Goal: Task Accomplishment & Management: Complete application form

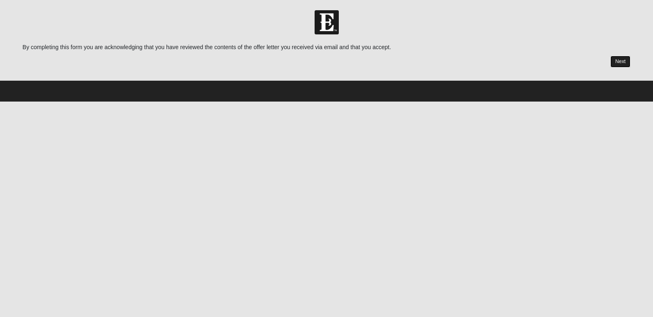
click at [619, 64] on link "Next" at bounding box center [620, 62] width 20 height 12
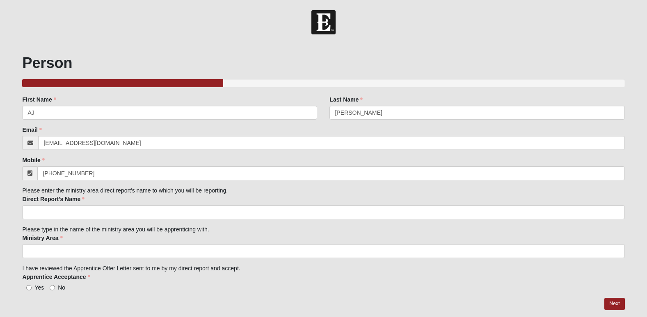
scroll to position [27, 0]
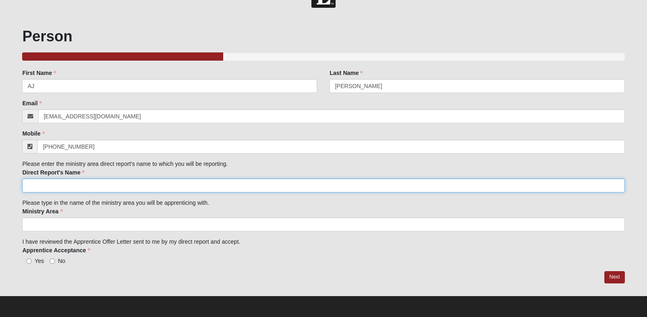
click at [110, 191] on input "Direct Report's Name" at bounding box center [323, 186] width 602 height 14
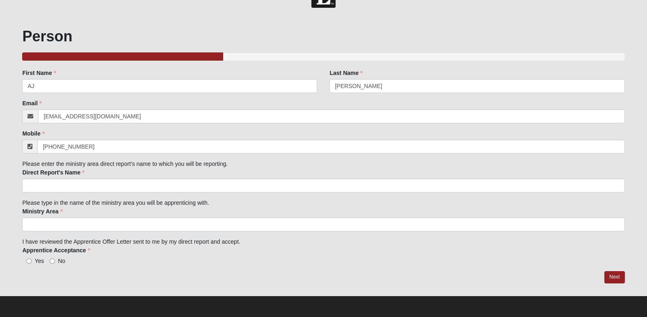
click at [98, 233] on div "Family Member to Register First Name AJ First Name is required. Last Name Domin…" at bounding box center [323, 167] width 602 height 196
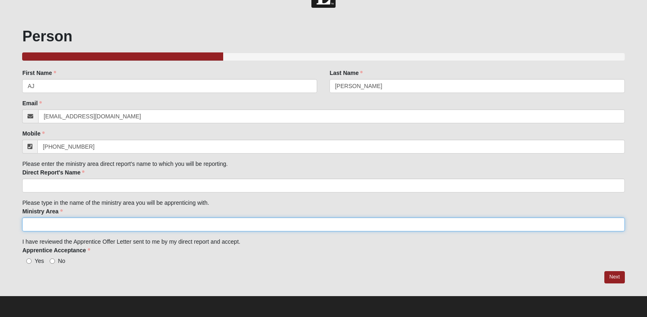
click at [102, 225] on input "Ministry Area" at bounding box center [323, 225] width 602 height 14
type input "1825"
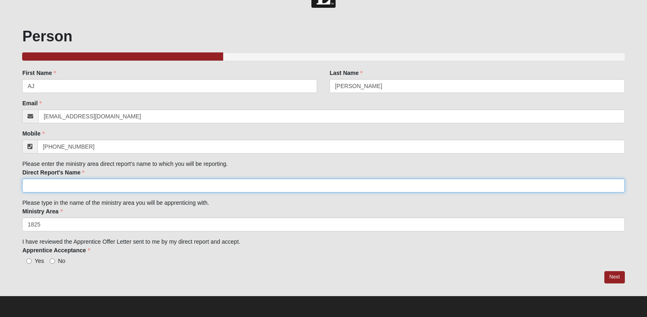
click at [110, 186] on input "Direct Report's Name" at bounding box center [323, 186] width 602 height 14
type input "Tonya Annis"
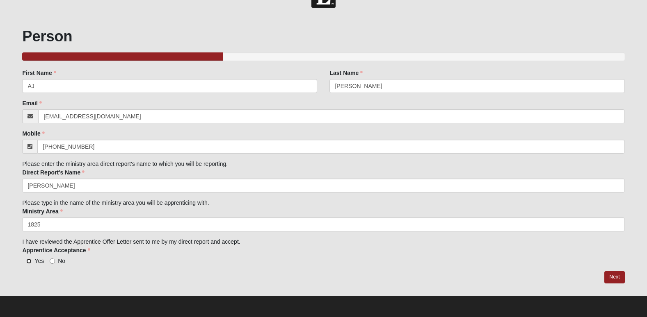
click at [31, 262] on input "Yes" at bounding box center [28, 261] width 5 height 5
radio input "true"
click at [614, 275] on link "Next" at bounding box center [614, 278] width 20 height 12
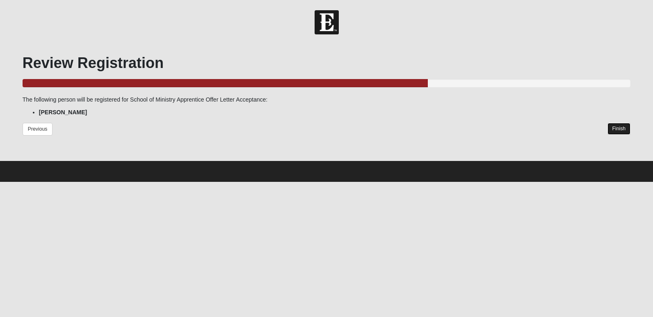
click at [616, 126] on link "Finish" at bounding box center [618, 129] width 23 height 12
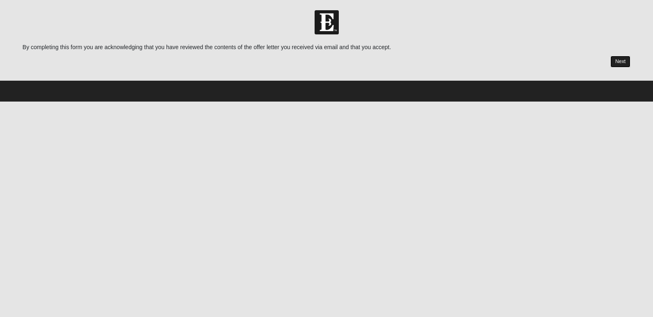
click at [624, 66] on link "Next" at bounding box center [620, 62] width 20 height 12
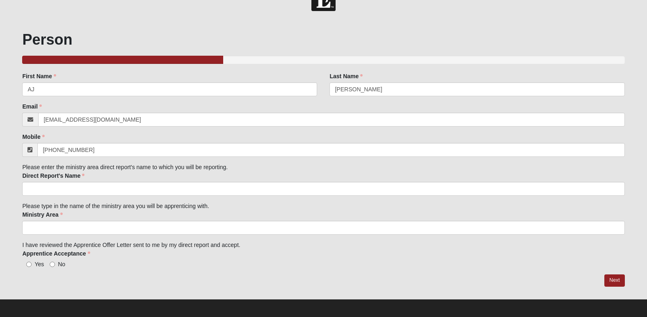
scroll to position [27, 0]
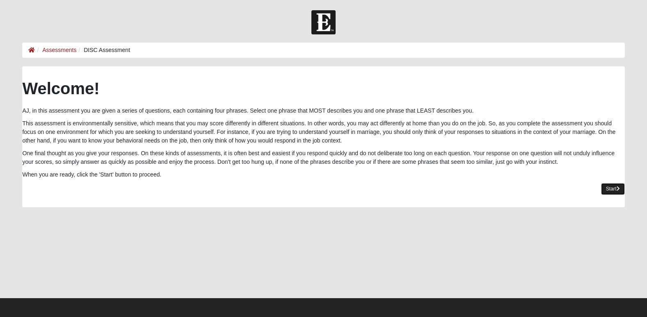
click at [610, 189] on link "Start" at bounding box center [613, 189] width 24 height 12
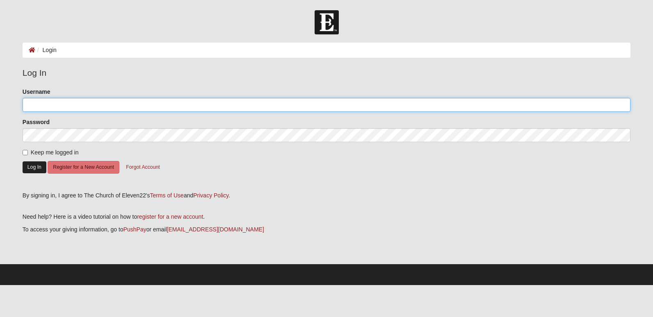
type input "aed1996"
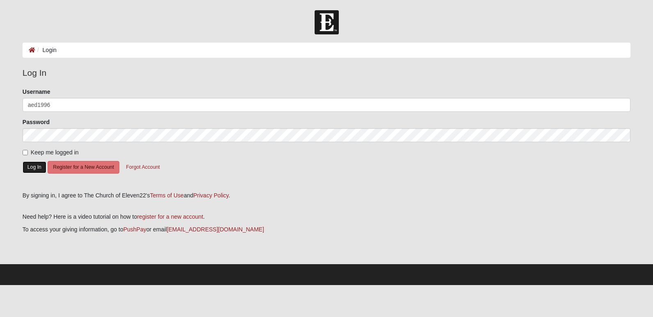
click at [34, 165] on button "Log In" at bounding box center [35, 168] width 24 height 12
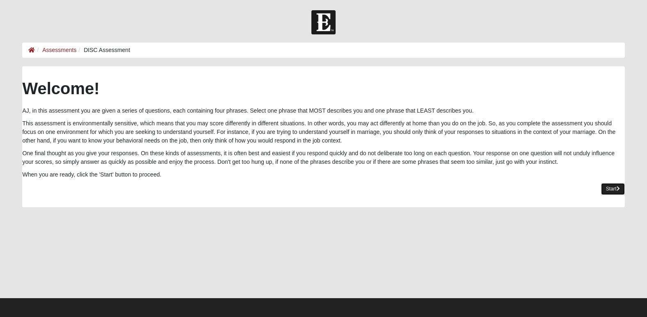
click at [613, 186] on link "Start" at bounding box center [613, 189] width 24 height 12
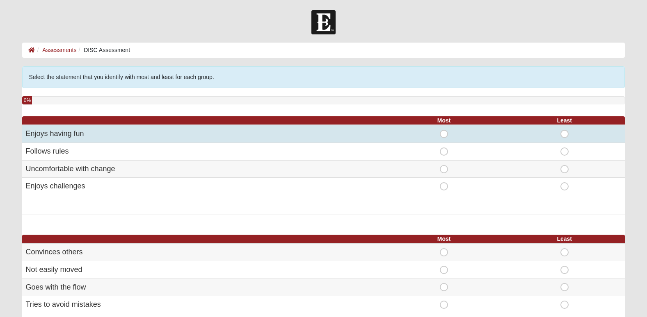
click at [444, 130] on span "Most" at bounding box center [444, 130] width 0 height 0
click at [446, 138] on input "Most" at bounding box center [446, 134] width 5 height 8
radio input "true"
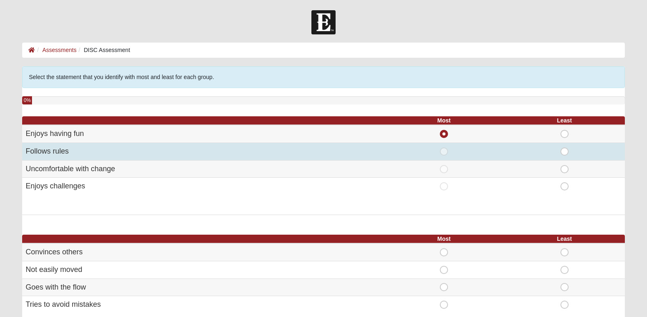
click at [444, 148] on span "Most" at bounding box center [444, 148] width 0 height 0
click at [445, 153] on input "Most" at bounding box center [446, 152] width 5 height 8
radio input "true"
radio input "false"
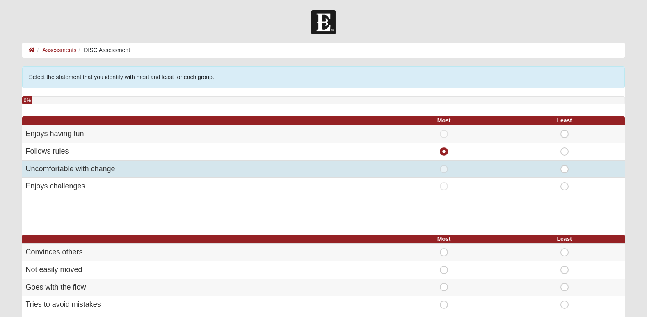
click at [564, 165] on span "Least" at bounding box center [564, 165] width 0 height 0
click at [567, 172] on input "Least" at bounding box center [566, 169] width 5 height 8
radio input "true"
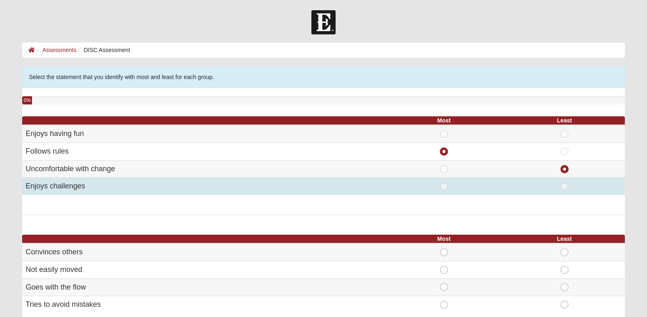
click at [444, 183] on span "Most" at bounding box center [444, 183] width 0 height 0
click at [444, 188] on input "Most" at bounding box center [446, 187] width 5 height 8
radio input "true"
radio input "false"
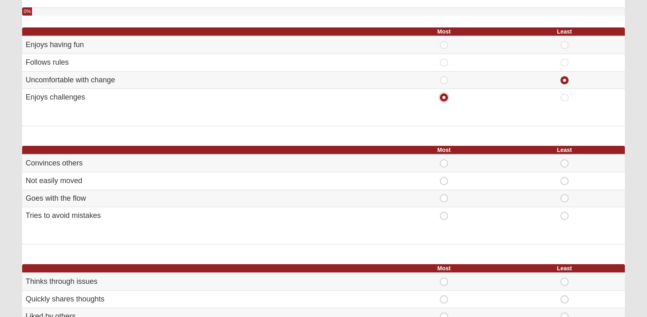
scroll to position [89, 0]
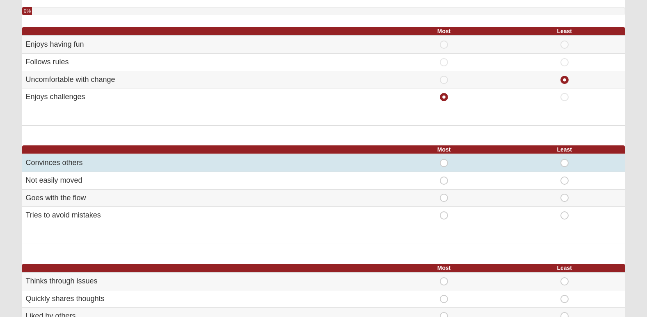
click at [444, 159] on span "Most" at bounding box center [444, 159] width 0 height 0
click at [445, 164] on input "Most" at bounding box center [446, 163] width 5 height 8
radio input "true"
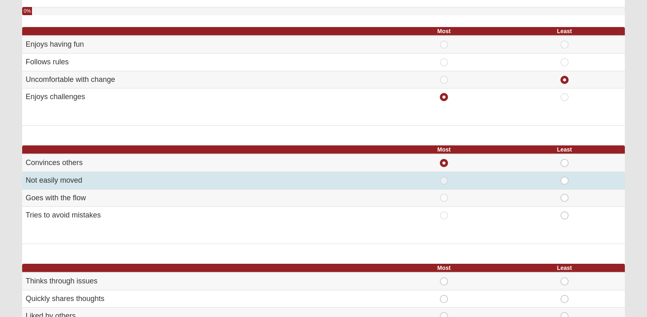
click at [564, 177] on span "Least" at bounding box center [564, 177] width 0 height 0
click at [566, 182] on input "Least" at bounding box center [566, 181] width 5 height 8
radio input "true"
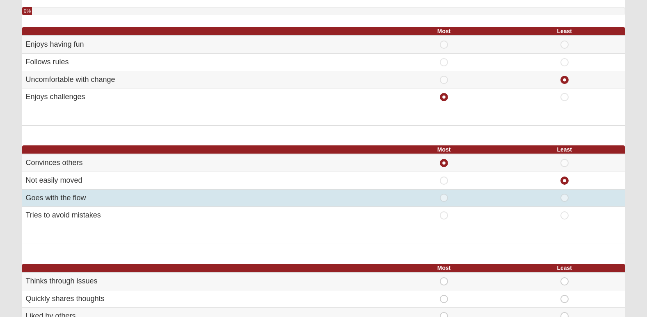
click at [444, 194] on span "Most" at bounding box center [444, 194] width 0 height 0
click at [448, 198] on input "Most" at bounding box center [446, 198] width 5 height 8
radio input "true"
radio input "false"
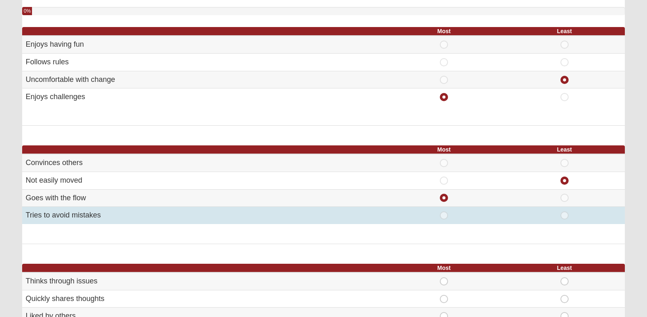
click at [444, 212] on span "Most" at bounding box center [444, 212] width 0 height 0
click at [446, 214] on input "Most" at bounding box center [446, 216] width 5 height 8
radio input "true"
radio input "false"
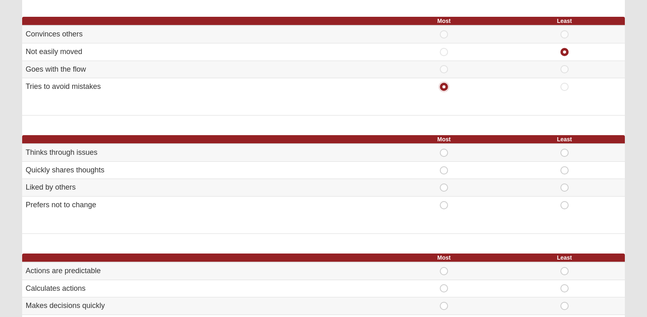
scroll to position [219, 0]
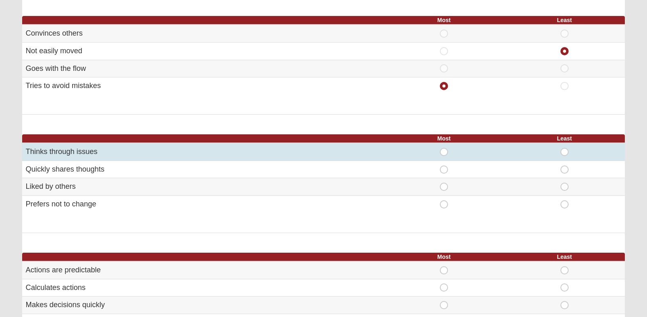
click at [444, 148] on span "Most" at bounding box center [444, 148] width 0 height 0
click at [448, 153] on input "Most" at bounding box center [446, 152] width 5 height 8
radio input "true"
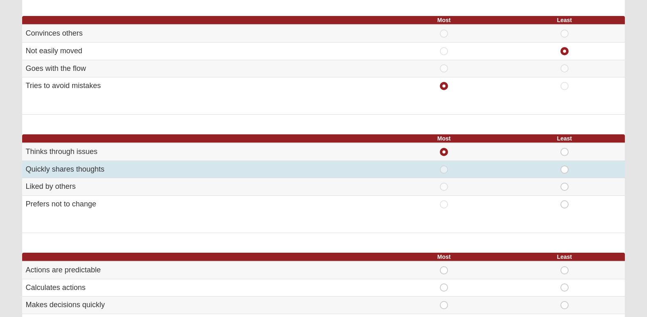
click at [564, 166] on span "Least" at bounding box center [564, 166] width 0 height 0
click at [564, 171] on input "Least" at bounding box center [566, 170] width 5 height 8
radio input "true"
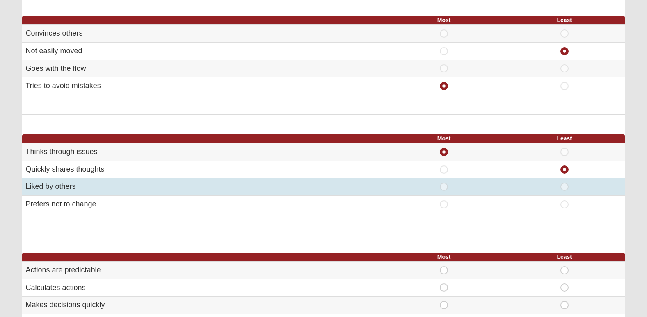
click at [464, 190] on div "Most" at bounding box center [443, 187] width 111 height 8
click at [444, 183] on span "Most" at bounding box center [444, 183] width 0 height 0
click at [445, 185] on input "Most" at bounding box center [446, 187] width 5 height 8
radio input "true"
radio input "false"
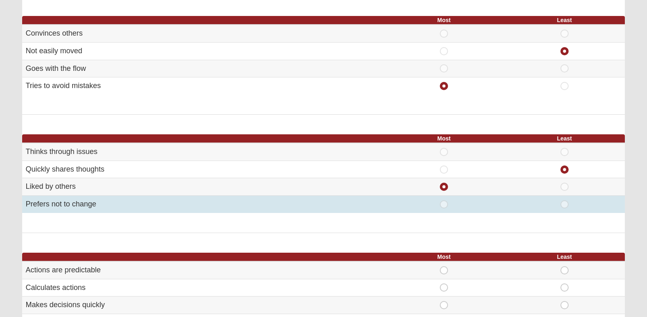
click at [445, 212] on td "Most" at bounding box center [444, 204] width 121 height 17
click at [444, 201] on span "Most" at bounding box center [444, 201] width 0 height 0
click at [445, 205] on input "Most" at bounding box center [446, 205] width 5 height 8
radio input "true"
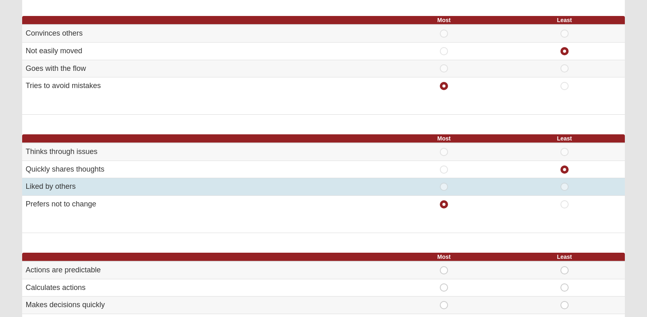
click at [444, 183] on span "Most" at bounding box center [444, 183] width 0 height 0
click at [445, 189] on input "Most" at bounding box center [446, 187] width 5 height 8
radio input "true"
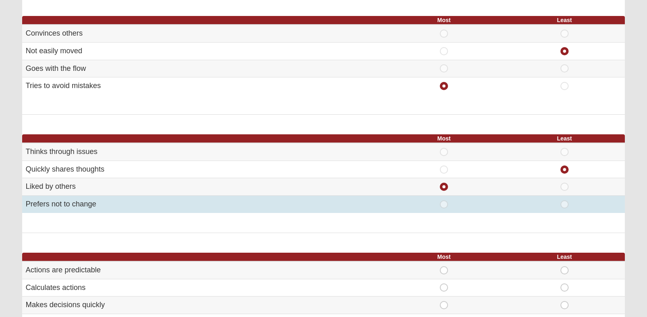
click at [446, 210] on td "Most" at bounding box center [444, 204] width 121 height 17
click at [444, 201] on span "Most" at bounding box center [444, 201] width 0 height 0
click at [445, 202] on input "Most" at bounding box center [446, 205] width 5 height 8
radio input "true"
radio input "false"
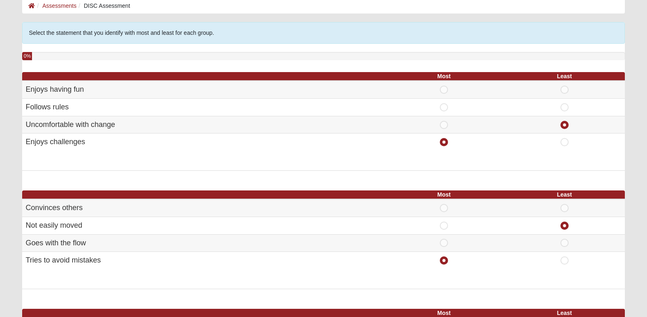
scroll to position [0, 0]
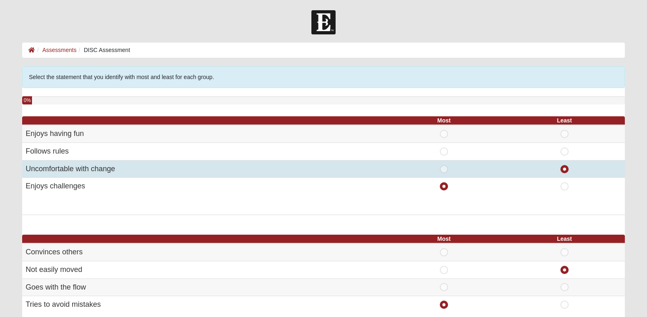
click at [444, 165] on span "Most" at bounding box center [444, 165] width 0 height 0
click at [444, 171] on input "Most" at bounding box center [446, 169] width 5 height 8
radio input "true"
radio input "false"
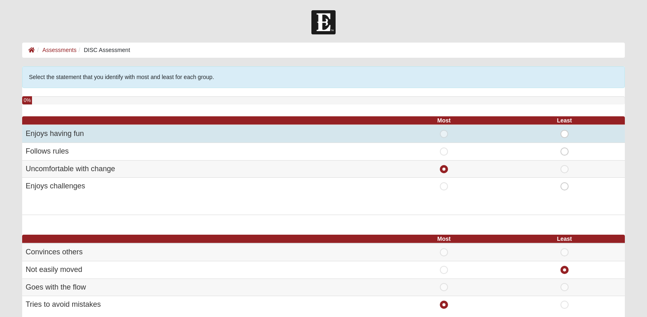
click at [444, 130] on span "Most" at bounding box center [444, 130] width 0 height 0
click at [446, 133] on input "Most" at bounding box center [446, 134] width 5 height 8
radio input "true"
radio input "false"
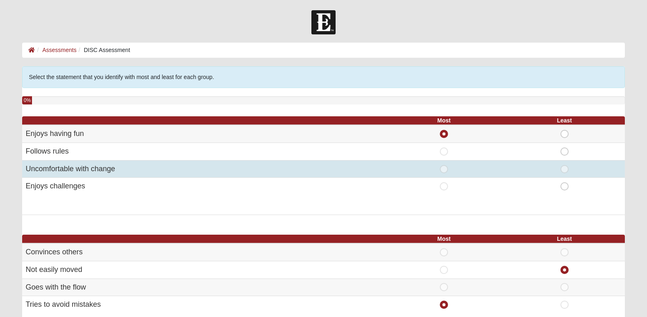
click at [564, 165] on span "Least" at bounding box center [564, 165] width 0 height 0
click at [565, 171] on input "Least" at bounding box center [566, 169] width 5 height 8
radio input "true"
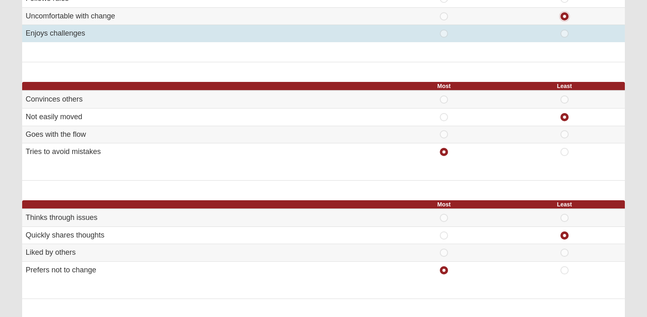
scroll to position [158, 0]
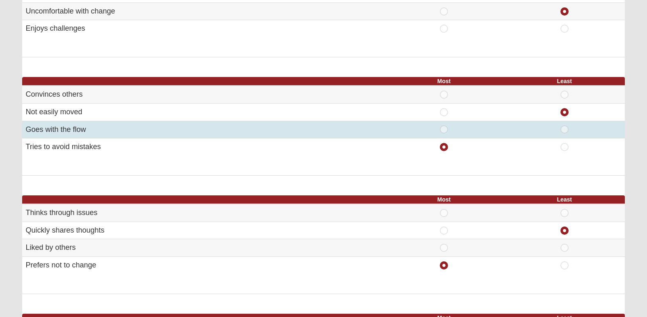
click at [444, 126] on span "Most" at bounding box center [444, 126] width 0 height 0
click at [445, 132] on input "Most" at bounding box center [446, 130] width 5 height 8
radio input "true"
radio input "false"
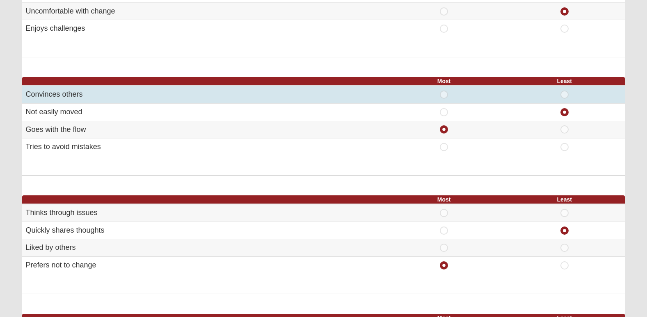
click at [564, 91] on span "Least" at bounding box center [564, 91] width 0 height 0
click at [564, 91] on input "Least" at bounding box center [566, 95] width 5 height 8
radio input "true"
radio input "false"
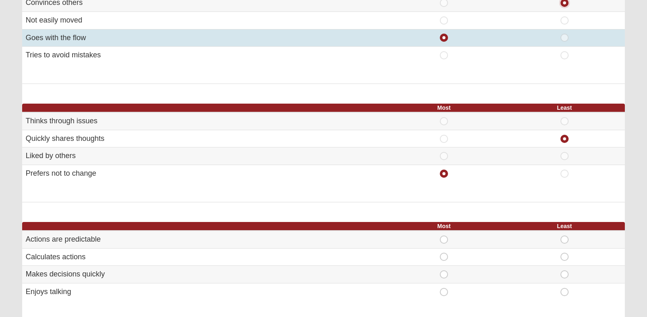
scroll to position [250, 0]
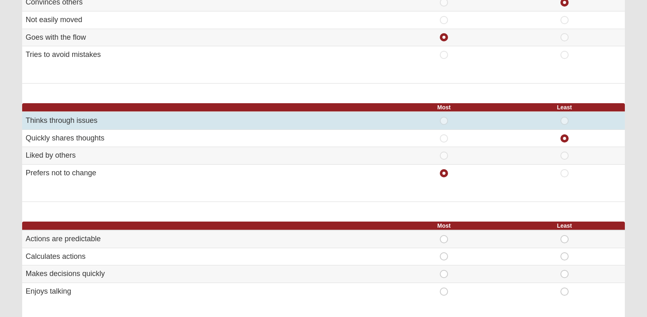
click at [444, 117] on span "Most" at bounding box center [444, 117] width 0 height 0
click at [444, 122] on input "Most" at bounding box center [446, 121] width 5 height 8
radio input "true"
radio input "false"
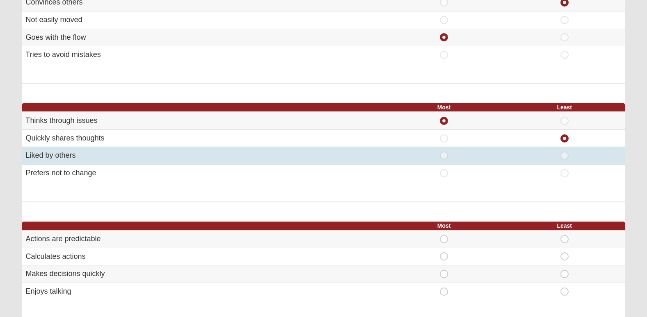
click at [444, 152] on span "Most" at bounding box center [444, 152] width 0 height 0
click at [445, 157] on input "Most" at bounding box center [446, 156] width 5 height 8
radio input "true"
radio input "false"
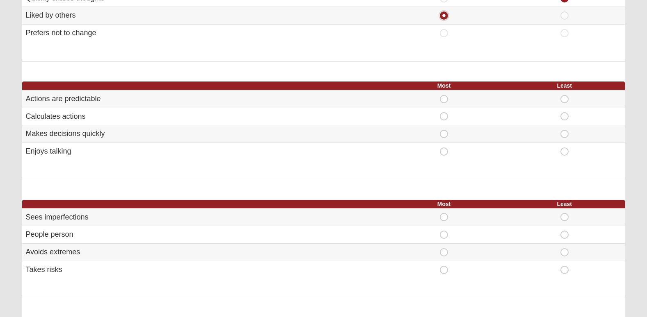
scroll to position [402, 0]
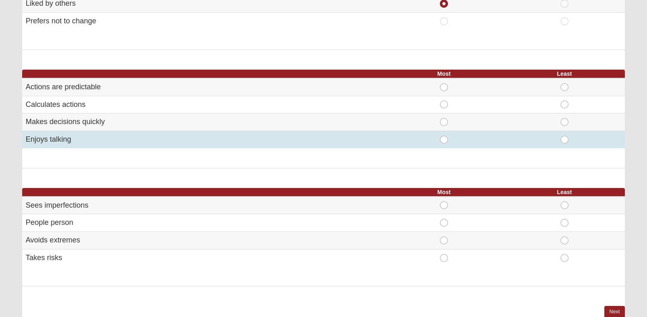
click at [444, 136] on span "Most" at bounding box center [444, 136] width 0 height 0
click at [445, 140] on input "Most" at bounding box center [446, 140] width 5 height 8
radio input "true"
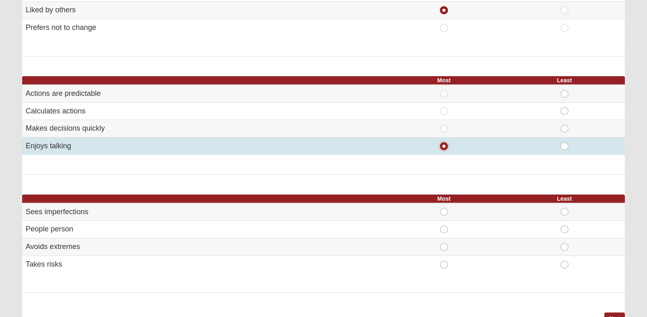
scroll to position [395, 0]
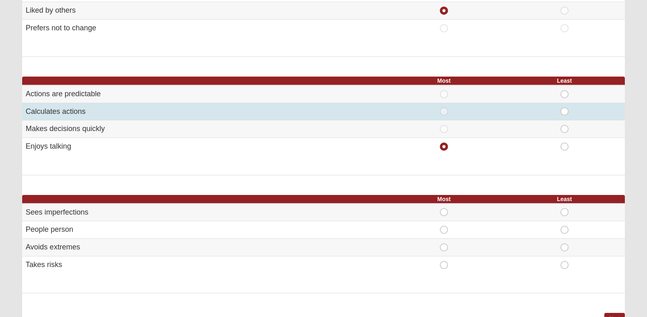
click at [564, 107] on span "Least" at bounding box center [564, 107] width 0 height 0
click at [564, 112] on input "Least" at bounding box center [566, 111] width 5 height 8
radio input "true"
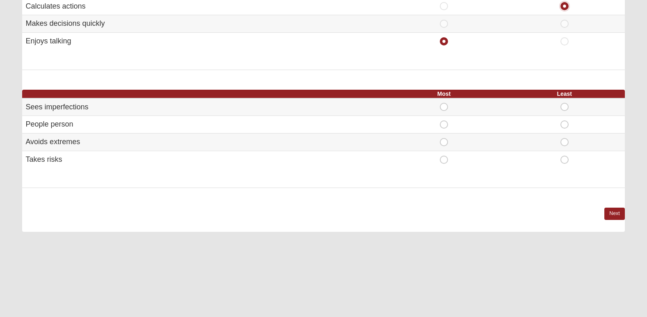
scroll to position [501, 0]
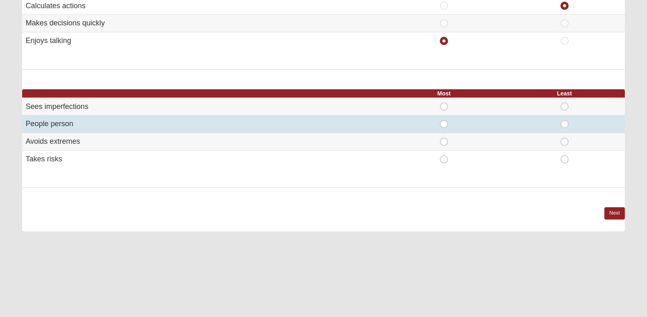
click at [444, 120] on span "Most" at bounding box center [444, 120] width 0 height 0
click at [444, 127] on input "Most" at bounding box center [446, 124] width 5 height 8
radio input "true"
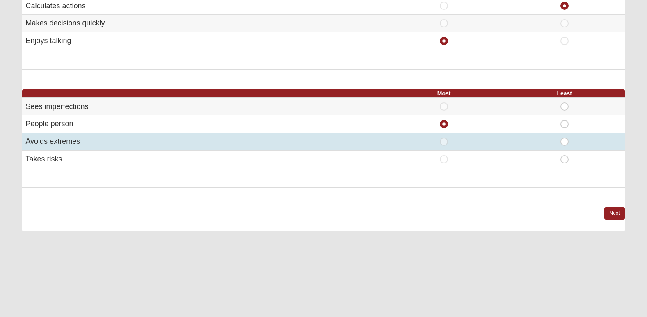
click at [564, 138] on span "Least" at bounding box center [564, 138] width 0 height 0
click at [564, 141] on input "Least" at bounding box center [566, 142] width 5 height 8
radio input "true"
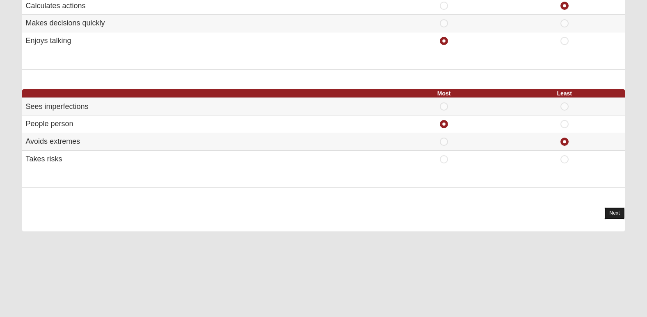
click at [606, 219] on link "Next" at bounding box center [614, 214] width 20 height 12
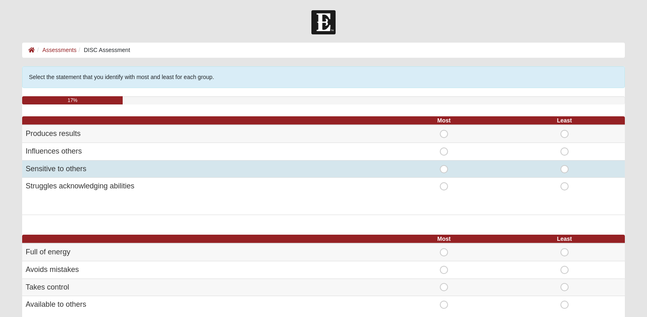
click at [444, 165] on span "Most" at bounding box center [444, 165] width 0 height 0
click at [446, 169] on input "Most" at bounding box center [446, 169] width 5 height 8
radio input "true"
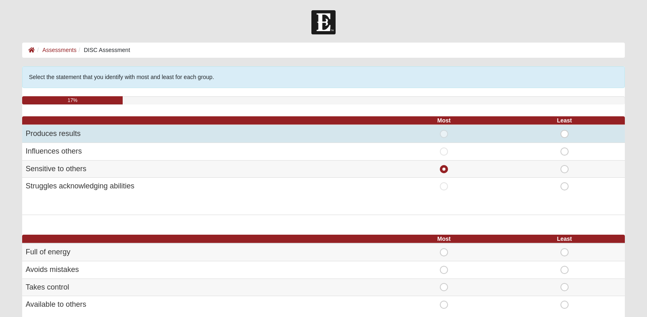
click at [564, 130] on span "Least" at bounding box center [564, 130] width 0 height 0
click at [566, 136] on input "Least" at bounding box center [566, 134] width 5 height 8
radio input "true"
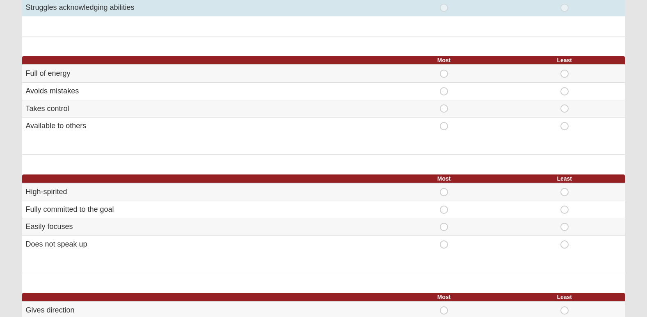
scroll to position [167, 0]
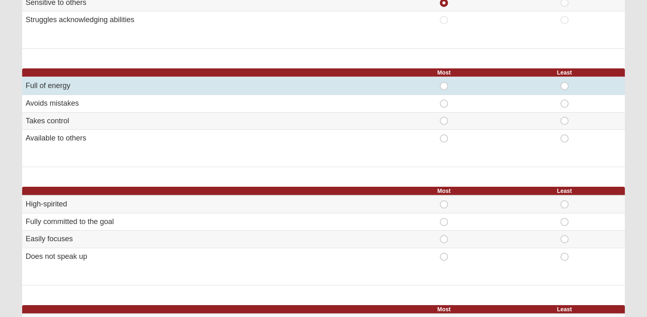
click at [444, 82] on span "Most" at bounding box center [444, 82] width 0 height 0
click at [445, 86] on input "Most" at bounding box center [446, 86] width 5 height 8
radio input "true"
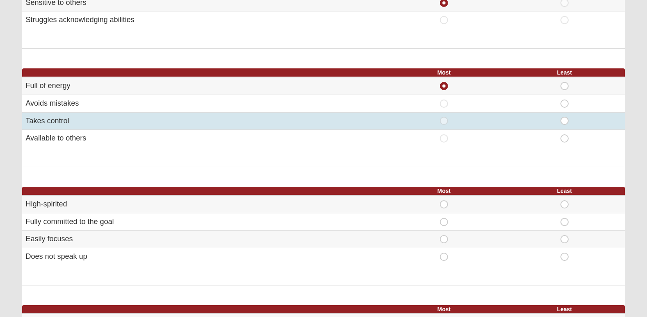
click at [564, 117] on span "Least" at bounding box center [564, 117] width 0 height 0
click at [566, 119] on input "Least" at bounding box center [566, 121] width 5 height 8
radio input "true"
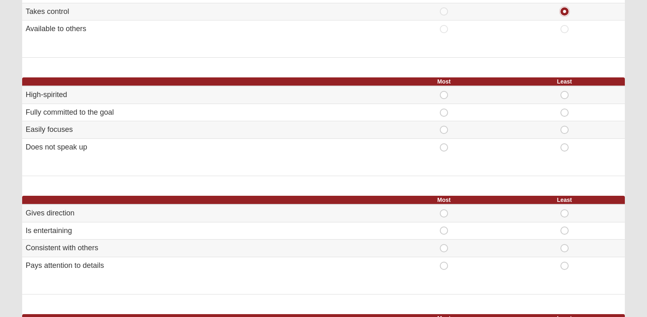
scroll to position [278, 0]
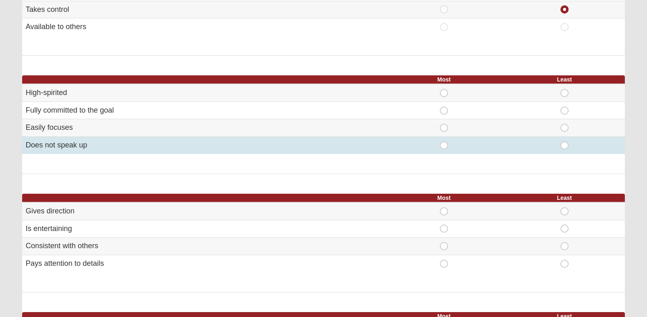
click at [444, 142] on span "Most" at bounding box center [444, 142] width 0 height 0
click at [445, 147] on input "Most" at bounding box center [446, 146] width 5 height 8
radio input "true"
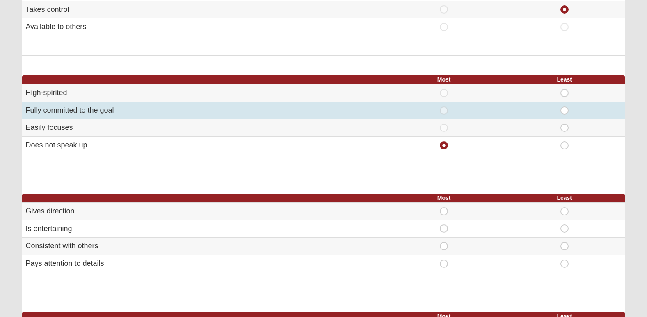
click at [558, 110] on div "Least" at bounding box center [564, 111] width 111 height 8
click at [564, 107] on span "Least" at bounding box center [564, 107] width 0 height 0
click at [565, 110] on input "Least" at bounding box center [566, 111] width 5 height 8
radio input "true"
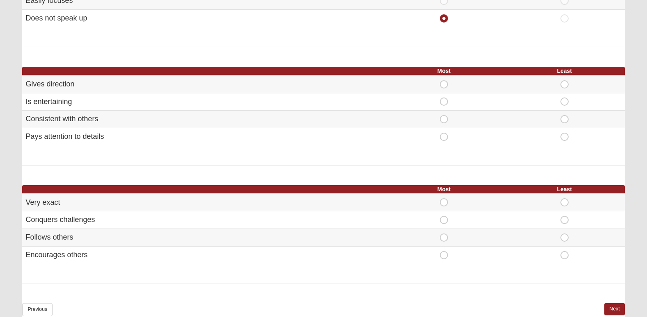
scroll to position [409, 0]
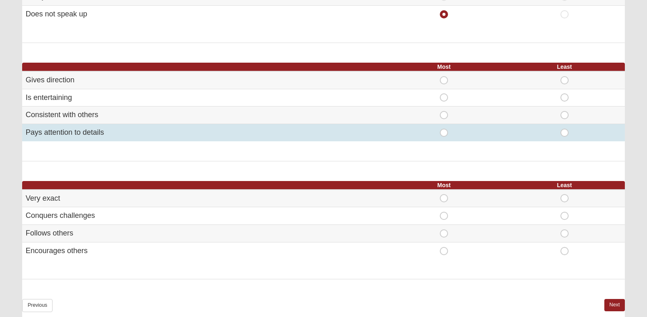
click at [444, 129] on span "Most" at bounding box center [444, 129] width 0 height 0
click at [444, 132] on input "Most" at bounding box center [446, 133] width 5 height 8
radio input "true"
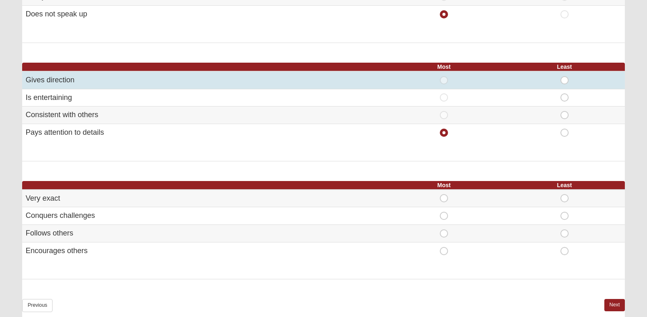
click at [564, 76] on span "Least" at bounding box center [564, 76] width 0 height 0
click at [568, 80] on input "Least" at bounding box center [566, 80] width 5 height 8
radio input "true"
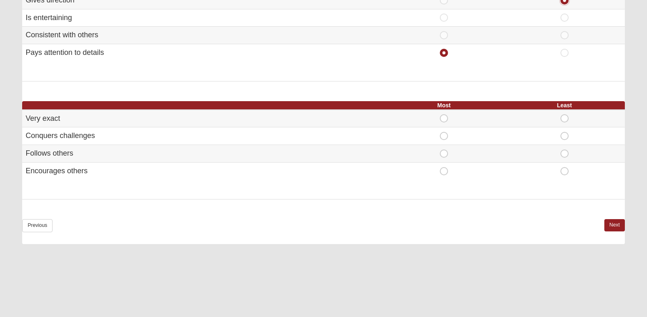
scroll to position [491, 0]
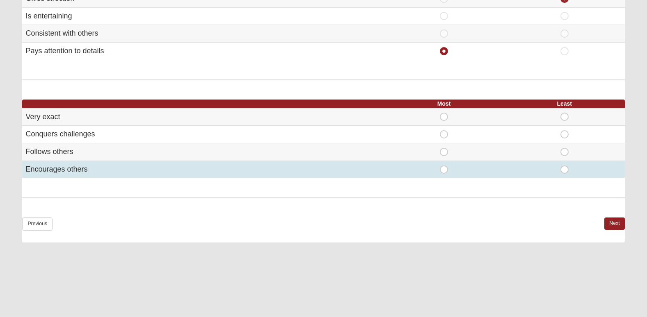
click at [444, 166] on span "Most" at bounding box center [444, 166] width 0 height 0
click at [444, 168] on input "Most" at bounding box center [446, 170] width 5 height 8
radio input "true"
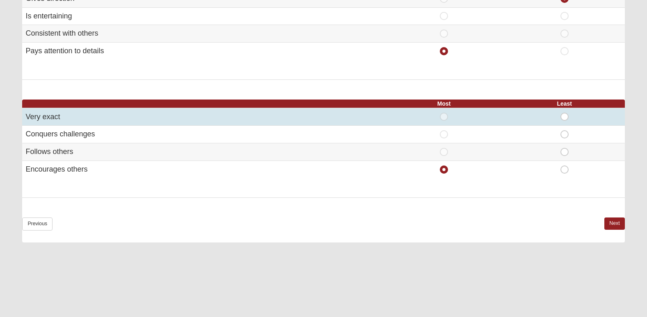
click at [564, 113] on span "Least" at bounding box center [564, 113] width 0 height 0
click at [564, 113] on input "Least" at bounding box center [566, 117] width 5 height 8
radio input "true"
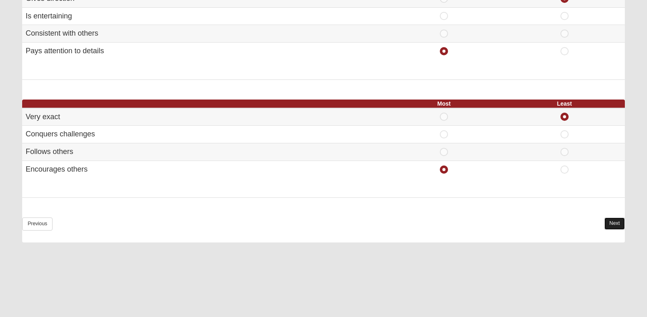
click at [614, 224] on link "Next" at bounding box center [614, 224] width 20 height 12
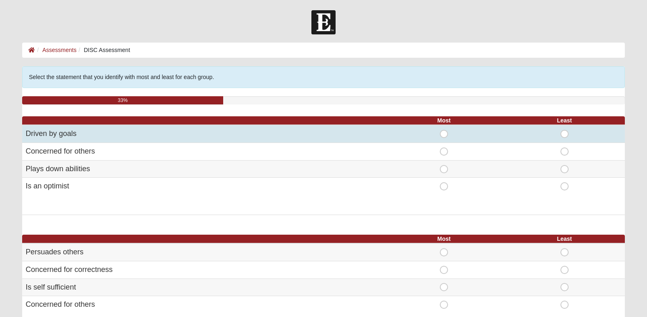
click at [444, 130] on span "Most" at bounding box center [444, 130] width 0 height 0
click at [448, 132] on input "Most" at bounding box center [446, 134] width 5 height 8
radio input "true"
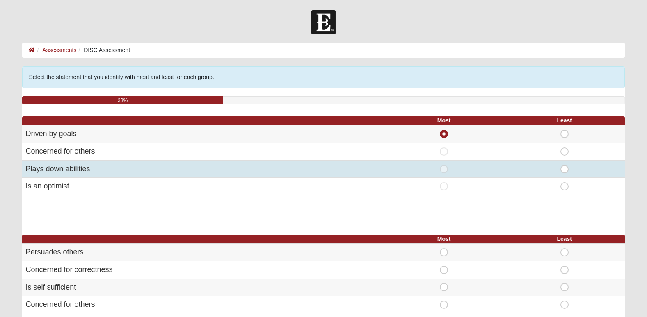
click at [564, 165] on span "Least" at bounding box center [564, 165] width 0 height 0
click at [565, 171] on input "Least" at bounding box center [566, 169] width 5 height 8
radio input "true"
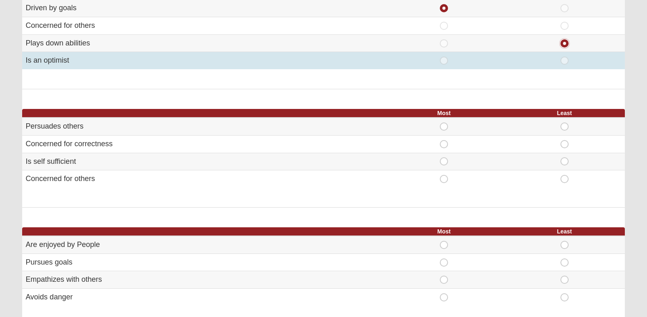
scroll to position [128, 0]
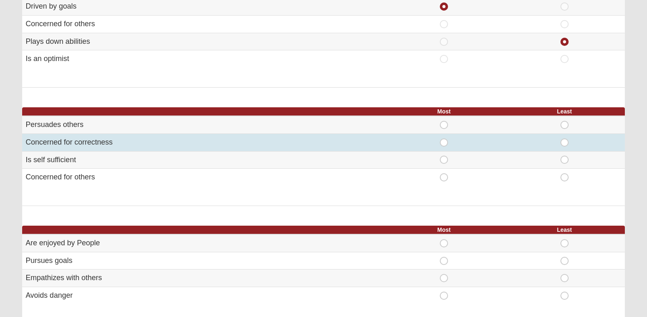
click at [444, 139] on span "Most" at bounding box center [444, 139] width 0 height 0
click at [444, 141] on input "Most" at bounding box center [446, 143] width 5 height 8
radio input "true"
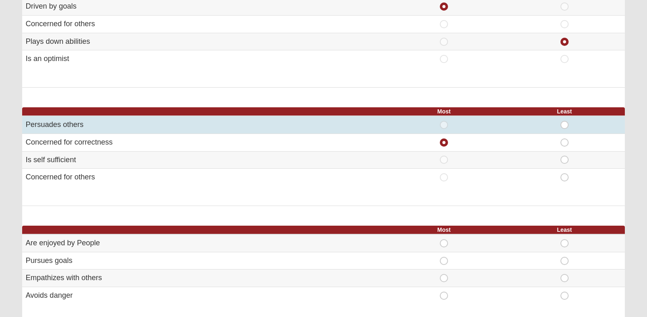
click at [564, 121] on span "Least" at bounding box center [564, 121] width 0 height 0
click at [565, 125] on input "Least" at bounding box center [566, 125] width 5 height 8
radio input "true"
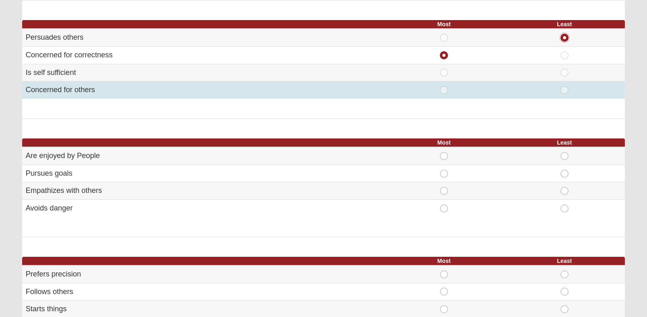
scroll to position [215, 0]
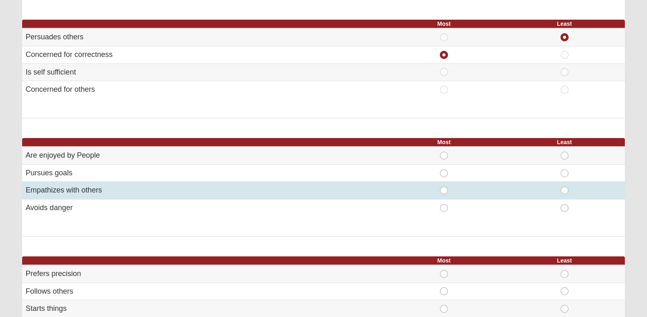
click at [444, 187] on span "Most" at bounding box center [444, 187] width 0 height 0
click at [445, 189] on input "Most" at bounding box center [446, 191] width 5 height 8
radio input "true"
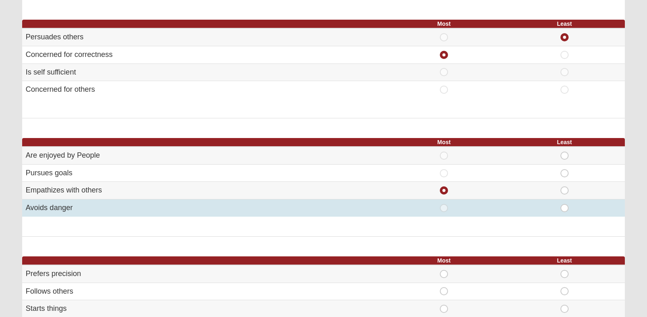
click at [564, 204] on span "Least" at bounding box center [564, 204] width 0 height 0
click at [566, 207] on input "Least" at bounding box center [566, 208] width 5 height 8
radio input "true"
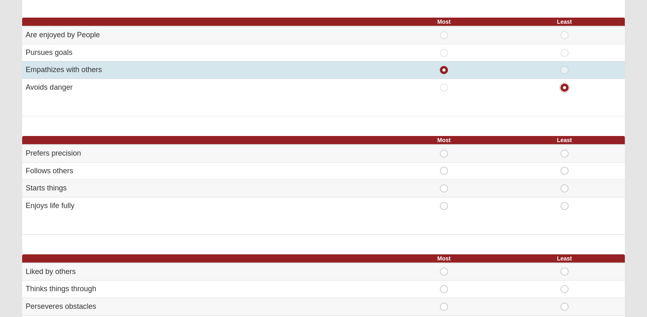
scroll to position [350, 0]
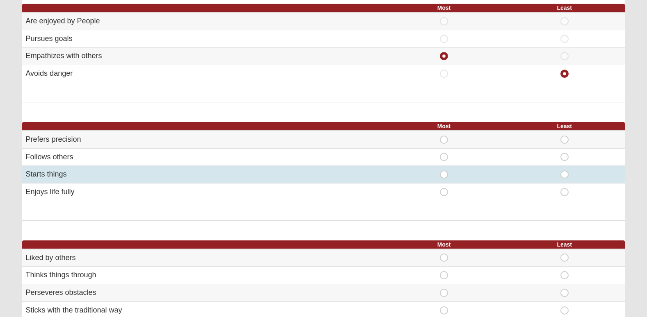
click at [444, 171] on span "Most" at bounding box center [444, 171] width 0 height 0
click at [445, 173] on input "Most" at bounding box center [446, 175] width 5 height 8
radio input "true"
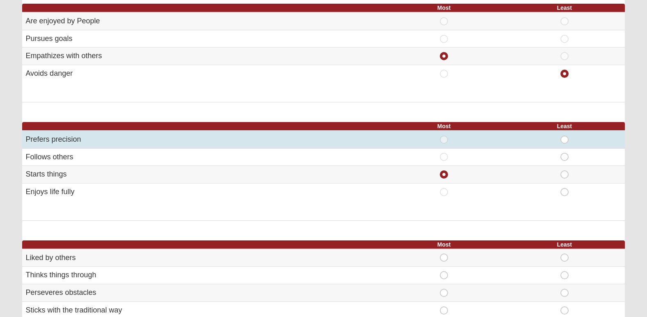
click at [569, 139] on div "Least" at bounding box center [564, 140] width 111 height 8
click at [564, 136] on span "Least" at bounding box center [564, 136] width 0 height 0
click at [566, 139] on input "Least" at bounding box center [566, 140] width 5 height 8
radio input "true"
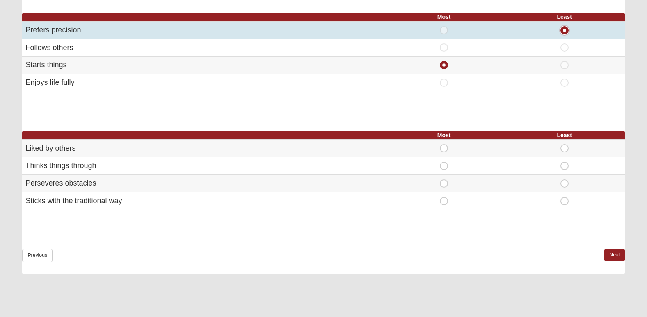
scroll to position [460, 0]
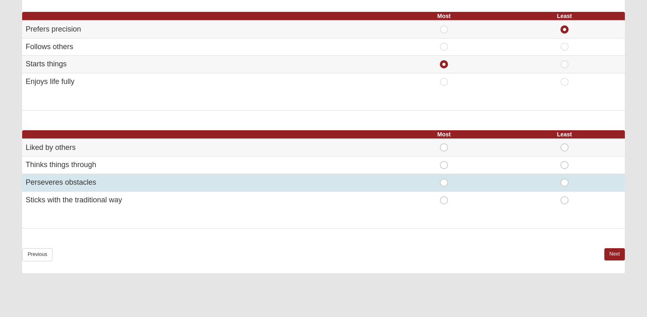
click at [444, 179] on span "Most" at bounding box center [444, 179] width 0 height 0
click at [444, 185] on input "Most" at bounding box center [446, 183] width 5 height 8
radio input "true"
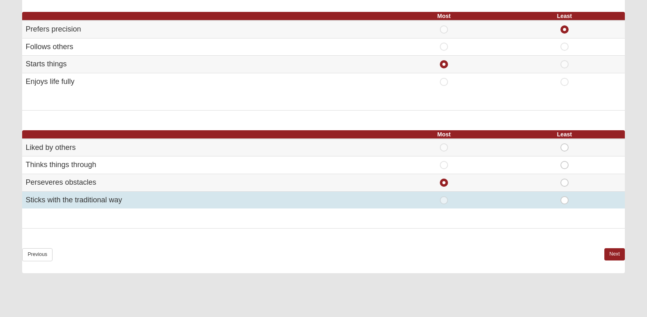
click at [564, 196] on span "Least" at bounding box center [564, 196] width 0 height 0
click at [568, 203] on input "Least" at bounding box center [566, 200] width 5 height 8
radio input "true"
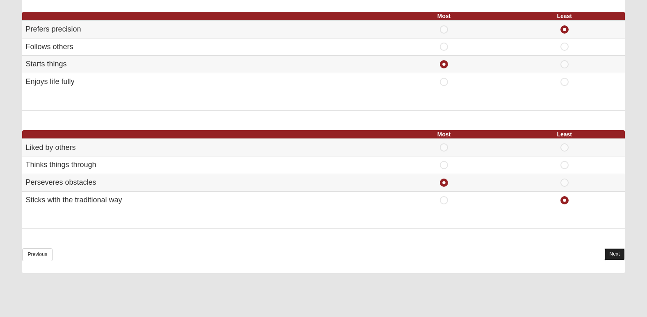
click at [610, 257] on link "Next" at bounding box center [614, 255] width 20 height 12
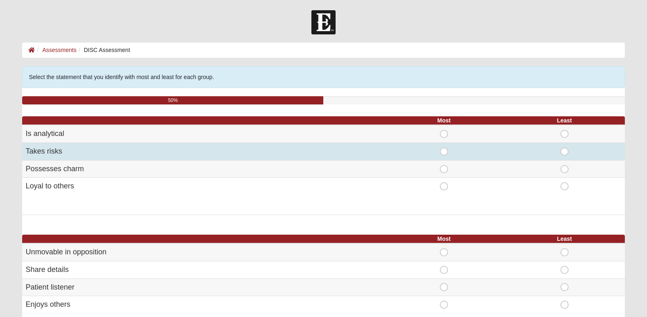
click at [444, 148] on span "Most" at bounding box center [444, 148] width 0 height 0
click at [445, 152] on input "Most" at bounding box center [446, 152] width 5 height 8
radio input "true"
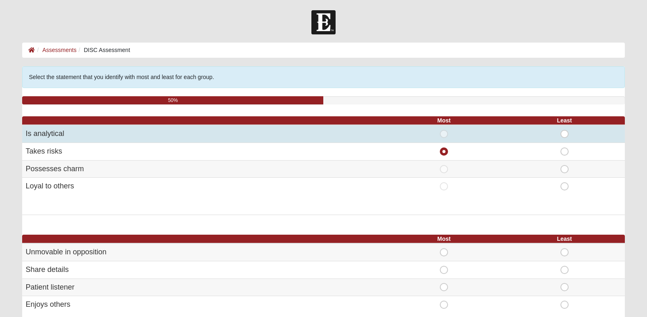
click at [564, 130] on span "Least" at bounding box center [564, 130] width 0 height 0
click at [567, 135] on input "Least" at bounding box center [566, 134] width 5 height 8
radio input "true"
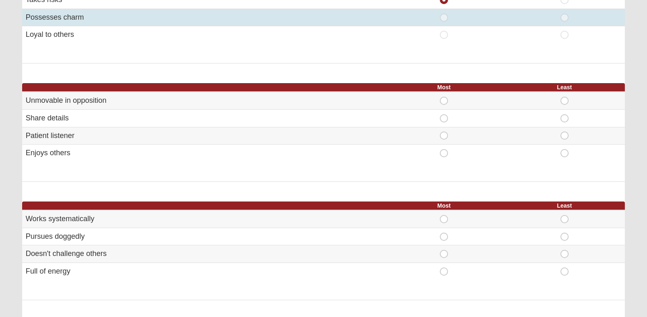
scroll to position [152, 0]
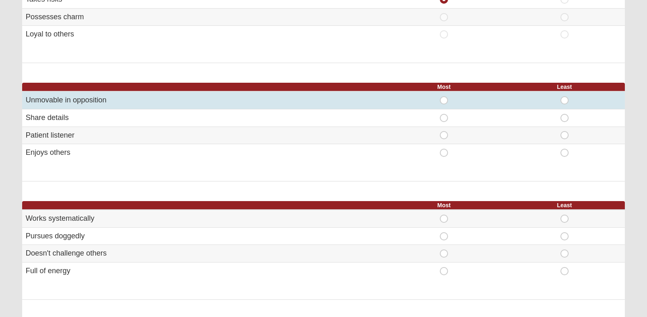
click at [570, 99] on div "Least" at bounding box center [564, 100] width 111 height 8
click at [564, 96] on span "Least" at bounding box center [564, 96] width 0 height 0
click at [565, 101] on input "Least" at bounding box center [566, 100] width 5 height 8
radio input "true"
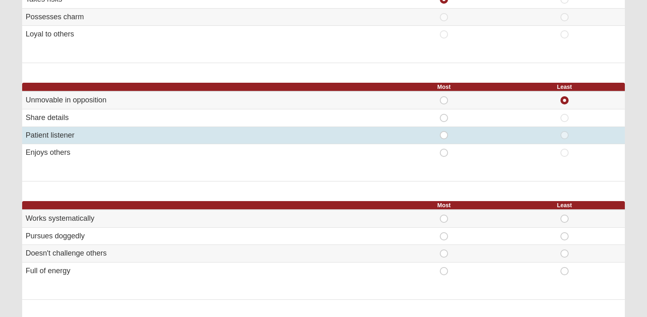
click at [444, 131] on span "Most" at bounding box center [444, 131] width 0 height 0
click at [446, 132] on input "Most" at bounding box center [446, 135] width 5 height 8
radio input "true"
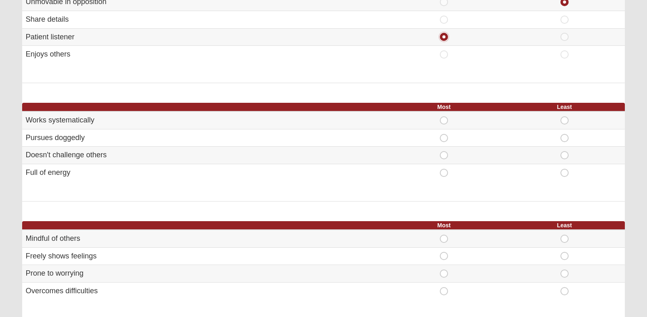
scroll to position [253, 0]
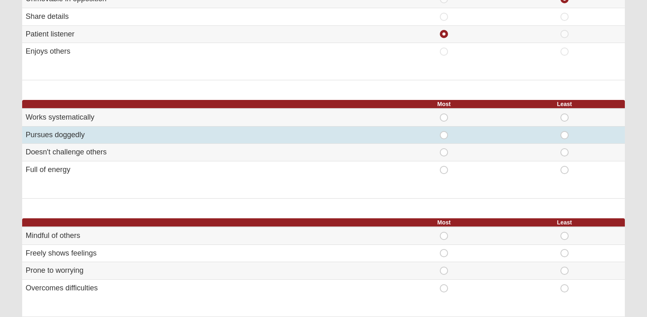
click at [444, 131] on span "Most" at bounding box center [444, 131] width 0 height 0
click at [444, 135] on input "Most" at bounding box center [446, 135] width 5 height 8
radio input "true"
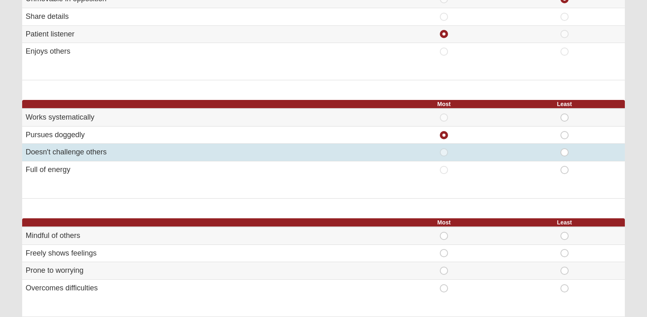
click at [444, 148] on span "Most" at bounding box center [444, 148] width 0 height 0
click at [444, 151] on input "Most" at bounding box center [446, 152] width 5 height 8
radio input "true"
radio input "false"
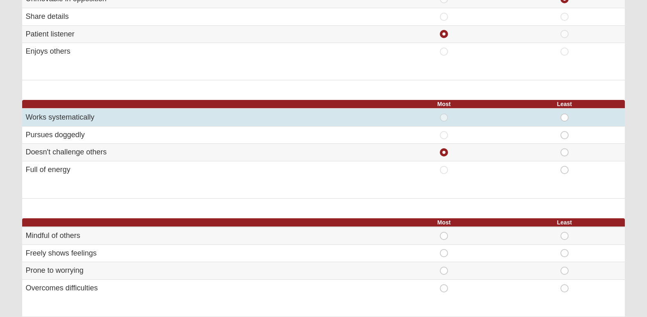
click at [564, 114] on span "Least" at bounding box center [564, 114] width 0 height 0
click at [567, 119] on input "Least" at bounding box center [566, 118] width 5 height 8
radio input "true"
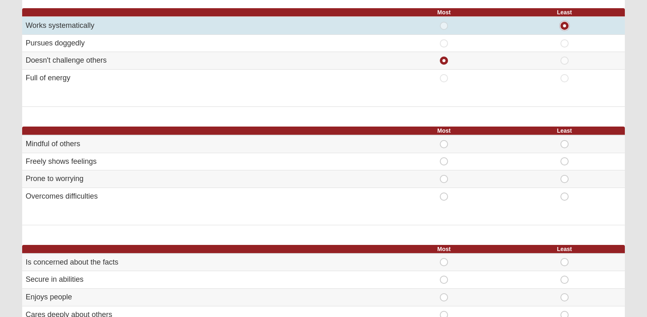
scroll to position [347, 0]
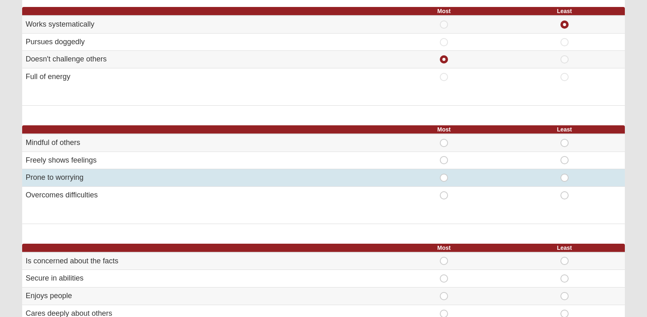
click at [444, 174] on span "Most" at bounding box center [444, 174] width 0 height 0
click at [444, 178] on input "Most" at bounding box center [446, 178] width 5 height 8
radio input "true"
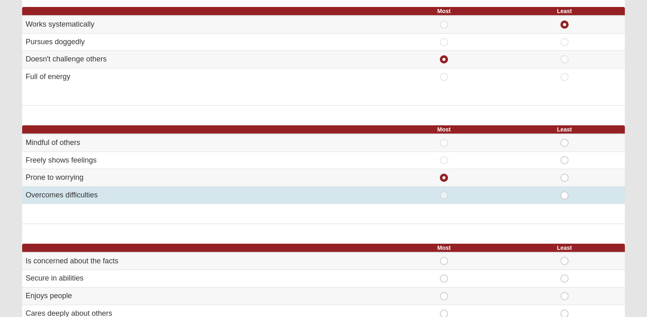
click at [564, 192] on span "Least" at bounding box center [564, 192] width 0 height 0
click at [564, 197] on input "Least" at bounding box center [566, 196] width 5 height 8
radio input "true"
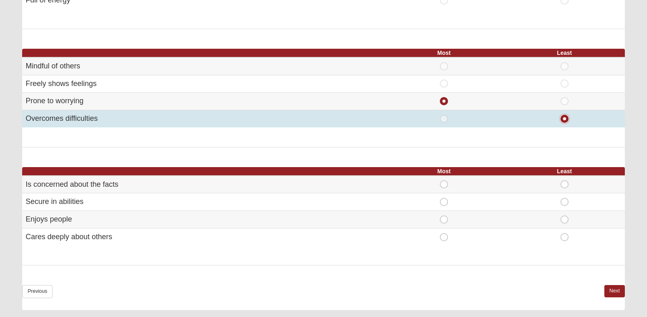
scroll to position [424, 0]
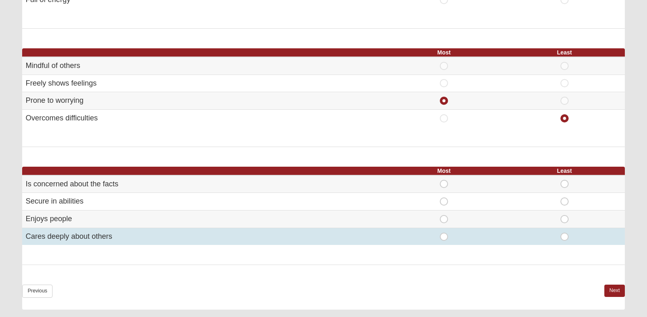
click at [444, 233] on span "Most" at bounding box center [444, 233] width 0 height 0
click at [444, 239] on input "Most" at bounding box center [446, 237] width 5 height 8
radio input "true"
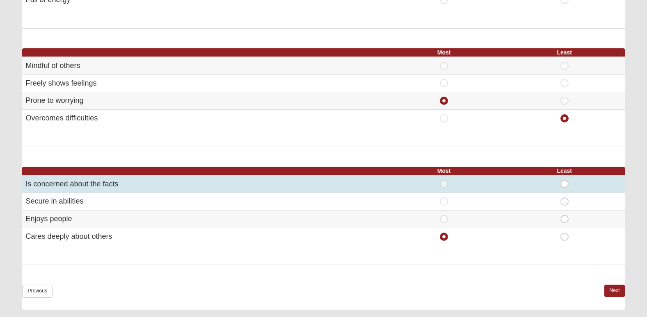
click at [564, 180] on span "Least" at bounding box center [564, 180] width 0 height 0
click at [564, 188] on input "Least" at bounding box center [566, 184] width 5 height 8
radio input "true"
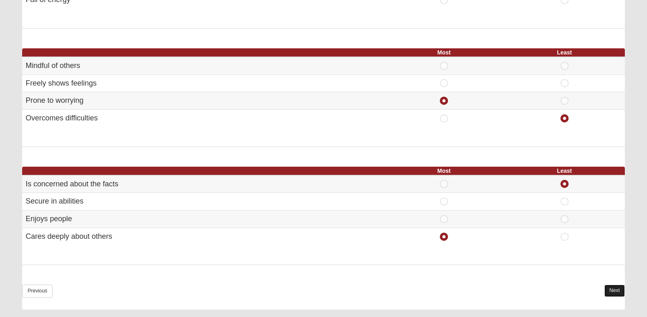
click at [613, 285] on link "Next" at bounding box center [614, 291] width 20 height 12
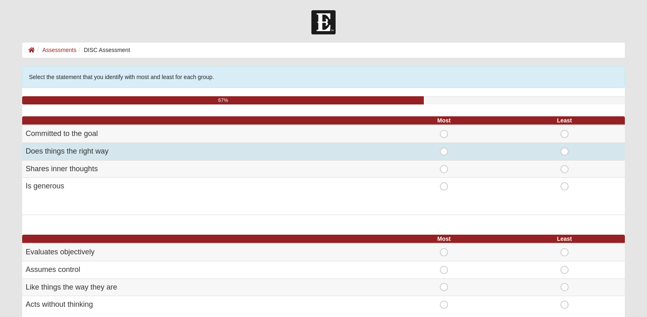
click at [444, 148] on span "Most" at bounding box center [444, 148] width 0 height 0
click at [444, 148] on input "Most" at bounding box center [446, 152] width 5 height 8
radio input "true"
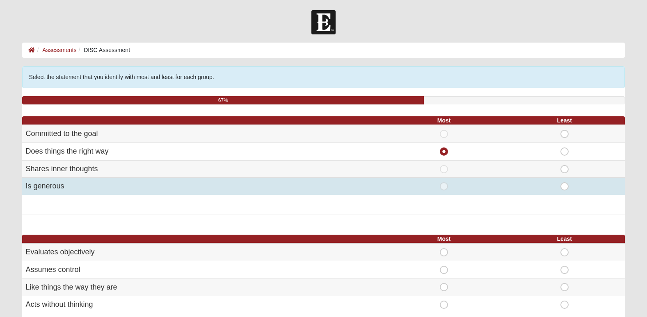
click at [564, 183] on span "Least" at bounding box center [564, 183] width 0 height 0
click at [566, 188] on input "Least" at bounding box center [566, 187] width 5 height 8
radio input "true"
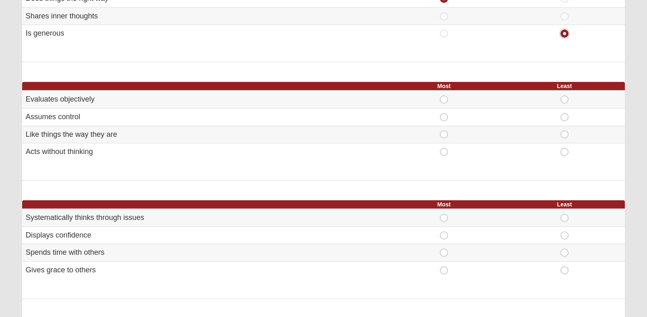
scroll to position [153, 0]
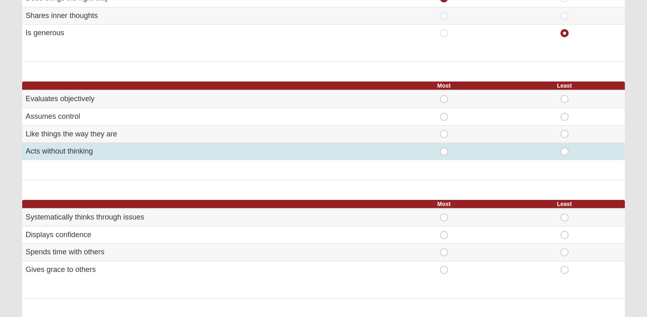
click at [444, 148] on span "Most" at bounding box center [444, 148] width 0 height 0
click at [444, 153] on input "Most" at bounding box center [446, 152] width 5 height 8
radio input "true"
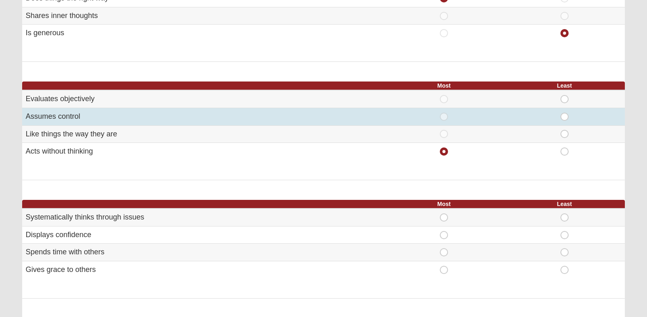
click at [564, 113] on span "Least" at bounding box center [564, 113] width 0 height 0
click at [566, 117] on input "Least" at bounding box center [566, 117] width 5 height 8
radio input "true"
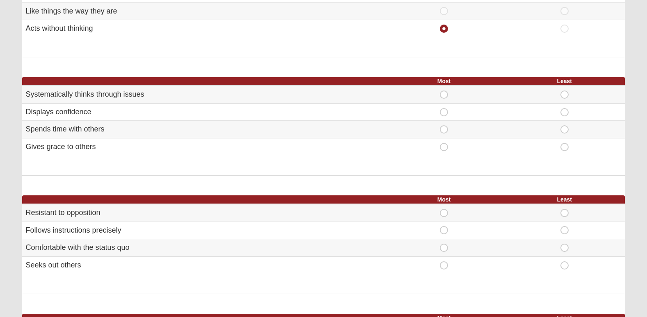
scroll to position [277, 0]
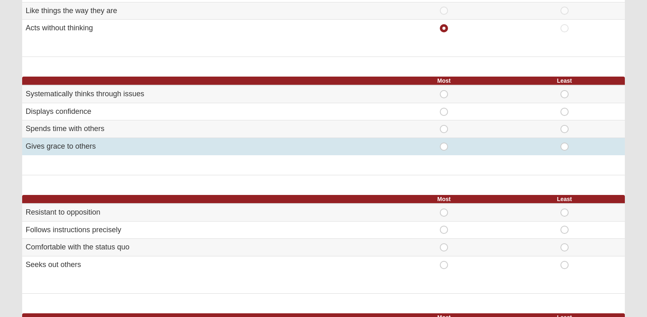
click at [444, 143] on span "Most" at bounding box center [444, 143] width 0 height 0
click at [445, 146] on input "Most" at bounding box center [446, 147] width 5 height 8
radio input "true"
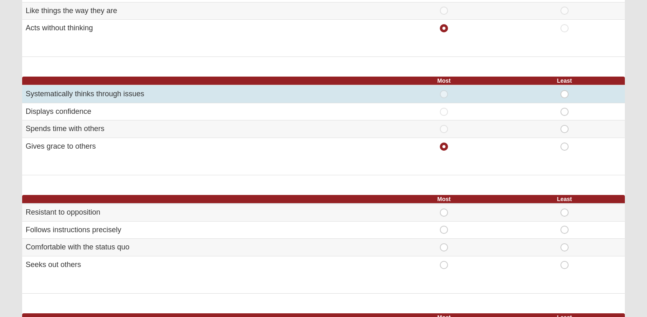
click at [564, 90] on span "Least" at bounding box center [564, 90] width 0 height 0
click at [564, 95] on input "Least" at bounding box center [566, 94] width 5 height 8
radio input "true"
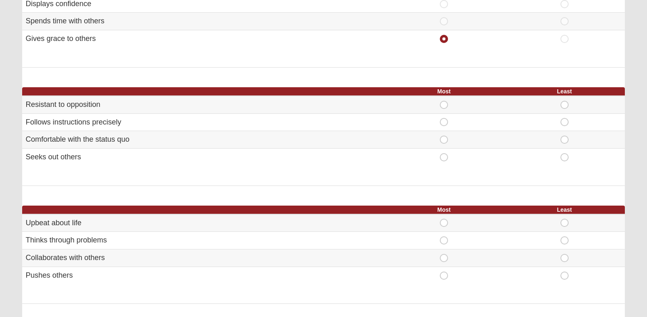
scroll to position [385, 0]
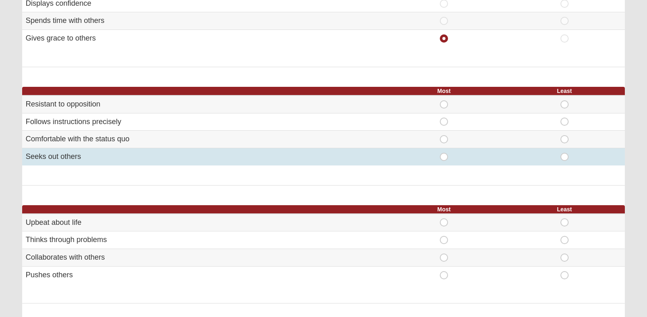
click at [444, 153] on span "Most" at bounding box center [444, 153] width 0 height 0
click at [444, 158] on input "Most" at bounding box center [446, 157] width 5 height 8
radio input "true"
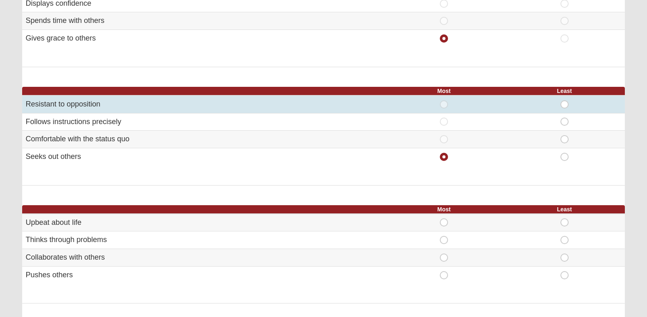
click at [567, 109] on td "Least" at bounding box center [564, 105] width 121 height 18
click at [564, 100] on span "Least" at bounding box center [564, 100] width 0 height 0
click at [564, 103] on input "Least" at bounding box center [566, 104] width 5 height 8
radio input "true"
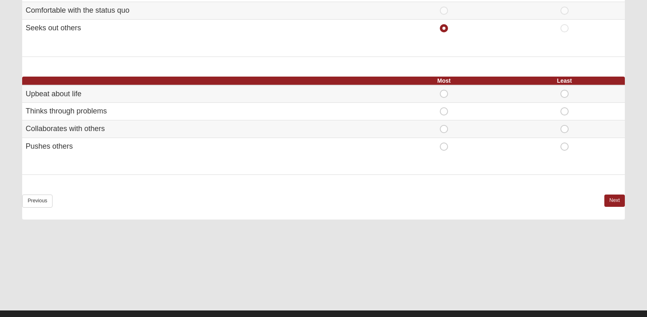
scroll to position [515, 0]
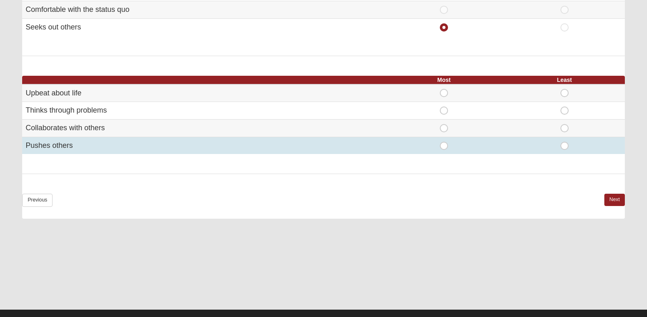
click at [444, 142] on span "Most" at bounding box center [444, 142] width 0 height 0
click at [444, 148] on input "Most" at bounding box center [446, 146] width 5 height 8
radio input "true"
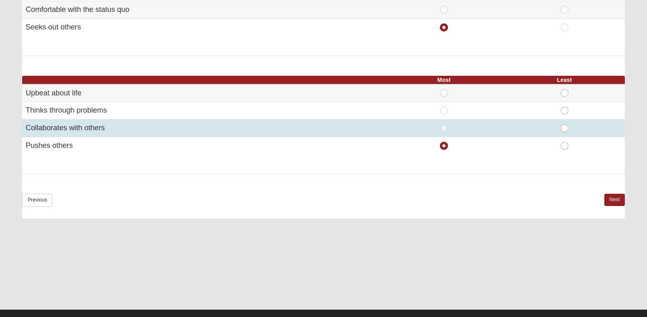
click at [564, 124] on span "Least" at bounding box center [564, 124] width 0 height 0
click at [566, 129] on input "Least" at bounding box center [566, 128] width 5 height 8
radio input "true"
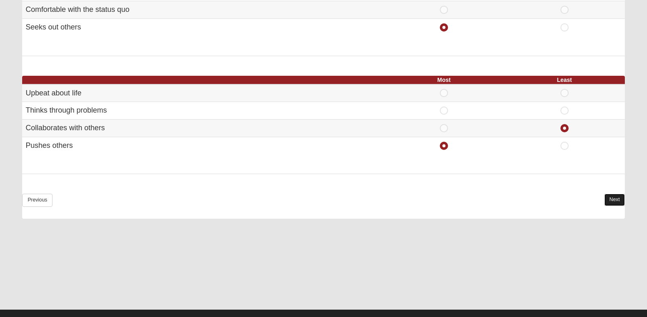
click at [608, 198] on link "Next" at bounding box center [614, 200] width 20 height 12
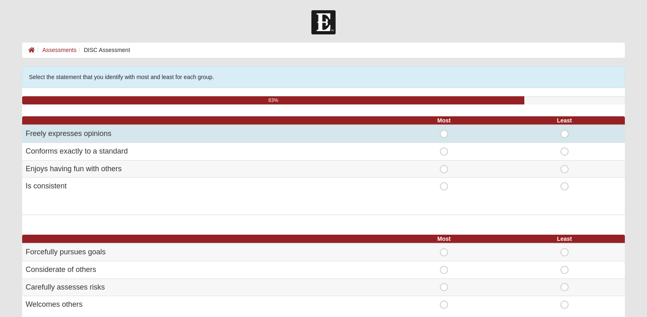
click at [444, 130] on span "Most" at bounding box center [444, 130] width 0 height 0
click at [445, 133] on input "Most" at bounding box center [446, 134] width 5 height 8
radio input "true"
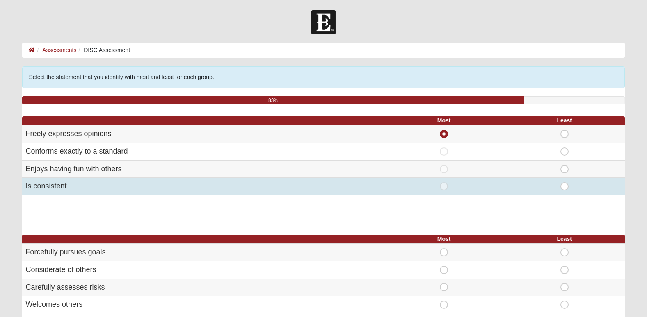
click at [564, 183] on span "Least" at bounding box center [564, 183] width 0 height 0
click at [567, 190] on input "Least" at bounding box center [566, 187] width 5 height 8
radio input "true"
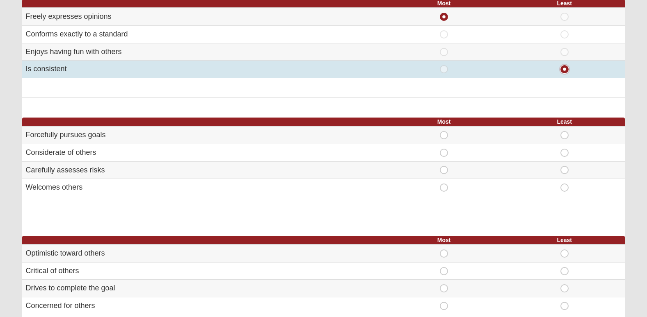
scroll to position [118, 0]
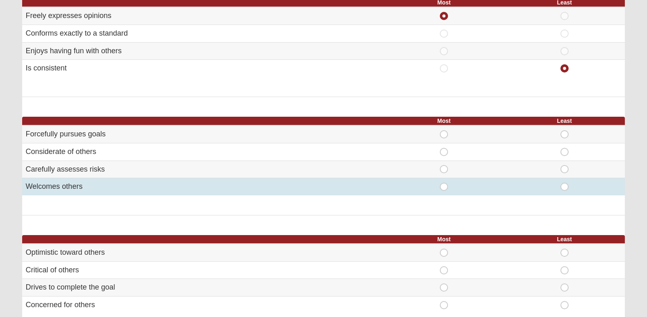
click at [444, 183] on span "Most" at bounding box center [444, 183] width 0 height 0
click at [444, 189] on input "Most" at bounding box center [446, 187] width 5 height 8
radio input "true"
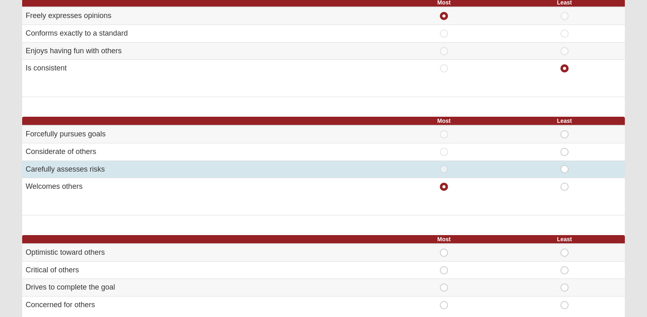
click at [564, 165] on span "Least" at bounding box center [564, 165] width 0 height 0
click at [564, 170] on input "Least" at bounding box center [566, 169] width 5 height 8
radio input "true"
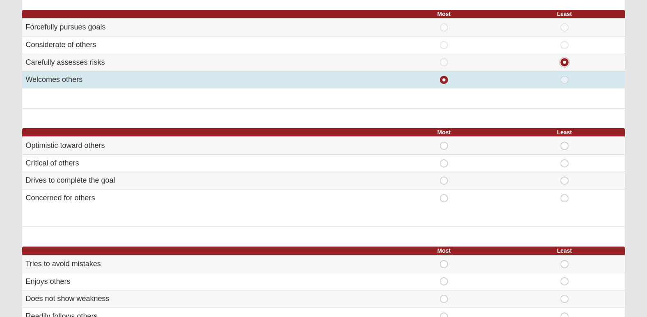
scroll to position [226, 0]
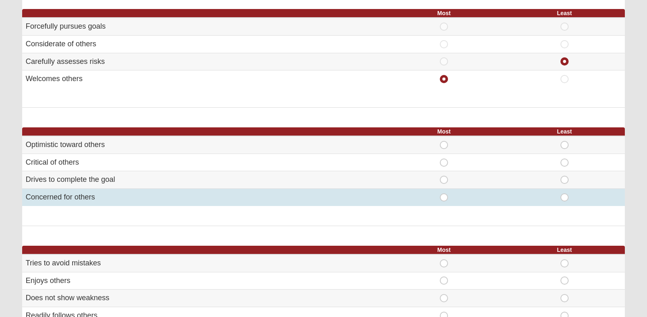
click at [444, 194] on span "Most" at bounding box center [444, 194] width 0 height 0
click at [444, 199] on input "Most" at bounding box center [446, 198] width 5 height 8
radio input "true"
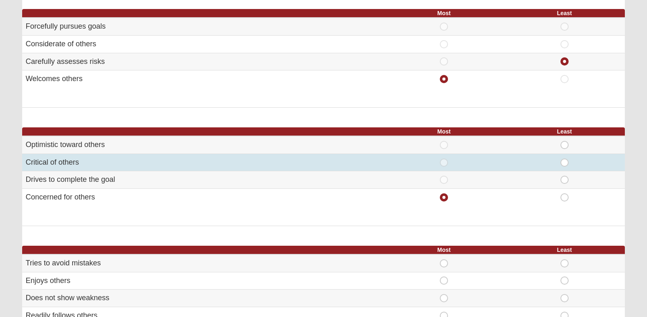
click at [564, 159] on span "Least" at bounding box center [564, 159] width 0 height 0
click at [568, 159] on input "Least" at bounding box center [566, 163] width 5 height 8
radio input "true"
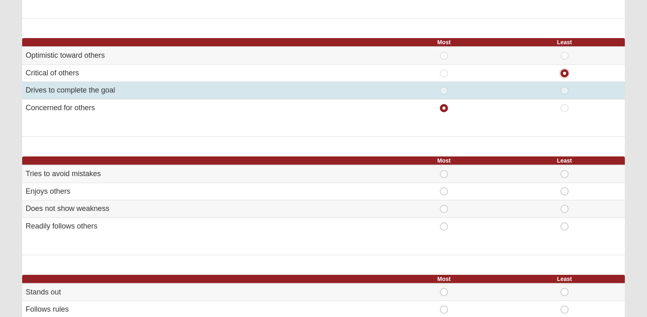
scroll to position [320, 0]
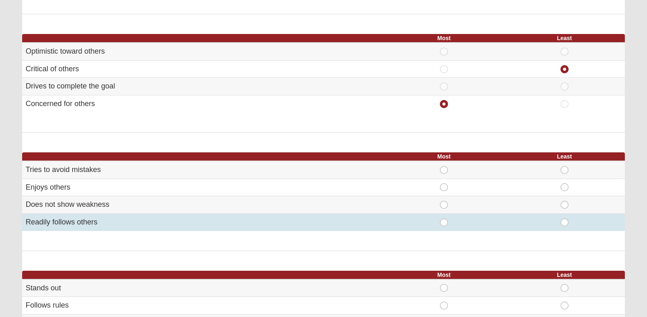
click at [448, 224] on div "Most" at bounding box center [443, 223] width 111 height 8
click at [444, 219] on span "Most" at bounding box center [444, 219] width 0 height 0
click at [445, 224] on input "Most" at bounding box center [446, 223] width 5 height 8
radio input "true"
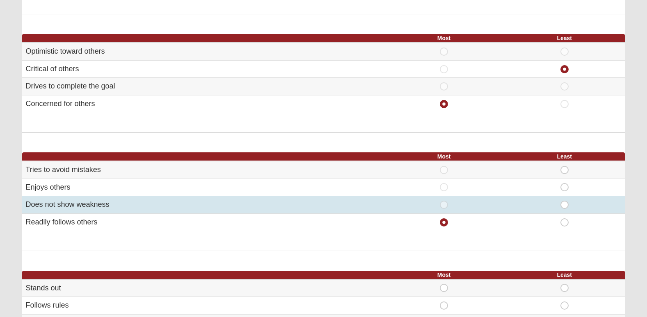
click at [564, 201] on span "Least" at bounding box center [564, 201] width 0 height 0
click at [567, 205] on input "Least" at bounding box center [566, 205] width 5 height 8
radio input "true"
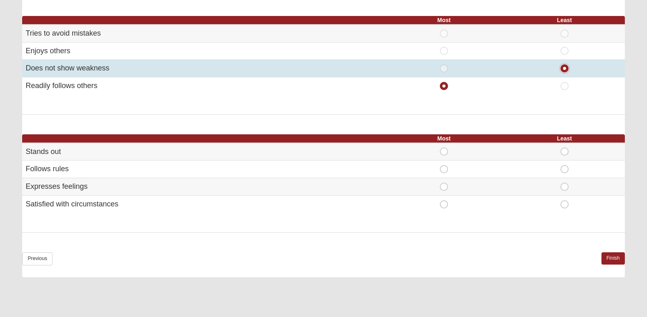
scroll to position [457, 0]
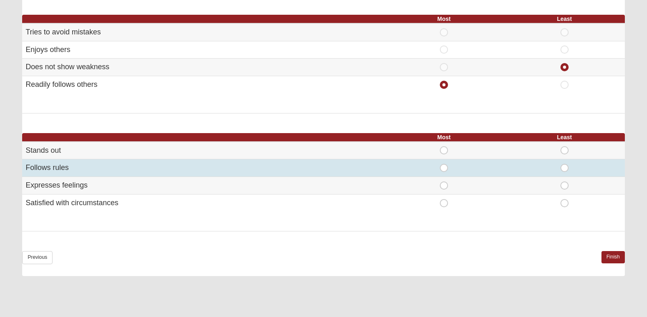
click at [444, 164] on span "Most" at bounding box center [444, 164] width 0 height 0
click at [447, 166] on input "Most" at bounding box center [446, 168] width 5 height 8
radio input "true"
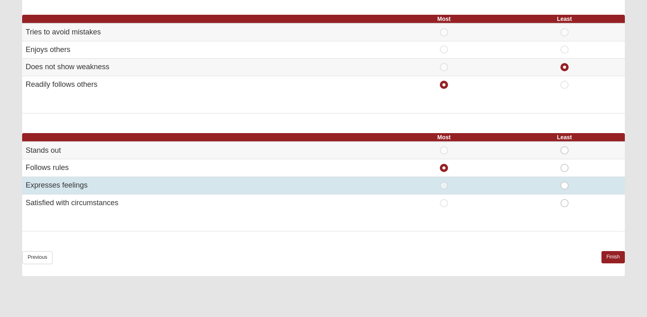
click at [444, 182] on span "Most" at bounding box center [444, 182] width 0 height 0
click at [445, 182] on input "Most" at bounding box center [446, 186] width 5 height 8
radio input "true"
radio input "false"
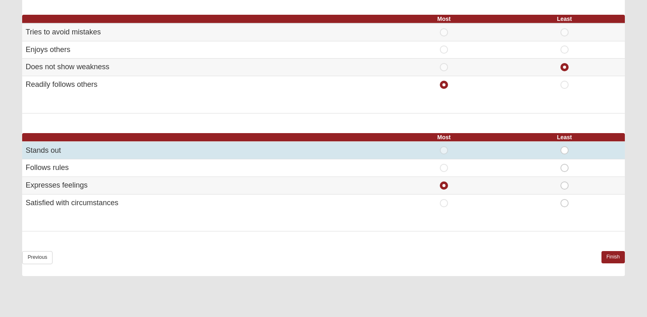
click at [564, 146] on span "Least" at bounding box center [564, 146] width 0 height 0
click at [567, 148] on input "Least" at bounding box center [566, 150] width 5 height 8
radio input "true"
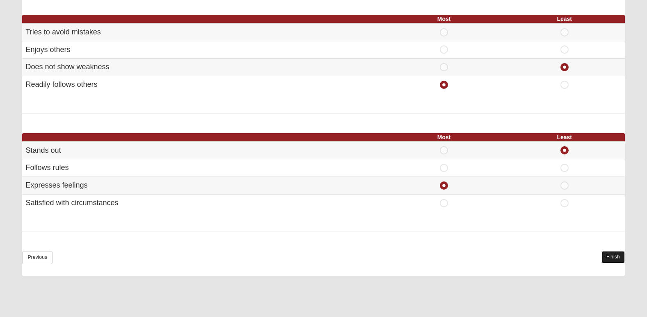
click at [603, 256] on link "Finish" at bounding box center [612, 257] width 23 height 12
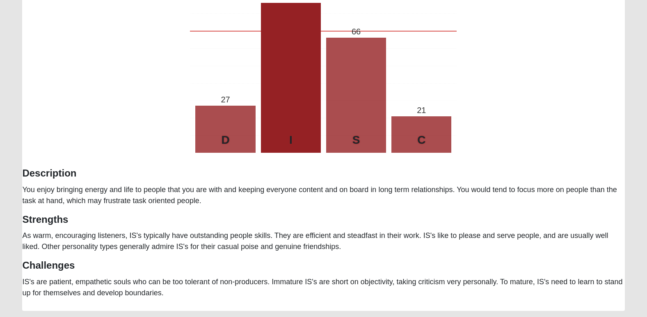
scroll to position [169, 0]
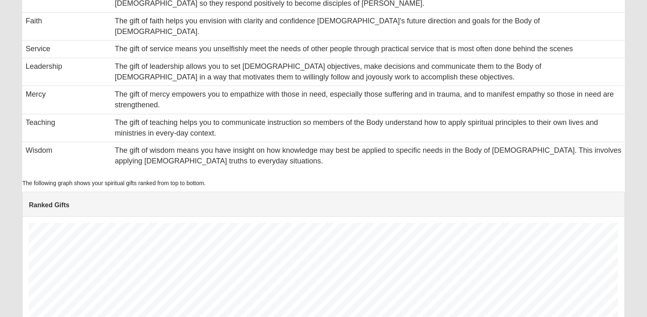
scroll to position [589, 0]
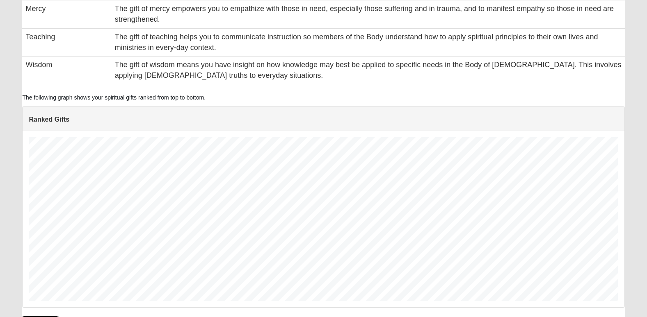
click at [39, 316] on link "Retake Test" at bounding box center [40, 322] width 36 height 12
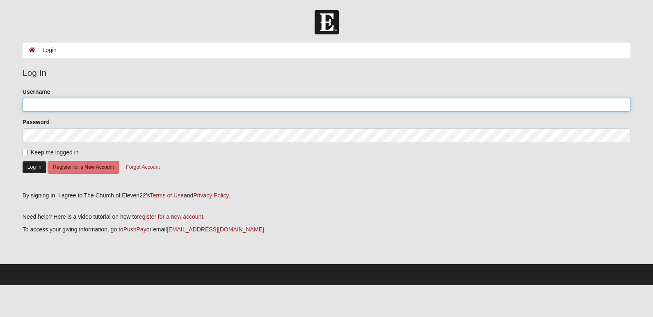
type input "aed1996"
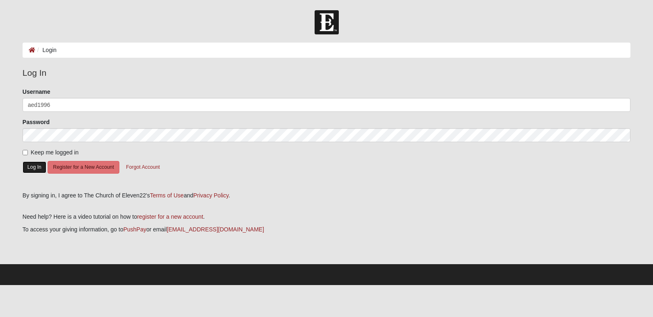
click at [35, 171] on button "Log In" at bounding box center [35, 168] width 24 height 12
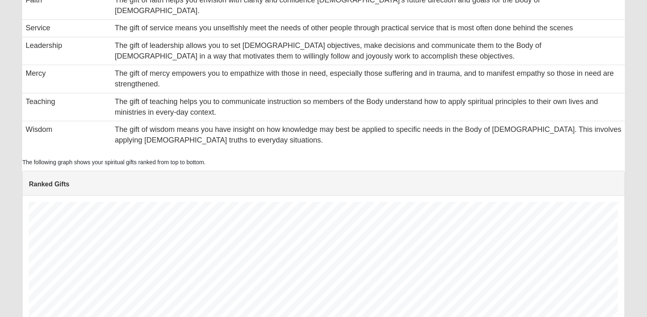
scroll to position [589, 0]
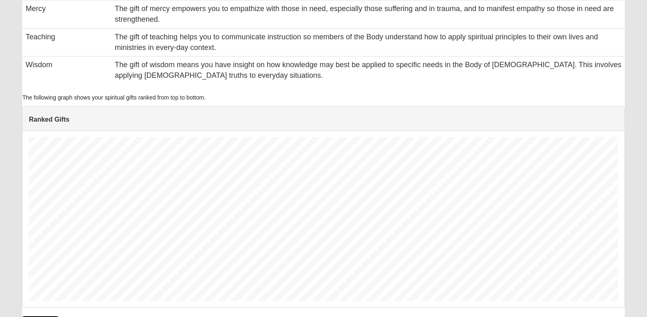
click at [47, 316] on link "Retake Test" at bounding box center [40, 322] width 36 height 12
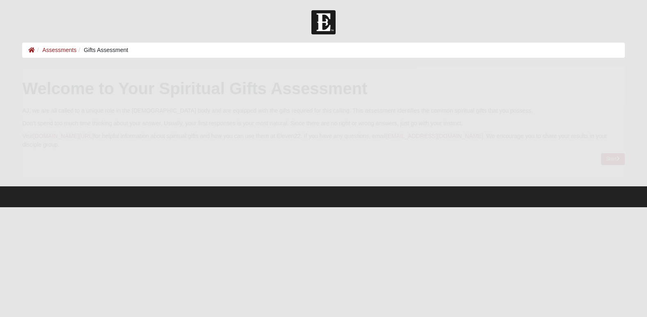
scroll to position [0, 0]
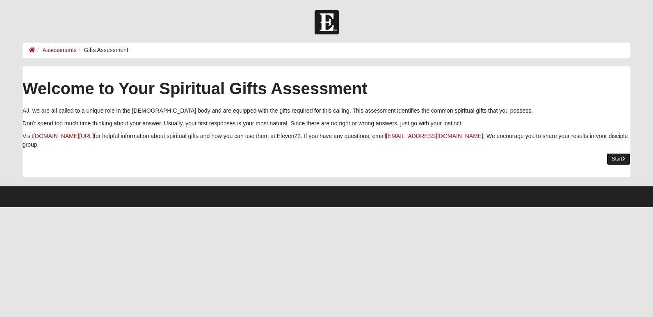
click at [623, 157] on icon at bounding box center [623, 159] width 3 height 5
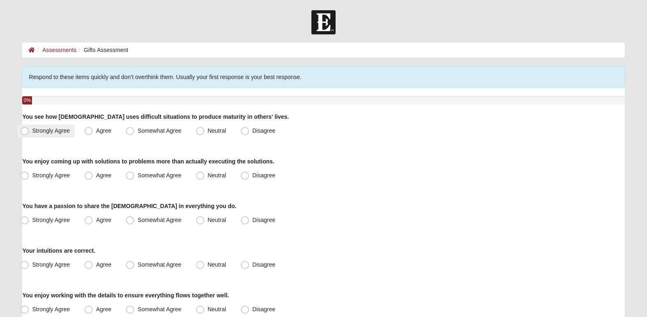
click at [48, 134] on span "Strongly Agree" at bounding box center [51, 131] width 38 height 7
click at [29, 134] on input "Strongly Agree" at bounding box center [26, 130] width 5 height 5
radio input "true"
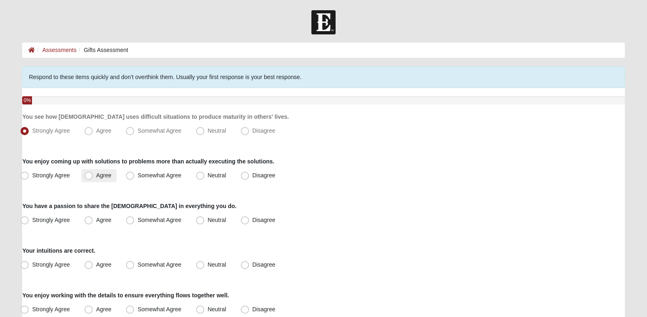
click at [100, 176] on span "Agree" at bounding box center [103, 175] width 15 height 7
click at [93, 176] on input "Agree" at bounding box center [90, 175] width 5 height 5
radio input "true"
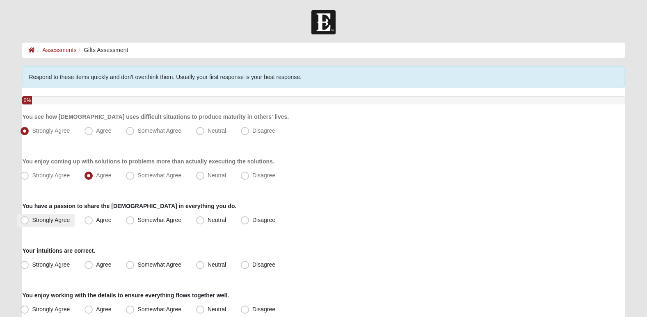
click at [66, 219] on span "Strongly Agree" at bounding box center [51, 220] width 38 height 7
click at [29, 219] on input "Strongly Agree" at bounding box center [26, 220] width 5 height 5
radio input "true"
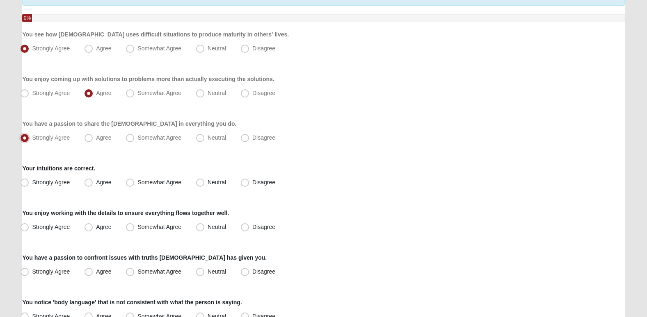
scroll to position [83, 0]
click at [137, 182] on span "Somewhat Agree" at bounding box center [159, 182] width 44 height 7
click at [132, 182] on input "Somewhat Agree" at bounding box center [131, 182] width 5 height 5
radio input "true"
click at [96, 229] on span "Agree" at bounding box center [103, 227] width 15 height 7
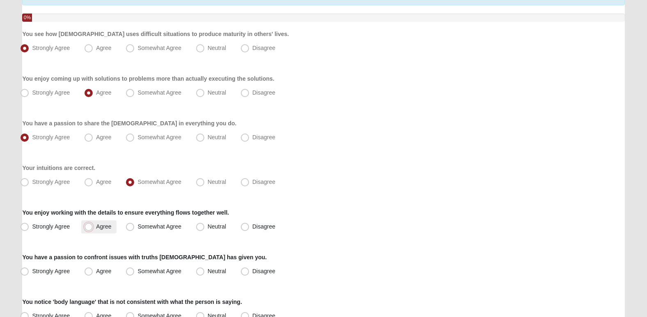
click at [88, 229] on input "Agree" at bounding box center [90, 226] width 5 height 5
radio input "true"
click at [112, 269] on label "Agree" at bounding box center [98, 271] width 35 height 13
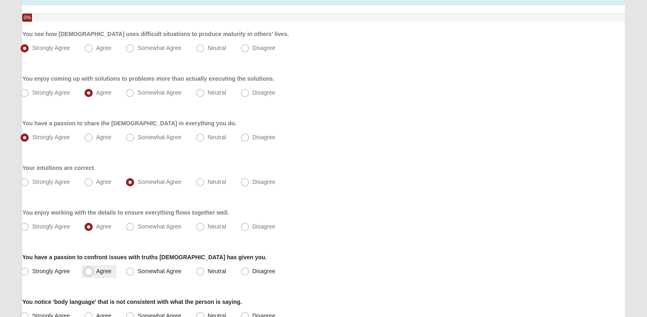
click at [93, 269] on input "Agree" at bounding box center [90, 271] width 5 height 5
radio input "true"
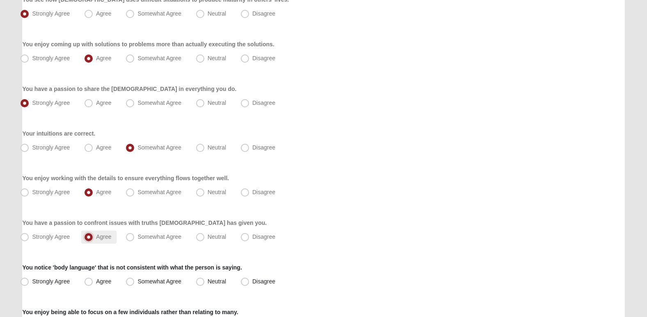
scroll to position [118, 0]
click at [205, 277] on label "Neutral" at bounding box center [212, 281] width 38 height 13
click at [205, 279] on input "Neutral" at bounding box center [201, 281] width 5 height 5
radio input "true"
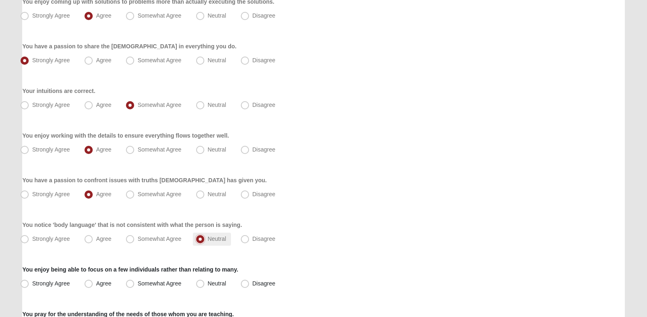
scroll to position [160, 0]
click at [97, 282] on span "Agree" at bounding box center [103, 283] width 15 height 7
click at [93, 282] on input "Agree" at bounding box center [90, 283] width 5 height 5
radio input "true"
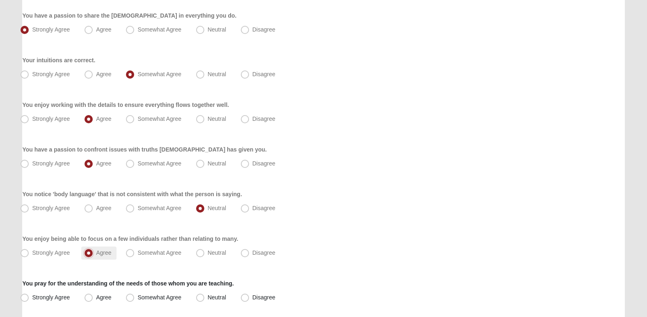
scroll to position [196, 0]
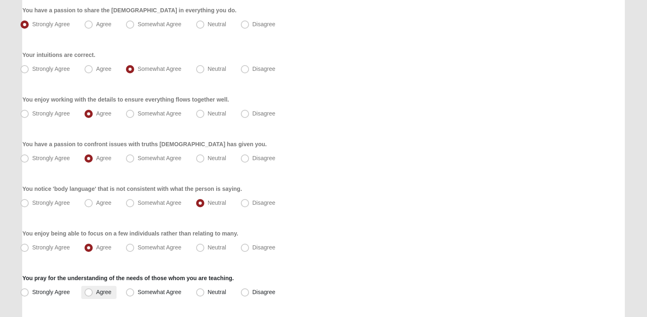
click at [105, 298] on label "Agree" at bounding box center [98, 292] width 35 height 13
click at [93, 295] on input "Agree" at bounding box center [90, 292] width 5 height 5
radio input "true"
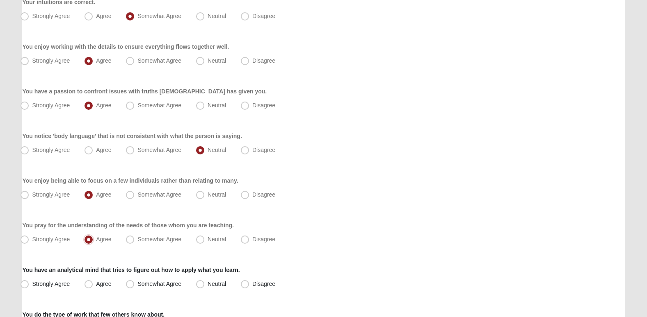
scroll to position [252, 0]
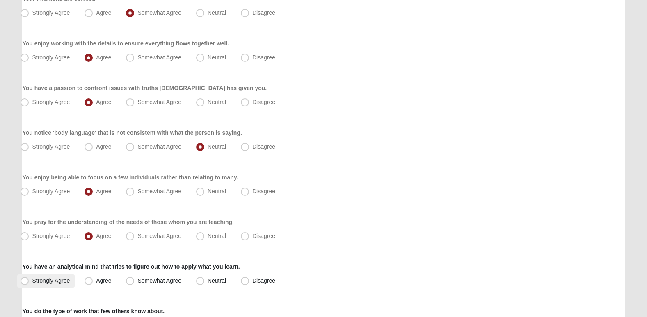
click at [70, 277] on label "Strongly Agree" at bounding box center [45, 281] width 57 height 13
click at [29, 279] on input "Strongly Agree" at bounding box center [26, 281] width 5 height 5
radio input "true"
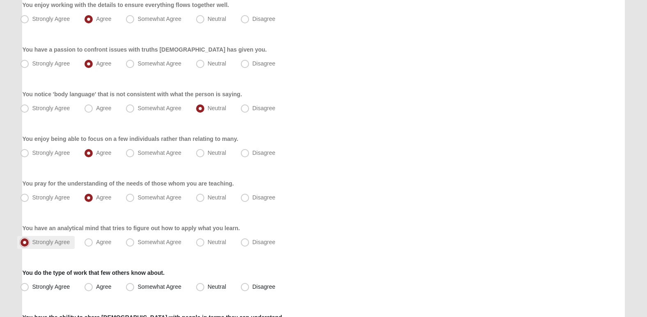
scroll to position [292, 0]
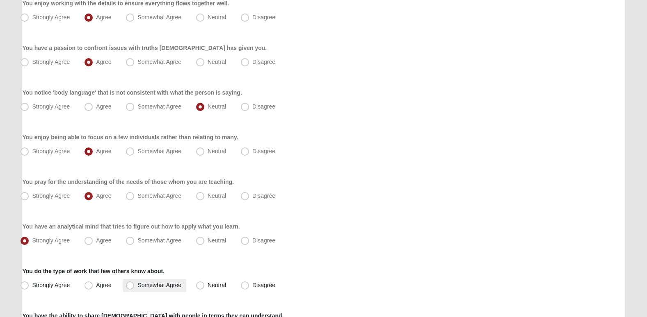
click at [137, 283] on span "Somewhat Agree" at bounding box center [159, 285] width 44 height 7
click at [132, 283] on input "Somewhat Agree" at bounding box center [131, 285] width 5 height 5
radio input "true"
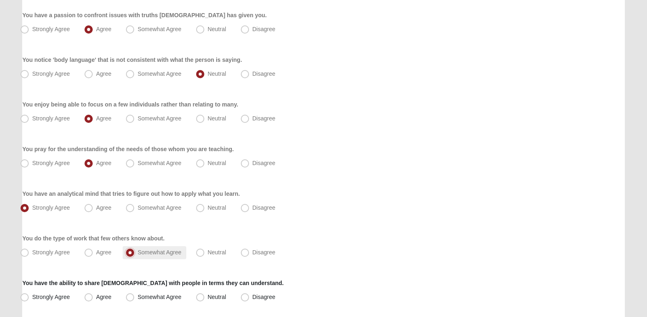
scroll to position [327, 0]
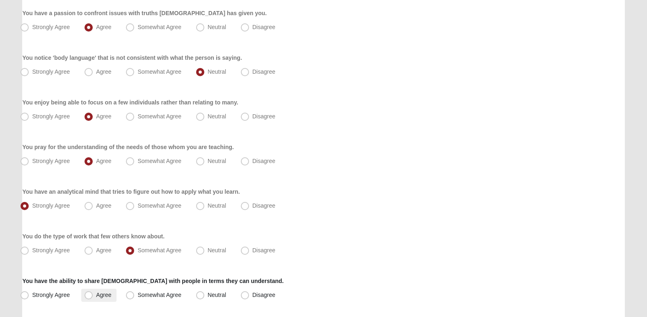
click at [109, 289] on label "Agree" at bounding box center [98, 295] width 35 height 13
click at [93, 293] on input "Agree" at bounding box center [90, 295] width 5 height 5
radio input "true"
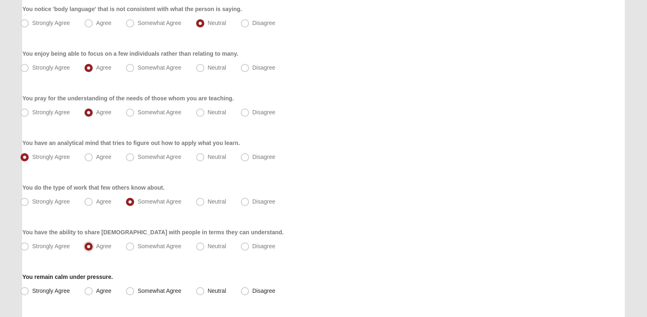
scroll to position [377, 0]
click at [98, 287] on label "Agree" at bounding box center [98, 291] width 35 height 13
click at [93, 288] on input "Agree" at bounding box center [90, 290] width 5 height 5
radio input "true"
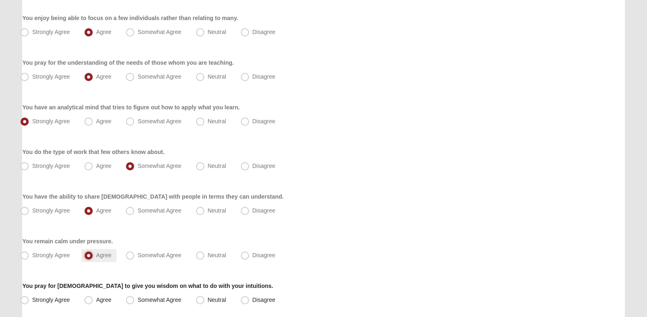
scroll to position [414, 0]
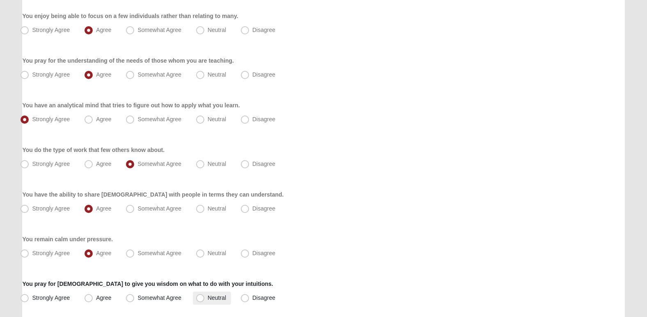
click at [219, 300] on span "Neutral" at bounding box center [217, 298] width 18 height 7
click at [205, 300] on input "Neutral" at bounding box center [201, 298] width 5 height 5
radio input "true"
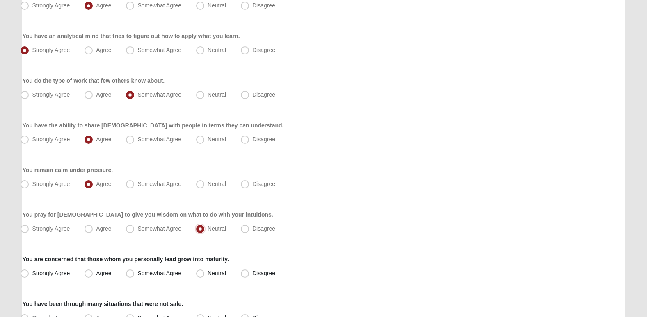
scroll to position [484, 0]
click at [52, 273] on span "Strongly Agree" at bounding box center [51, 273] width 38 height 7
click at [29, 273] on input "Strongly Agree" at bounding box center [26, 273] width 5 height 5
radio input "true"
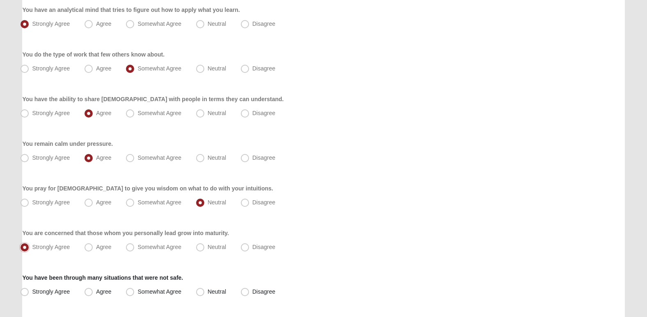
scroll to position [511, 0]
click at [106, 284] on div "You have been through many situations that were not safe. Strongly Agree [GEOGR…" at bounding box center [323, 285] width 602 height 25
click at [106, 290] on span "Agree" at bounding box center [103, 291] width 15 height 7
click at [93, 290] on input "Agree" at bounding box center [90, 290] width 5 height 5
radio input "true"
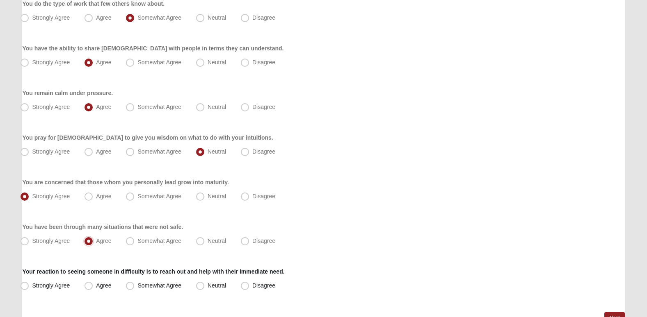
scroll to position [571, 0]
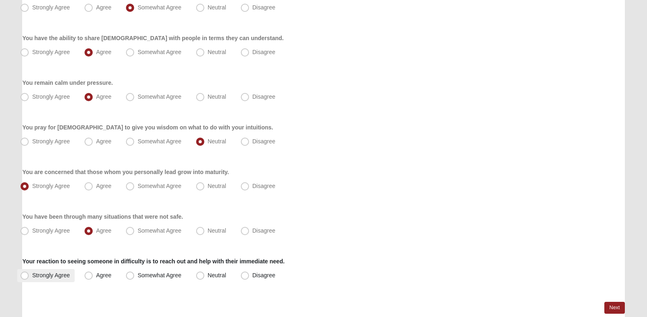
click at [59, 272] on label "Strongly Agree" at bounding box center [45, 275] width 57 height 13
click at [29, 273] on input "Strongly Agree" at bounding box center [26, 275] width 5 height 5
radio input "true"
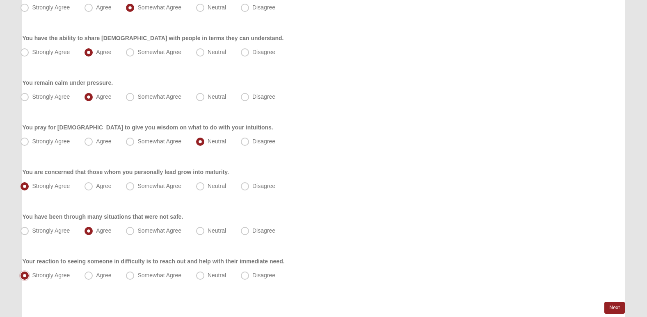
scroll to position [610, 0]
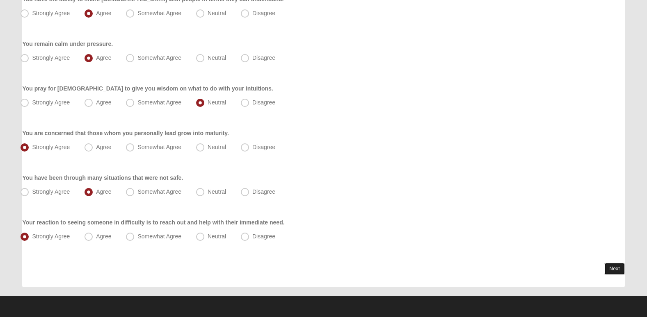
click at [615, 269] on link "Next" at bounding box center [614, 269] width 20 height 12
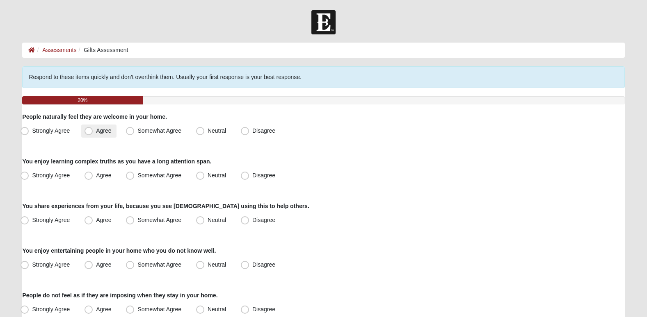
click at [113, 128] on label "Agree" at bounding box center [98, 131] width 35 height 13
click at [93, 128] on input "Agree" at bounding box center [90, 130] width 5 height 5
radio input "true"
click at [151, 180] on label "Somewhat Agree" at bounding box center [155, 175] width 64 height 13
click at [135, 178] on input "Somewhat Agree" at bounding box center [131, 175] width 5 height 5
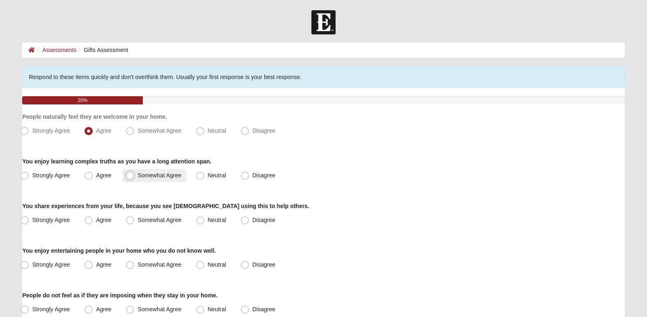
radio input "true"
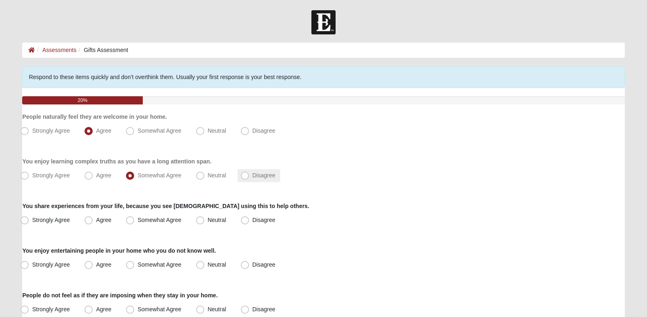
click at [256, 181] on label "Disagree" at bounding box center [258, 175] width 43 height 13
click at [249, 178] on input "Disagree" at bounding box center [246, 175] width 5 height 5
radio input "true"
click at [99, 217] on span "Agree" at bounding box center [103, 220] width 15 height 7
click at [93, 218] on input "Agree" at bounding box center [90, 220] width 5 height 5
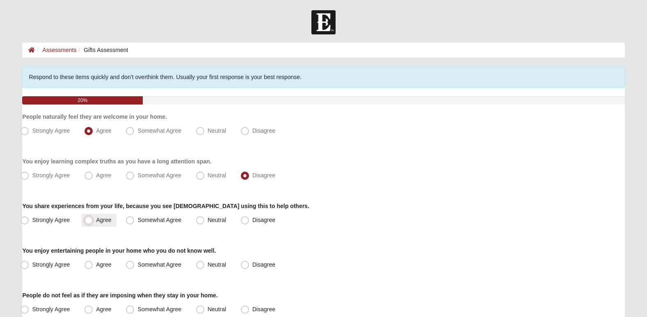
radio input "true"
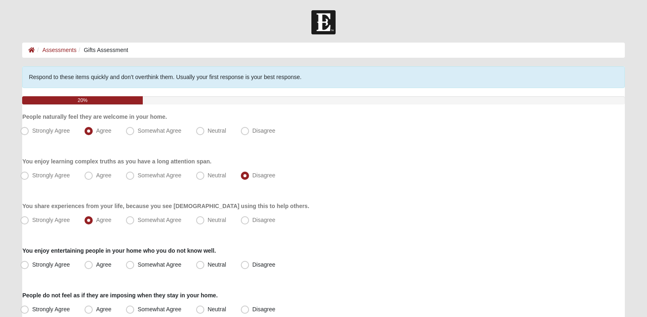
click at [98, 268] on span "Agree" at bounding box center [103, 265] width 15 height 7
click at [93, 268] on input "Agree" at bounding box center [90, 265] width 5 height 5
radio input "true"
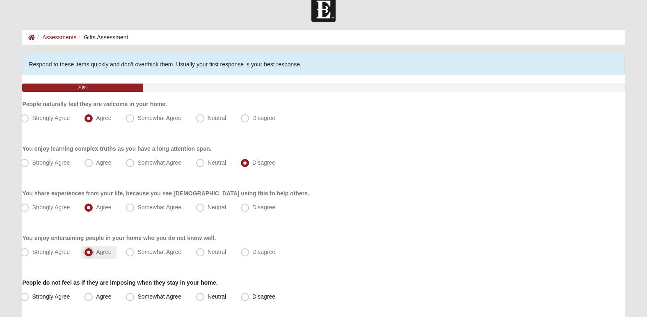
scroll to position [15, 0]
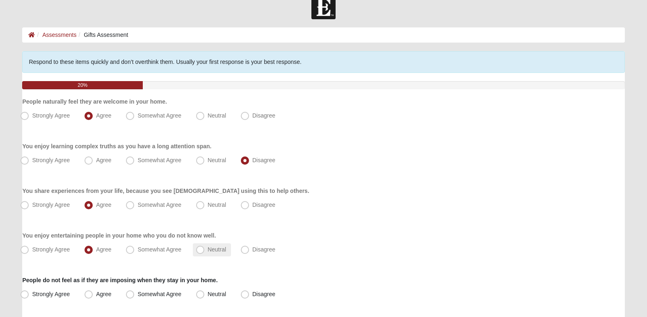
click at [208, 253] on span "Neutral" at bounding box center [217, 250] width 18 height 7
click at [200, 253] on input "Neutral" at bounding box center [201, 249] width 5 height 5
radio input "true"
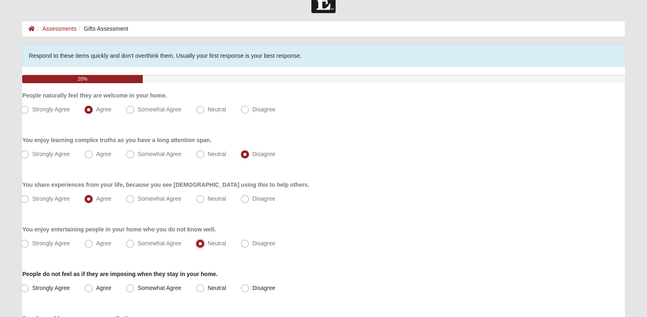
scroll to position [29, 0]
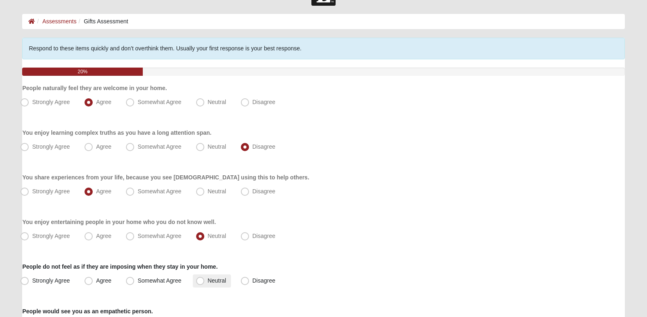
click at [206, 282] on label "Neutral" at bounding box center [212, 281] width 38 height 13
click at [205, 282] on input "Neutral" at bounding box center [201, 281] width 5 height 5
radio input "true"
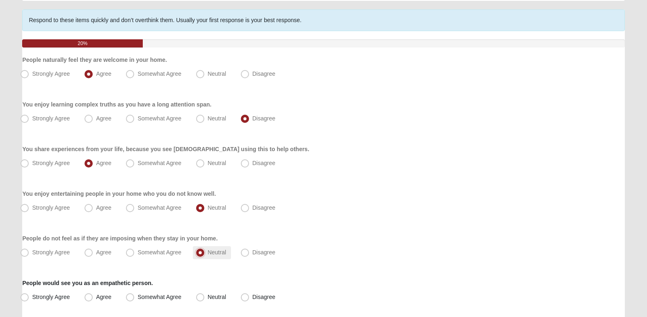
scroll to position [60, 0]
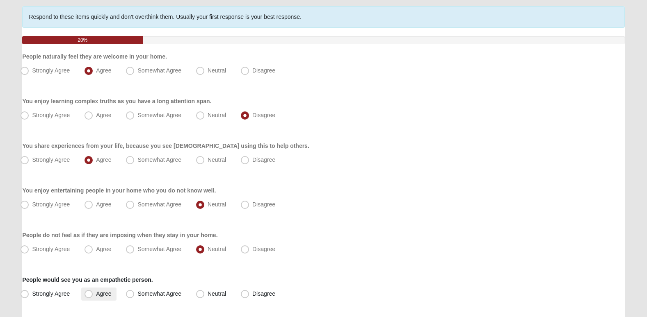
click at [110, 292] on span "Agree" at bounding box center [103, 294] width 15 height 7
click at [93, 292] on input "Agree" at bounding box center [90, 294] width 5 height 5
radio input "true"
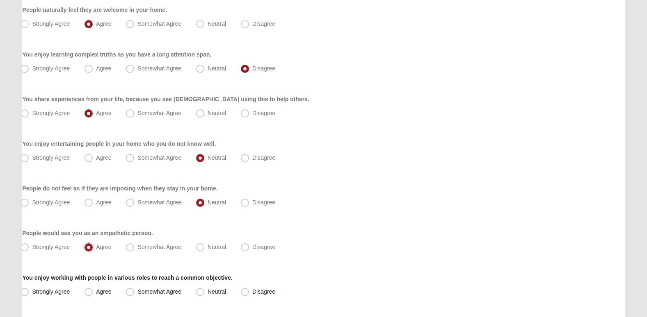
scroll to position [108, 0]
click at [107, 284] on div "You enjoy working with people in various roles to reach a common objective. Str…" at bounding box center [323, 285] width 602 height 25
click at [107, 286] on label "Agree" at bounding box center [98, 291] width 35 height 13
click at [93, 289] on input "Agree" at bounding box center [90, 291] width 5 height 5
radio input "true"
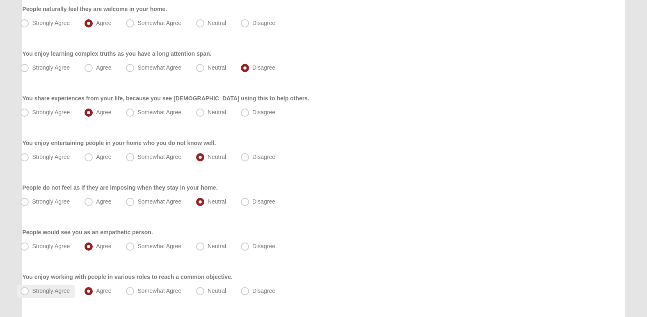
click at [54, 289] on span "Strongly Agree" at bounding box center [51, 291] width 38 height 7
click at [29, 289] on input "Strongly Agree" at bounding box center [26, 291] width 5 height 5
radio input "true"
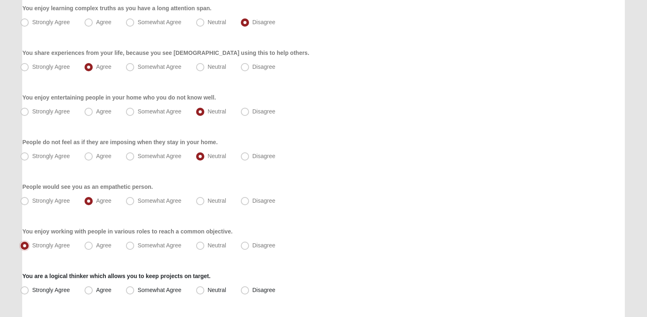
scroll to position [154, 0]
click at [100, 293] on label "Agree" at bounding box center [98, 290] width 35 height 13
click at [93, 293] on input "Agree" at bounding box center [90, 290] width 5 height 5
radio input "true"
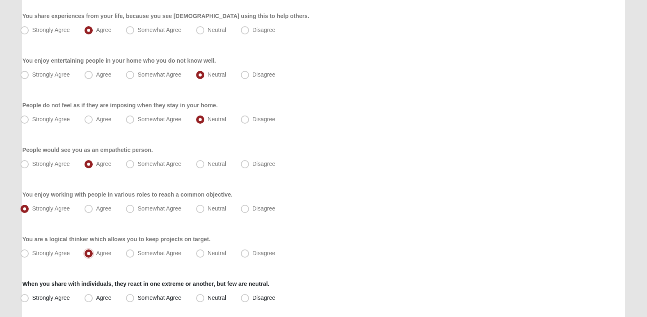
scroll to position [196, 0]
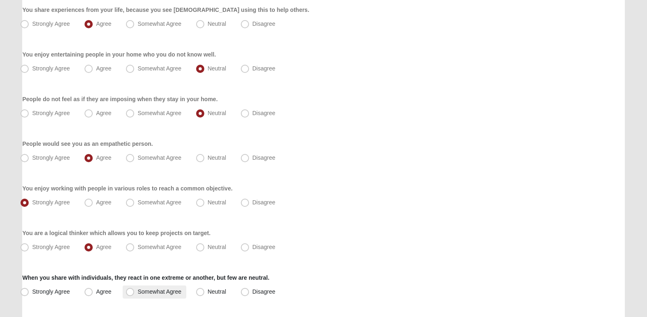
click at [146, 288] on label "Somewhat Agree" at bounding box center [155, 292] width 64 height 13
click at [135, 290] on input "Somewhat Agree" at bounding box center [131, 292] width 5 height 5
radio input "true"
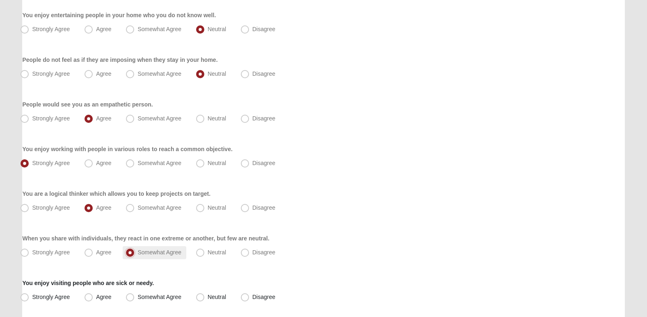
scroll to position [236, 0]
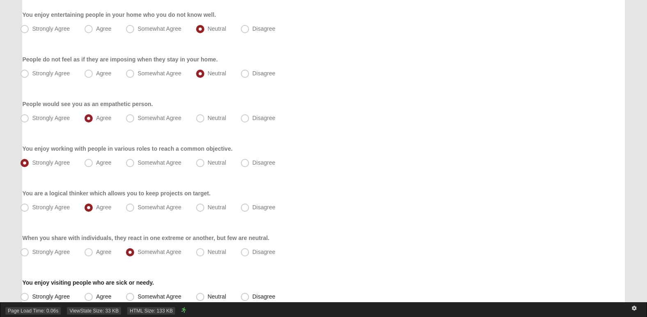
click at [104, 303] on div "Page Load Time: 0.06s ViewState Size: 33 KB HTML Size: 133 KB" at bounding box center [323, 310] width 647 height 15
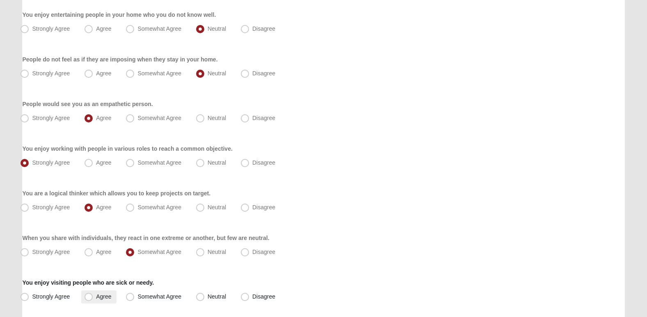
click at [103, 296] on span "Agree" at bounding box center [103, 297] width 15 height 7
click at [93, 296] on input "Agree" at bounding box center [90, 297] width 5 height 5
radio input "true"
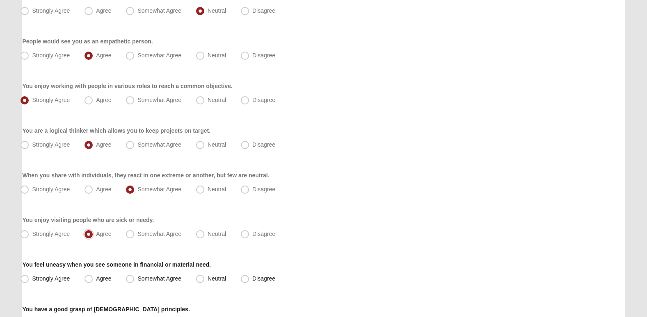
scroll to position [301, 0]
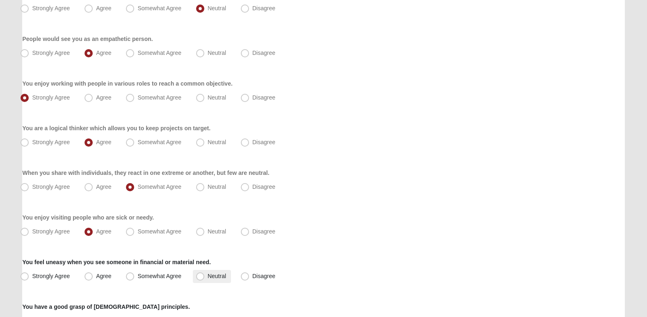
click at [205, 282] on label "Neutral" at bounding box center [212, 276] width 38 height 13
click at [205, 279] on input "Neutral" at bounding box center [201, 276] width 5 height 5
radio input "true"
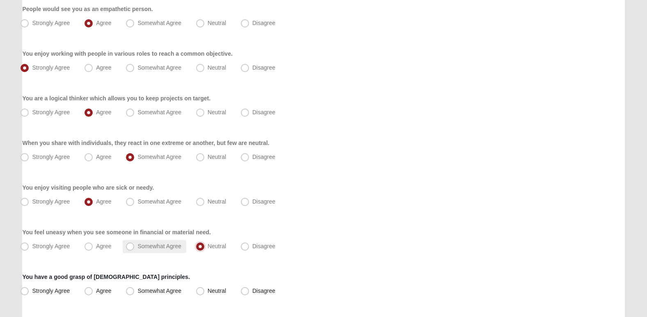
scroll to position [333, 0]
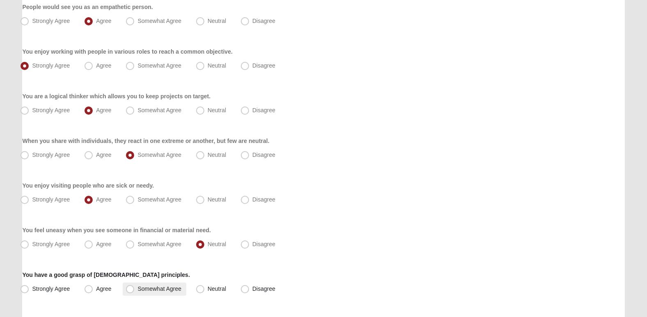
click at [137, 286] on span "Somewhat Agree" at bounding box center [159, 289] width 44 height 7
click at [129, 287] on input "Somewhat Agree" at bounding box center [131, 289] width 5 height 5
radio input "true"
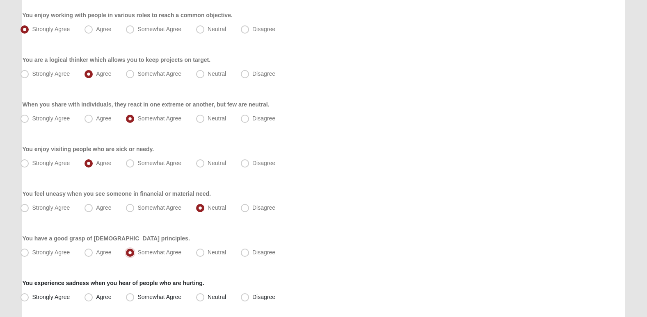
scroll to position [372, 0]
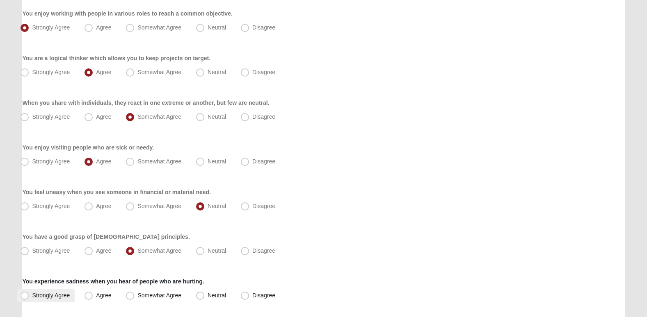
click at [59, 301] on label "Strongly Agree" at bounding box center [45, 296] width 57 height 13
click at [29, 299] on input "Strongly Agree" at bounding box center [26, 295] width 5 height 5
radio input "true"
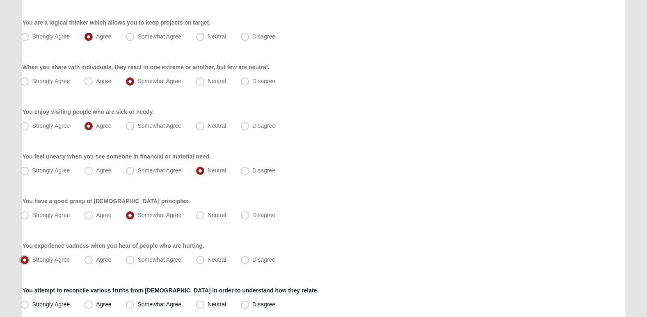
scroll to position [408, 0]
click at [60, 299] on label "Strongly Agree" at bounding box center [45, 304] width 57 height 13
click at [29, 302] on input "Strongly Agree" at bounding box center [26, 304] width 5 height 5
radio input "true"
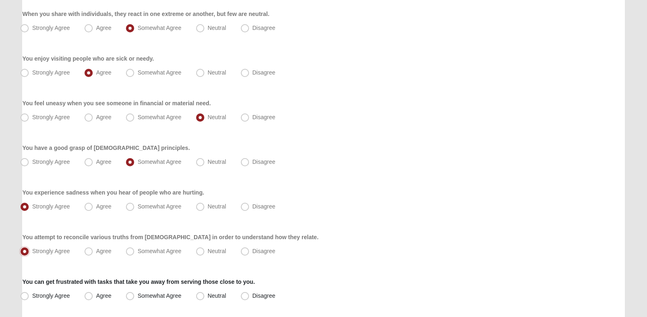
scroll to position [461, 0]
click at [163, 292] on span "Somewhat Agree" at bounding box center [159, 295] width 44 height 7
click at [135, 293] on input "Somewhat Agree" at bounding box center [131, 295] width 5 height 5
radio input "true"
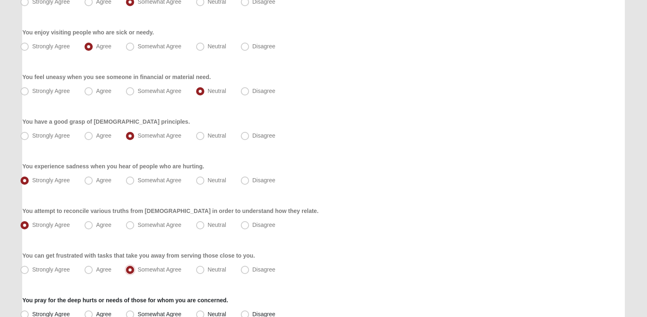
scroll to position [487, 0]
click at [223, 270] on span "Neutral" at bounding box center [217, 269] width 18 height 7
click at [205, 270] on input "Neutral" at bounding box center [201, 269] width 5 height 5
radio input "true"
click at [252, 269] on span "Disagree" at bounding box center [263, 269] width 23 height 7
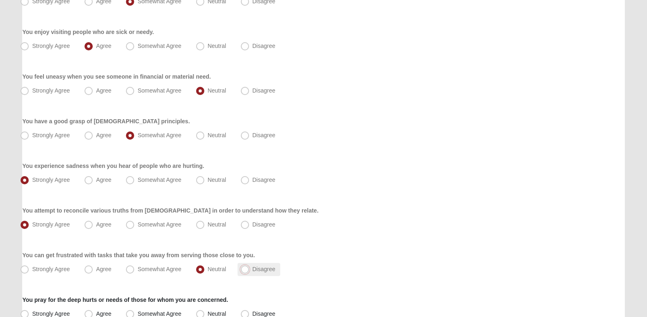
click at [247, 269] on input "Disagree" at bounding box center [246, 269] width 5 height 5
radio input "true"
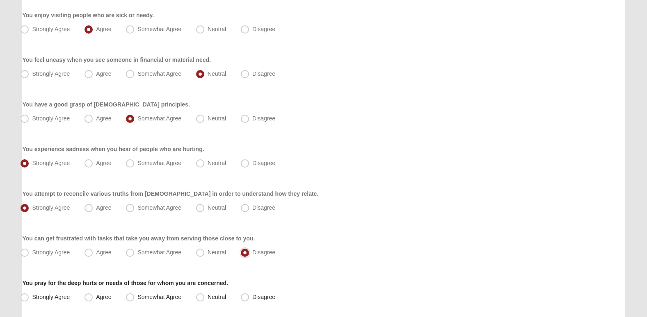
scroll to position [515, 0]
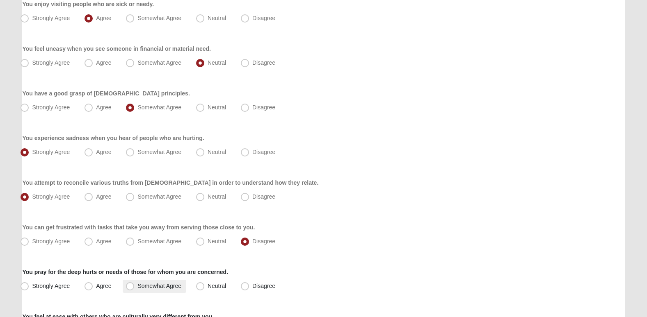
click at [170, 284] on span "Somewhat Agree" at bounding box center [159, 286] width 44 height 7
click at [135, 284] on input "Somewhat Agree" at bounding box center [131, 286] width 5 height 5
radio input "true"
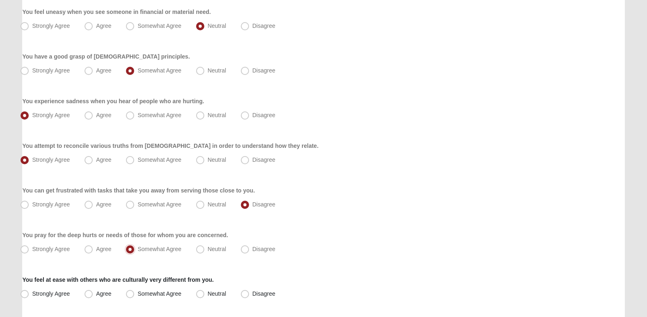
scroll to position [555, 0]
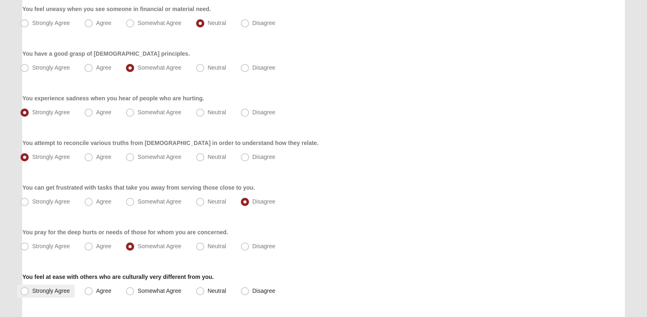
click at [72, 287] on label "Strongly Agree" at bounding box center [45, 291] width 57 height 13
click at [29, 289] on input "Strongly Agree" at bounding box center [26, 291] width 5 height 5
radio input "true"
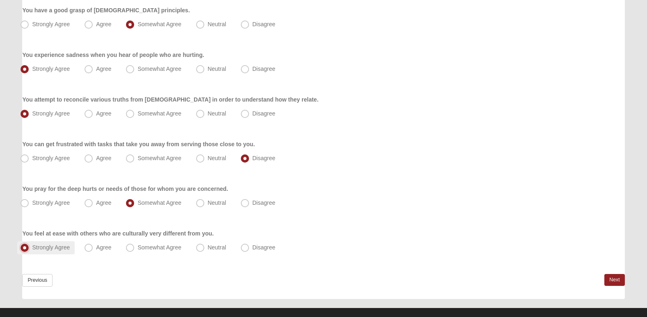
scroll to position [610, 0]
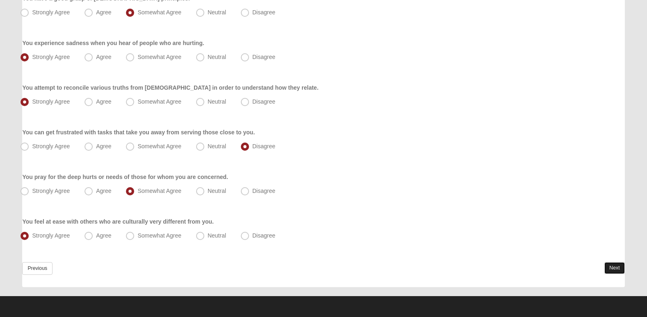
click at [613, 273] on link "Next" at bounding box center [614, 269] width 20 height 12
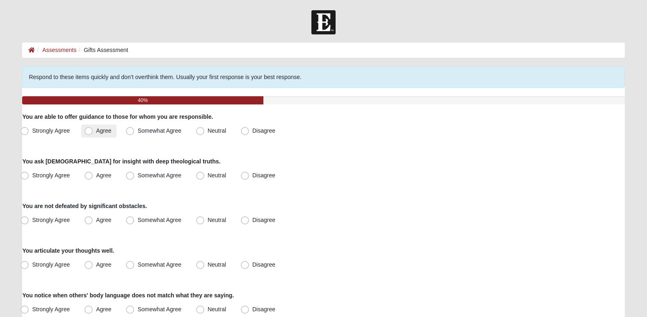
click at [100, 126] on label "Agree" at bounding box center [98, 131] width 35 height 13
click at [93, 128] on input "Agree" at bounding box center [90, 130] width 5 height 5
radio input "true"
click at [61, 176] on span "Strongly Agree" at bounding box center [51, 175] width 38 height 7
click at [29, 176] on input "Strongly Agree" at bounding box center [26, 175] width 5 height 5
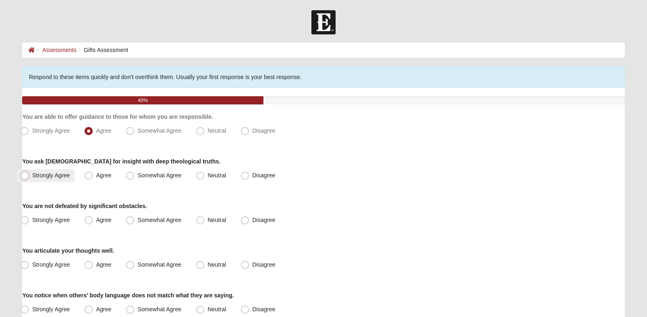
radio input "true"
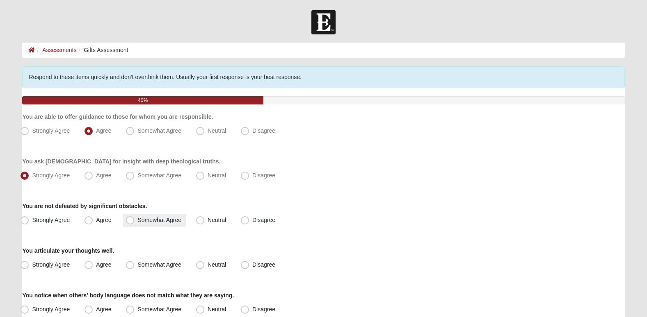
click at [140, 216] on label "Somewhat Agree" at bounding box center [155, 220] width 64 height 13
click at [135, 218] on input "Somewhat Agree" at bounding box center [131, 220] width 5 height 5
radio input "true"
click at [105, 264] on span "Agree" at bounding box center [103, 265] width 15 height 7
click at [93, 264] on input "Agree" at bounding box center [90, 265] width 5 height 5
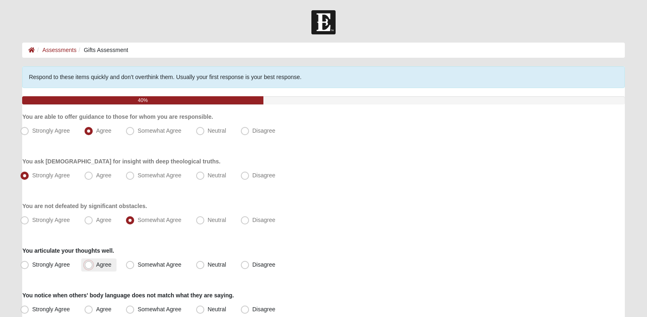
radio input "true"
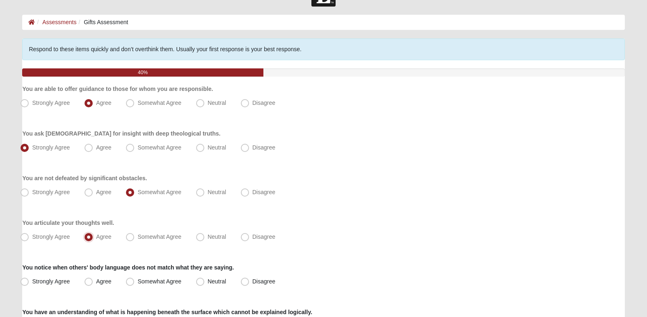
scroll to position [30, 0]
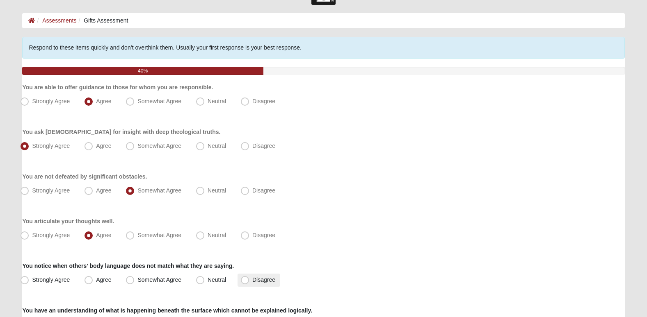
click at [250, 281] on label "Disagree" at bounding box center [258, 280] width 43 height 13
click at [249, 281] on input "Disagree" at bounding box center [246, 280] width 5 height 5
radio input "true"
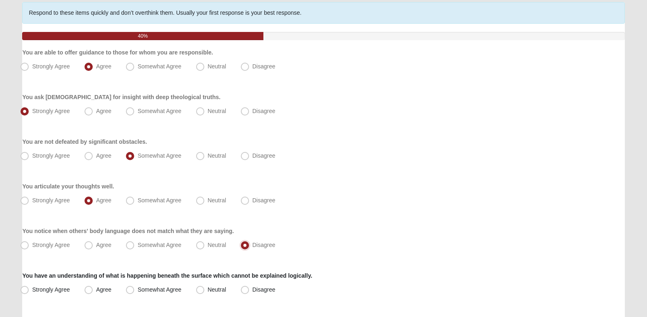
scroll to position [65, 0]
click at [267, 287] on span "Disagree" at bounding box center [263, 289] width 23 height 7
click at [249, 287] on input "Disagree" at bounding box center [246, 289] width 5 height 5
radio input "true"
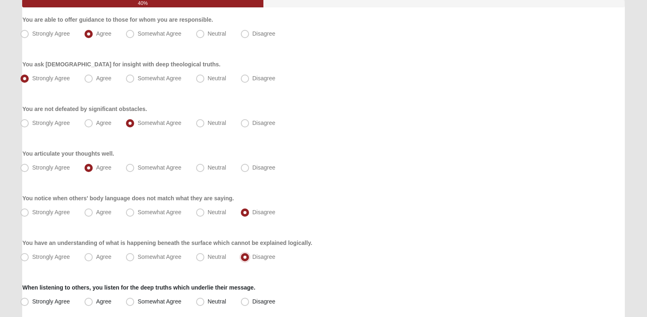
scroll to position [98, 0]
click at [156, 299] on span "Somewhat Agree" at bounding box center [159, 301] width 44 height 7
click at [135, 299] on input "Somewhat Agree" at bounding box center [131, 301] width 5 height 5
radio input "true"
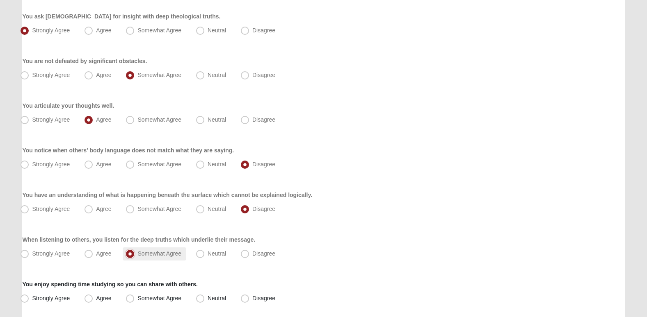
scroll to position [146, 0]
click at [106, 296] on span "Agree" at bounding box center [103, 298] width 15 height 7
click at [93, 296] on input "Agree" at bounding box center [90, 298] width 5 height 5
radio input "true"
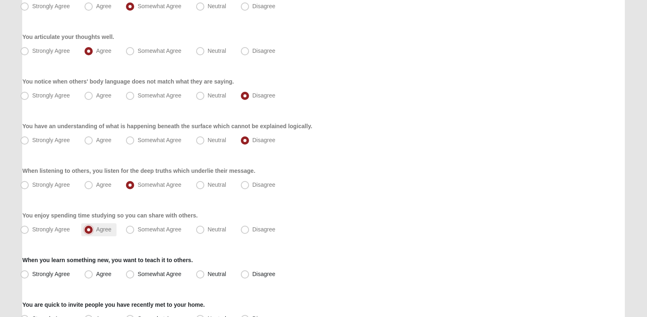
scroll to position [217, 0]
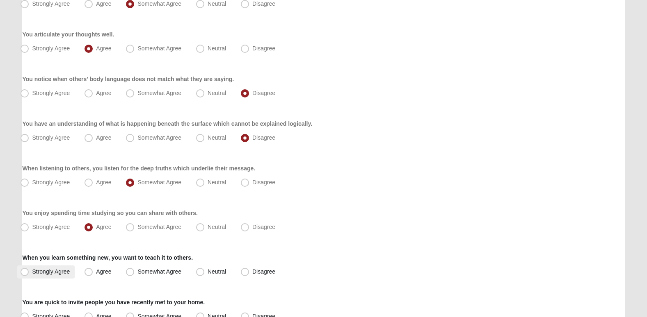
click at [53, 274] on span "Strongly Agree" at bounding box center [51, 272] width 38 height 7
click at [29, 274] on input "Strongly Agree" at bounding box center [26, 271] width 5 height 5
radio input "true"
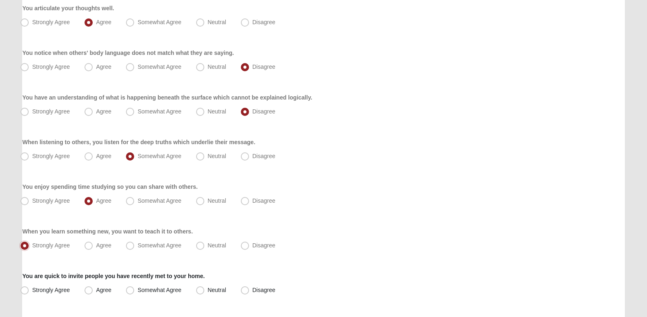
scroll to position [243, 0]
click at [209, 288] on span "Neutral" at bounding box center [217, 290] width 18 height 7
click at [205, 288] on input "Neutral" at bounding box center [201, 290] width 5 height 5
radio input "true"
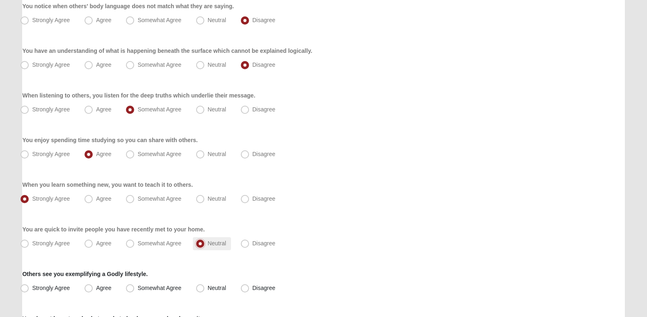
scroll to position [290, 0]
click at [105, 287] on span "Agree" at bounding box center [103, 288] width 15 height 7
click at [93, 287] on input "Agree" at bounding box center [90, 287] width 5 height 5
radio input "true"
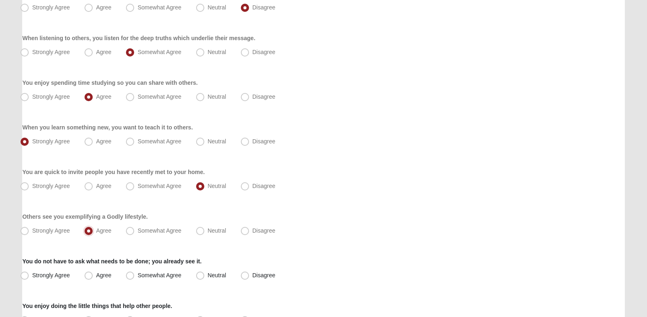
scroll to position [349, 0]
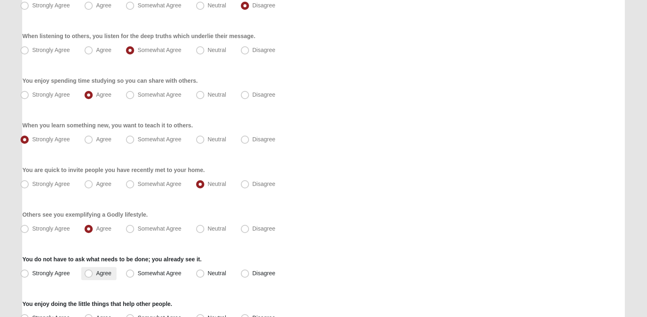
click at [110, 268] on label "Agree" at bounding box center [98, 273] width 35 height 13
click at [93, 271] on input "Agree" at bounding box center [90, 273] width 5 height 5
radio input "true"
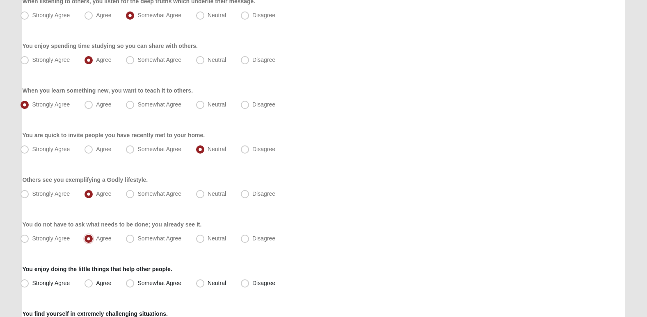
scroll to position [385, 0]
click at [66, 280] on span "Strongly Agree" at bounding box center [51, 282] width 38 height 7
click at [29, 280] on input "Strongly Agree" at bounding box center [26, 282] width 5 height 5
radio input "true"
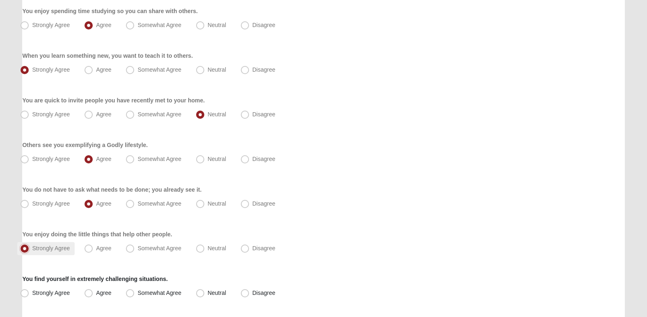
scroll to position [419, 0]
click at [96, 295] on span "Agree" at bounding box center [103, 293] width 15 height 7
click at [91, 295] on input "Agree" at bounding box center [90, 292] width 5 height 5
radio input "true"
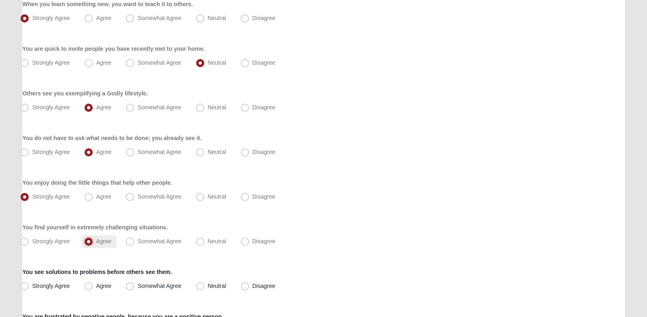
scroll to position [471, 0]
click at [257, 287] on span "Disagree" at bounding box center [263, 285] width 23 height 7
click at [249, 287] on input "Disagree" at bounding box center [246, 285] width 5 height 5
radio input "true"
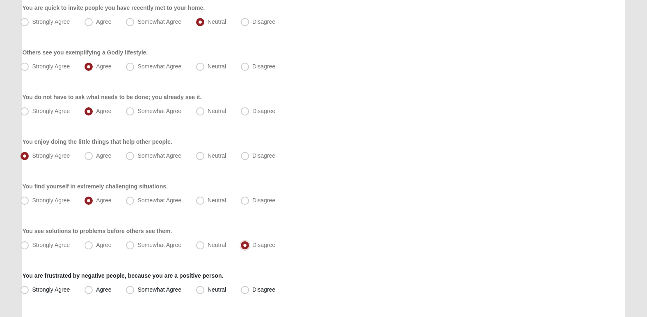
scroll to position [519, 0]
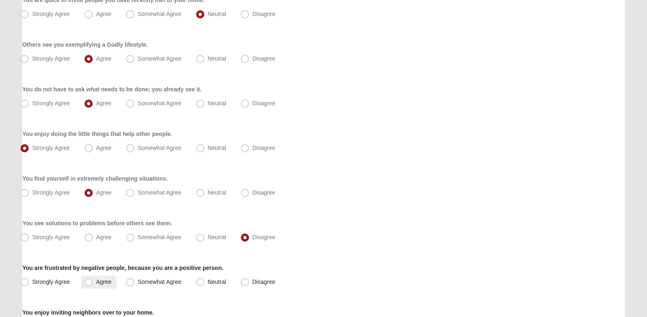
click at [103, 278] on label "Agree" at bounding box center [98, 282] width 35 height 13
click at [93, 280] on input "Agree" at bounding box center [90, 282] width 5 height 5
radio input "true"
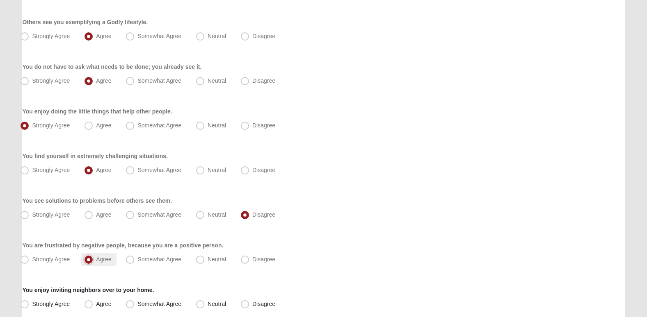
scroll to position [543, 0]
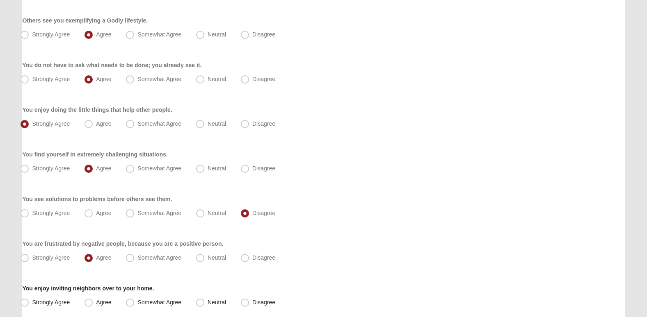
click at [227, 296] on div "You enjoy inviting neighbors over to your home. Strongly Agree [GEOGRAPHIC_DATA…" at bounding box center [323, 297] width 602 height 25
click at [214, 297] on label "Neutral" at bounding box center [212, 303] width 38 height 13
click at [205, 300] on input "Neutral" at bounding box center [201, 302] width 5 height 5
radio input "true"
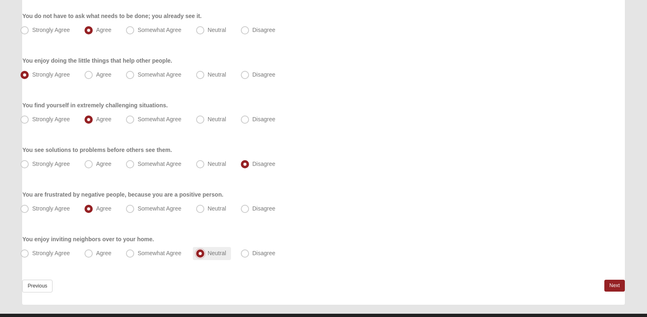
scroll to position [610, 0]
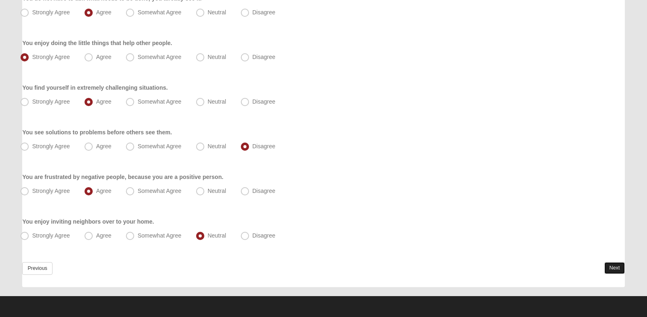
click at [607, 268] on link "Next" at bounding box center [614, 269] width 20 height 12
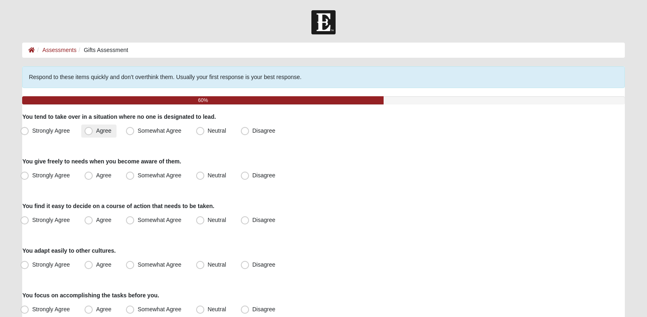
click at [106, 131] on span "Agree" at bounding box center [103, 131] width 15 height 7
click at [93, 131] on input "Agree" at bounding box center [90, 130] width 5 height 5
radio input "true"
click at [100, 173] on span "Agree" at bounding box center [103, 175] width 15 height 7
click at [93, 173] on input "Agree" at bounding box center [90, 175] width 5 height 5
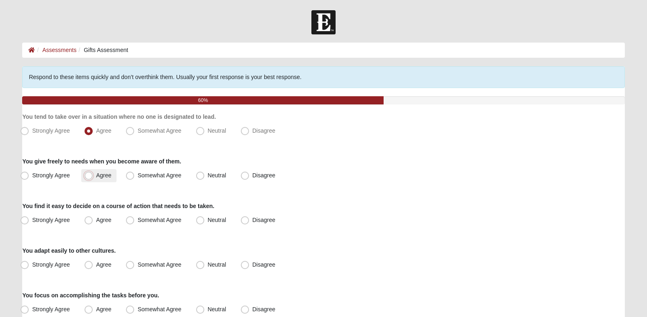
radio input "true"
click at [64, 177] on span "Strongly Agree" at bounding box center [51, 175] width 38 height 7
click at [29, 177] on input "Strongly Agree" at bounding box center [26, 175] width 5 height 5
radio input "true"
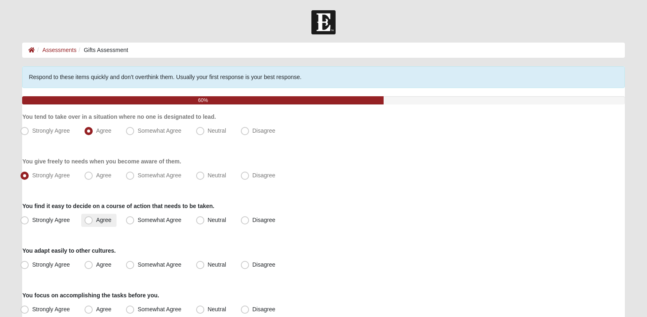
click at [96, 219] on span "Agree" at bounding box center [103, 220] width 15 height 7
click at [90, 219] on input "Agree" at bounding box center [90, 220] width 5 height 5
radio input "true"
click at [106, 268] on span "Agree" at bounding box center [103, 265] width 15 height 7
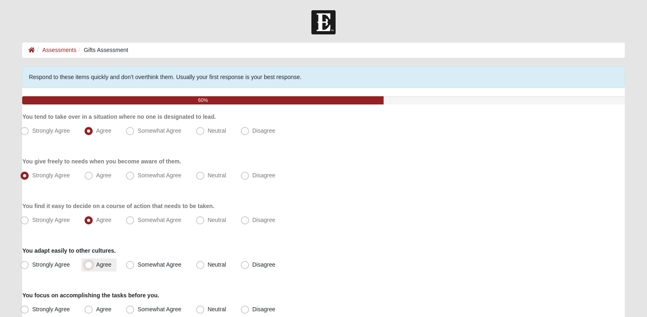
click at [93, 268] on input "Agree" at bounding box center [90, 265] width 5 height 5
radio input "true"
click at [56, 268] on span "Strongly Agree" at bounding box center [51, 265] width 38 height 7
click at [29, 268] on input "Strongly Agree" at bounding box center [26, 265] width 5 height 5
radio input "true"
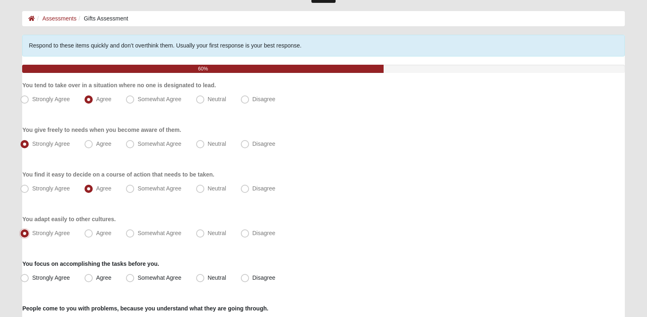
scroll to position [32, 0]
click at [100, 274] on label "Agree" at bounding box center [98, 278] width 35 height 13
click at [93, 275] on input "Agree" at bounding box center [90, 277] width 5 height 5
radio input "true"
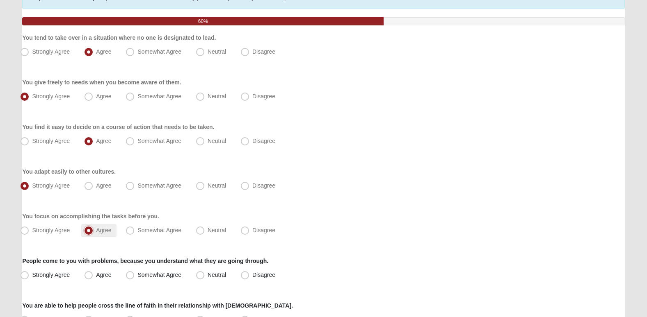
scroll to position [80, 0]
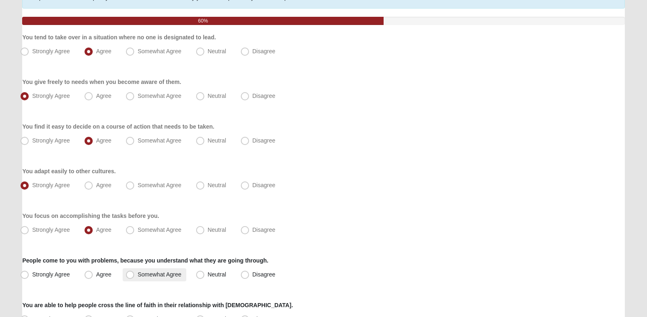
click at [143, 276] on span "Somewhat Agree" at bounding box center [159, 275] width 44 height 7
click at [135, 276] on input "Somewhat Agree" at bounding box center [131, 274] width 5 height 5
radio input "true"
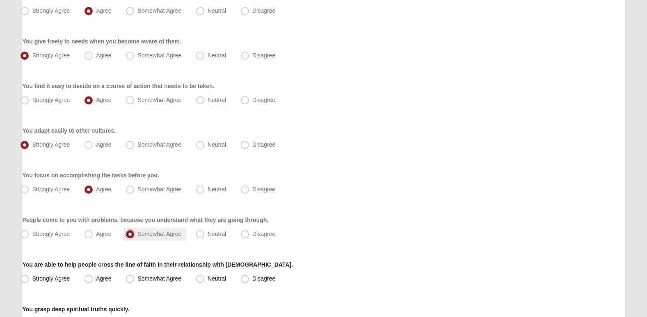
scroll to position [121, 0]
click at [207, 233] on label "Neutral" at bounding box center [212, 234] width 38 height 13
click at [205, 233] on input "Neutral" at bounding box center [201, 233] width 5 height 5
radio input "true"
click at [105, 273] on label "Agree" at bounding box center [98, 278] width 35 height 13
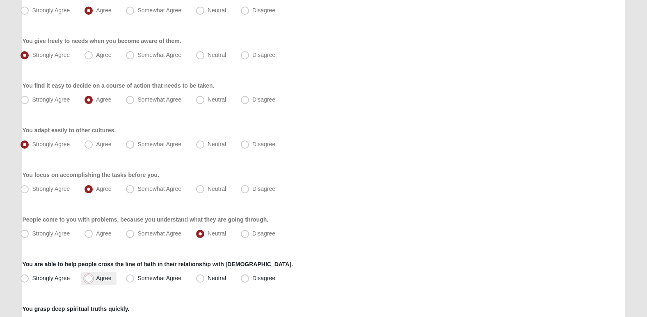
click at [93, 276] on input "Agree" at bounding box center [90, 278] width 5 height 5
radio input "true"
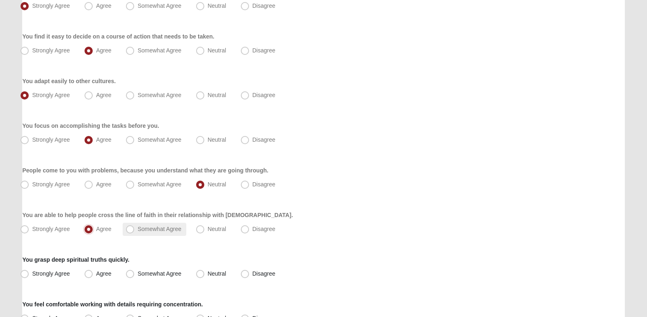
scroll to position [177, 0]
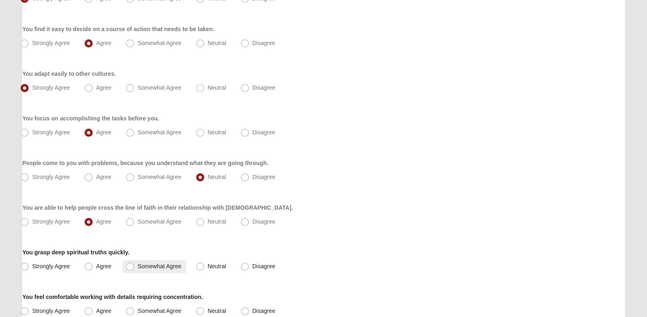
click at [157, 268] on span "Somewhat Agree" at bounding box center [159, 266] width 44 height 7
click at [135, 268] on input "Somewhat Agree" at bounding box center [131, 266] width 5 height 5
radio input "true"
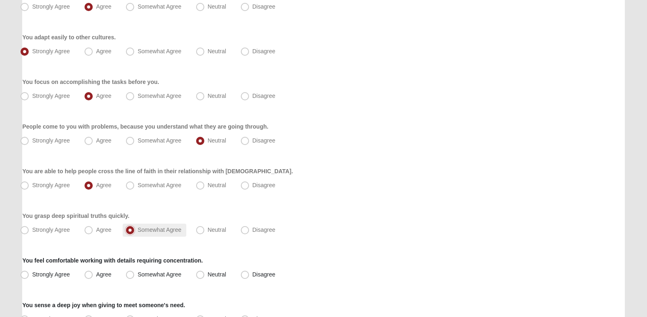
scroll to position [215, 0]
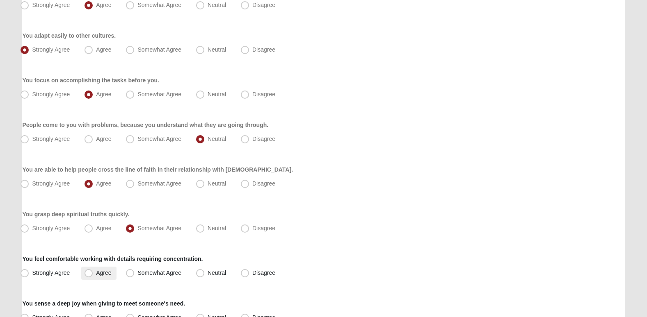
click at [111, 273] on span "Agree" at bounding box center [103, 273] width 15 height 7
click at [93, 273] on input "Agree" at bounding box center [90, 273] width 5 height 5
radio input "true"
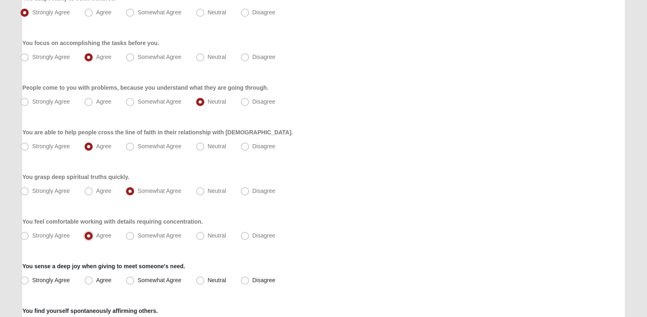
scroll to position [258, 0]
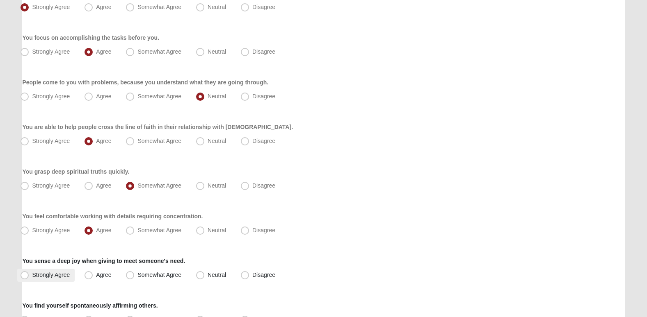
click at [55, 277] on span "Strongly Agree" at bounding box center [51, 275] width 38 height 7
click at [29, 277] on input "Strongly Agree" at bounding box center [26, 275] width 5 height 5
radio input "true"
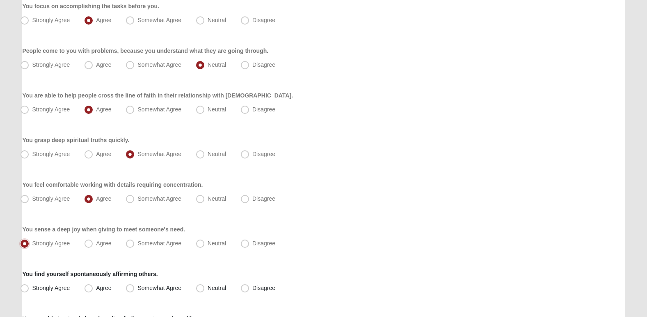
scroll to position [291, 0]
click at [257, 286] on span "Disagree" at bounding box center [263, 287] width 23 height 7
click at [249, 286] on input "Disagree" at bounding box center [246, 287] width 5 height 5
radio input "true"
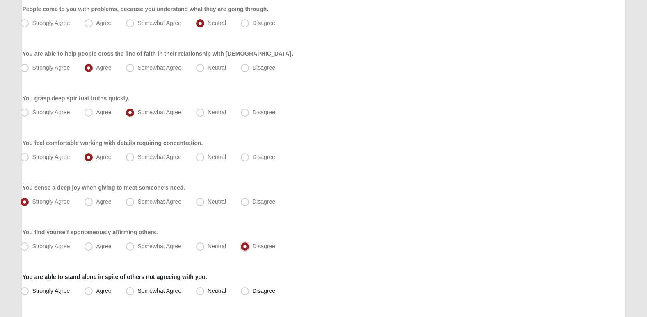
scroll to position [332, 0]
click at [211, 296] on label "Neutral" at bounding box center [212, 291] width 38 height 13
click at [205, 294] on input "Neutral" at bounding box center [201, 290] width 5 height 5
radio input "true"
click at [249, 296] on label "Disagree" at bounding box center [258, 291] width 43 height 13
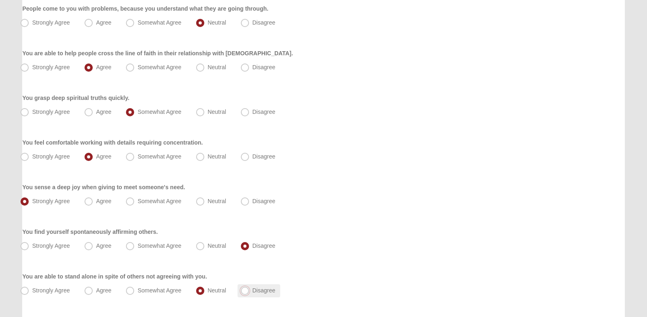
click at [249, 294] on input "Disagree" at bounding box center [246, 290] width 5 height 5
radio input "true"
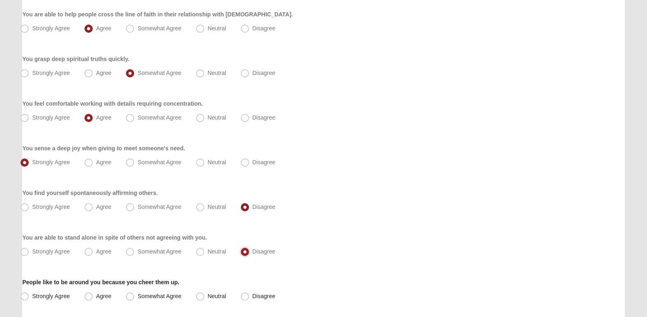
scroll to position [378, 0]
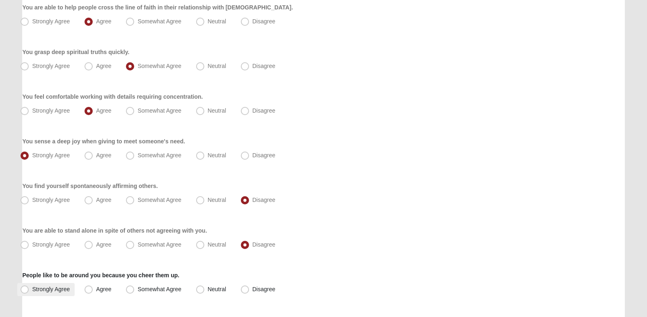
click at [57, 295] on label "Strongly Agree" at bounding box center [45, 289] width 57 height 13
click at [29, 292] on input "Strongly Agree" at bounding box center [26, 289] width 5 height 5
radio input "true"
click at [101, 295] on label "Agree" at bounding box center [98, 289] width 35 height 13
click at [93, 292] on input "Agree" at bounding box center [90, 289] width 5 height 5
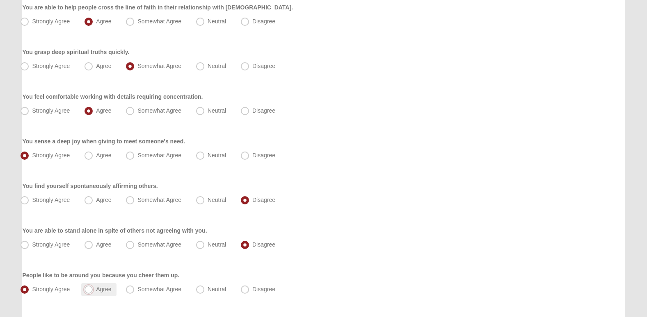
radio input "true"
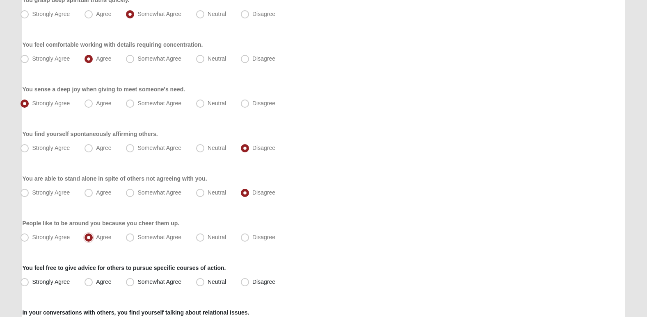
scroll to position [431, 0]
click at [137, 279] on span "Somewhat Agree" at bounding box center [159, 281] width 44 height 7
click at [130, 279] on input "Somewhat Agree" at bounding box center [131, 281] width 5 height 5
radio input "true"
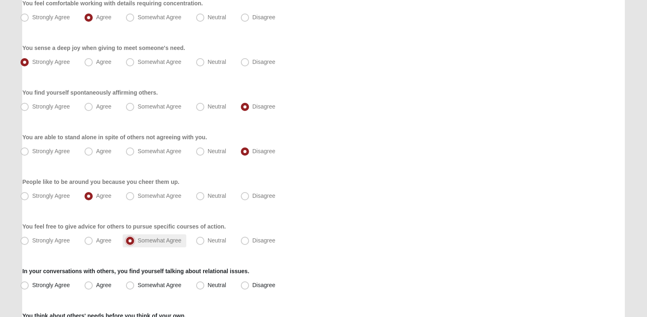
scroll to position [472, 0]
click at [139, 281] on label "Somewhat Agree" at bounding box center [155, 285] width 64 height 13
click at [135, 283] on input "Somewhat Agree" at bounding box center [131, 285] width 5 height 5
radio input "true"
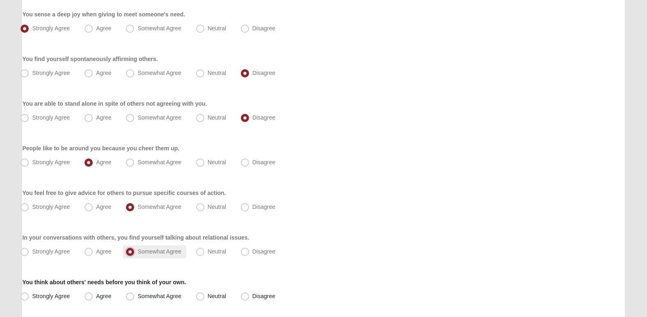
scroll to position [508, 0]
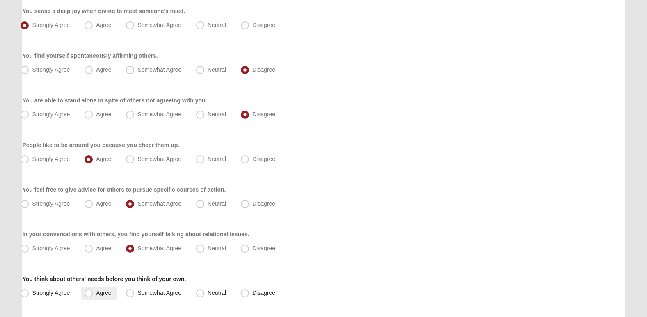
click at [92, 289] on label "Agree" at bounding box center [98, 293] width 35 height 13
click at [92, 291] on input "Agree" at bounding box center [90, 293] width 5 height 5
radio input "true"
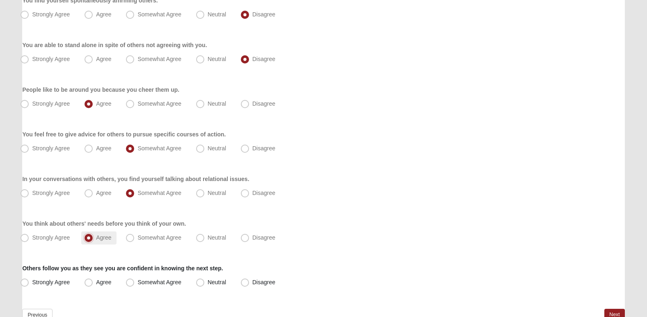
scroll to position [564, 0]
click at [212, 285] on label "Neutral" at bounding box center [212, 282] width 38 height 13
click at [205, 285] on input "Neutral" at bounding box center [201, 281] width 5 height 5
radio input "true"
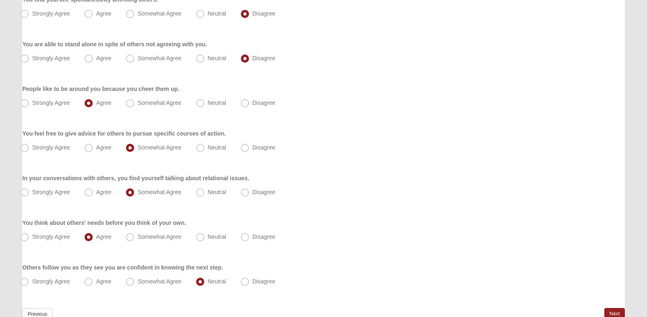
click at [236, 280] on div "Strongly Agree [GEOGRAPHIC_DATA] Somewhat Agree [GEOGRAPHIC_DATA] Disagree" at bounding box center [323, 282] width 602 height 13
click at [249, 283] on label "Disagree" at bounding box center [258, 282] width 43 height 13
click at [249, 283] on input "Disagree" at bounding box center [246, 281] width 5 height 5
radio input "true"
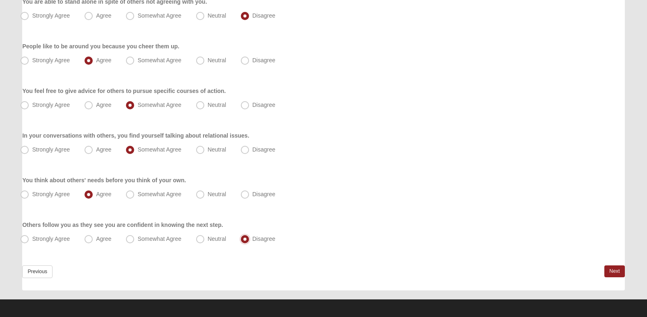
scroll to position [607, 0]
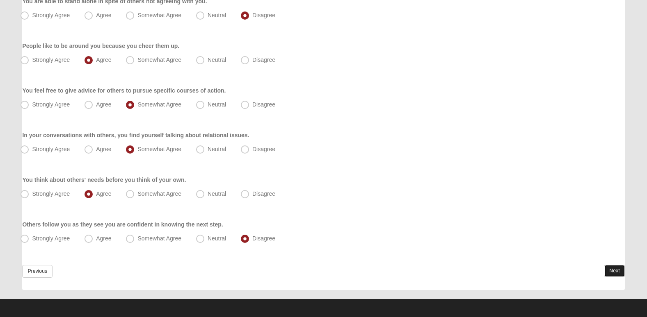
click at [619, 270] on link "Next" at bounding box center [614, 271] width 20 height 12
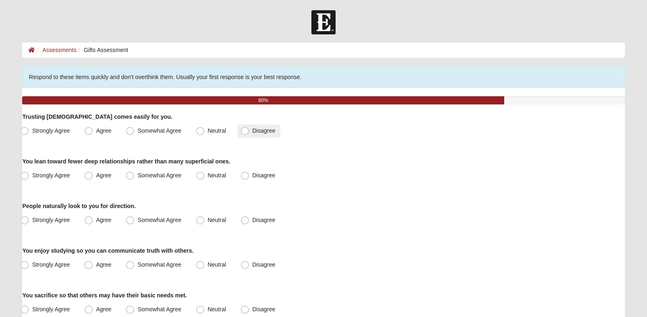
click at [265, 125] on label "Disagree" at bounding box center [258, 131] width 43 height 13
click at [249, 128] on input "Disagree" at bounding box center [246, 130] width 5 height 5
radio input "true"
click at [46, 176] on span "Strongly Agree" at bounding box center [51, 175] width 38 height 7
click at [29, 176] on input "Strongly Agree" at bounding box center [26, 175] width 5 height 5
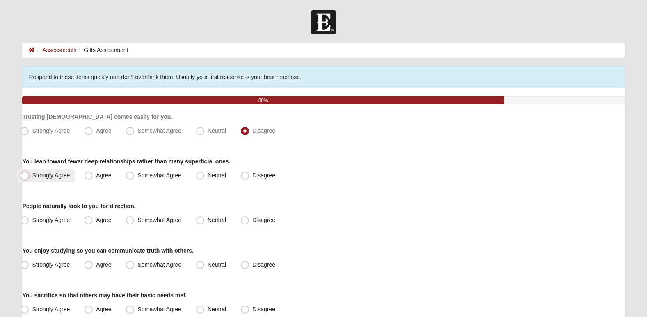
radio input "true"
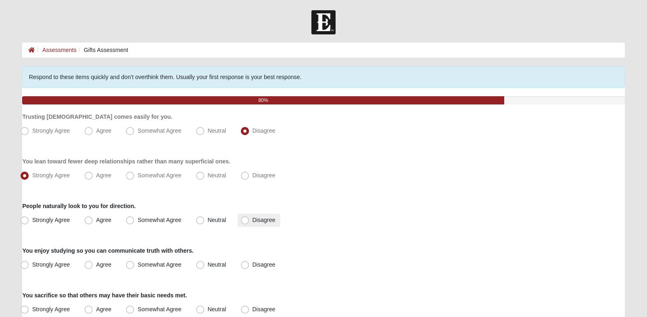
click at [266, 221] on span "Disagree" at bounding box center [263, 220] width 23 height 7
click at [249, 221] on input "Disagree" at bounding box center [246, 220] width 5 height 5
radio input "true"
click at [68, 264] on span "Strongly Agree" at bounding box center [51, 265] width 38 height 7
click at [29, 264] on input "Strongly Agree" at bounding box center [26, 265] width 5 height 5
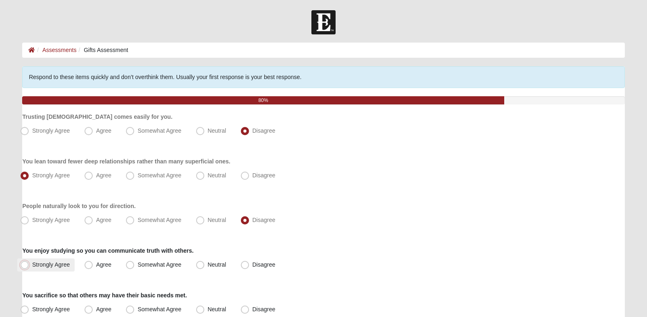
radio input "true"
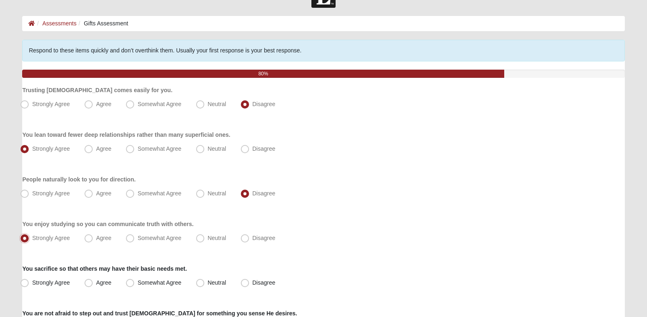
scroll to position [34, 0]
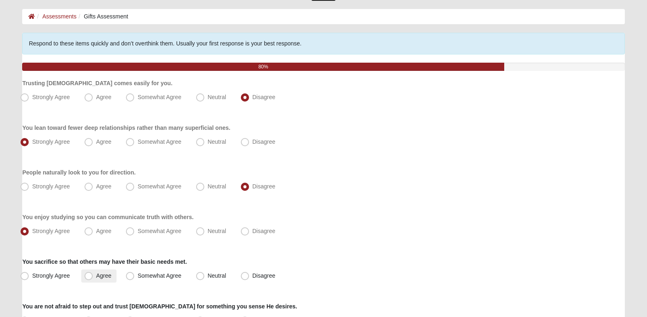
click at [108, 274] on span "Agree" at bounding box center [103, 276] width 15 height 7
click at [93, 274] on input "Agree" at bounding box center [90, 276] width 5 height 5
radio input "true"
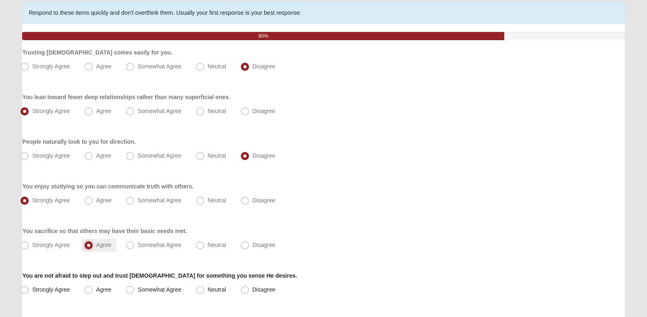
scroll to position [66, 0]
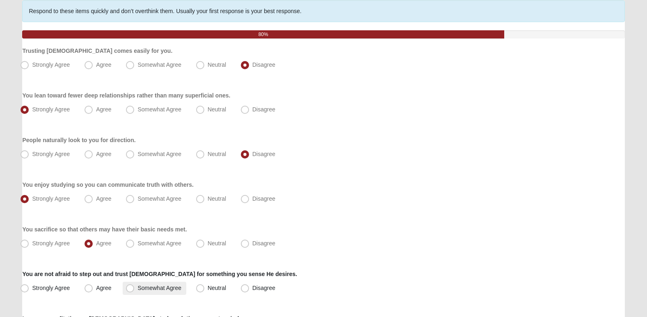
click at [137, 286] on span "Somewhat Agree" at bounding box center [159, 288] width 44 height 7
click at [132, 286] on input "Somewhat Agree" at bounding box center [131, 288] width 5 height 5
radio input "true"
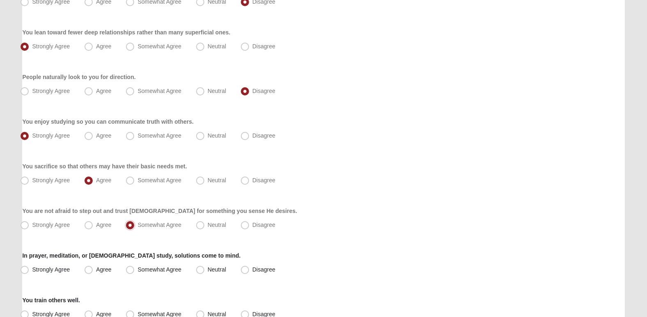
scroll to position [132, 0]
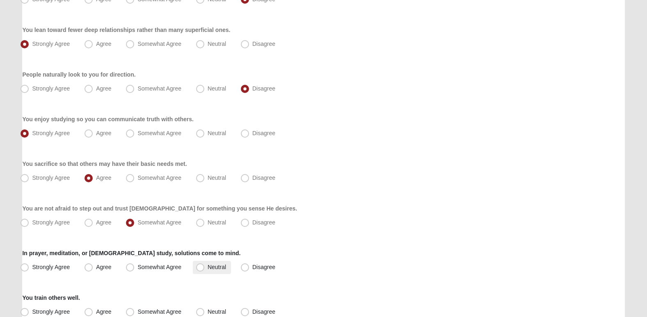
click at [215, 268] on span "Neutral" at bounding box center [217, 267] width 18 height 7
click at [205, 268] on input "Neutral" at bounding box center [201, 267] width 5 height 5
radio input "true"
click at [168, 266] on span "Somewhat Agree" at bounding box center [159, 267] width 44 height 7
click at [135, 266] on input "Somewhat Agree" at bounding box center [131, 267] width 5 height 5
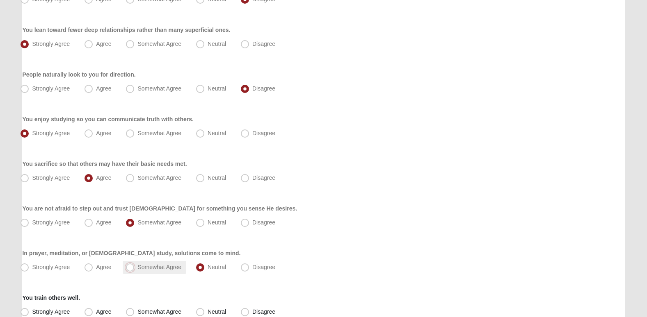
radio input "true"
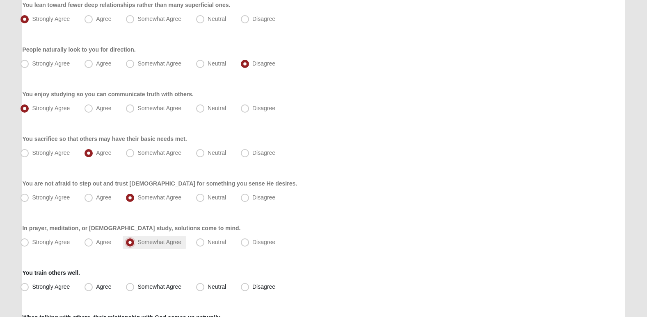
scroll to position [166, 0]
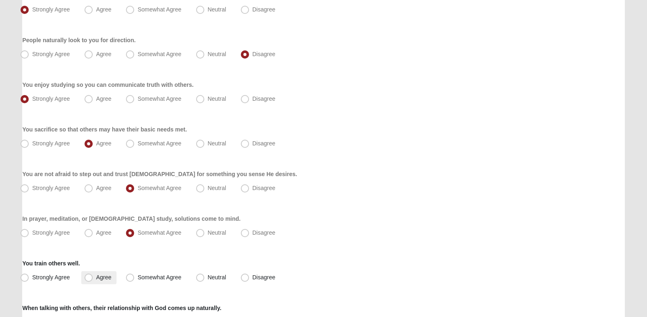
click at [116, 279] on label "Agree" at bounding box center [98, 278] width 35 height 13
click at [93, 279] on input "Agree" at bounding box center [90, 277] width 5 height 5
radio input "true"
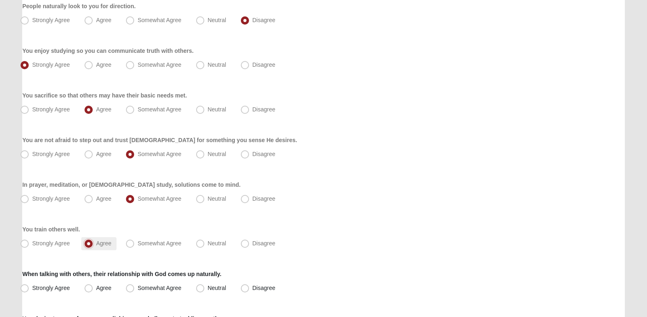
scroll to position [201, 0]
click at [94, 283] on label "Agree" at bounding box center [98, 287] width 35 height 13
click at [93, 285] on input "Agree" at bounding box center [90, 287] width 5 height 5
radio input "true"
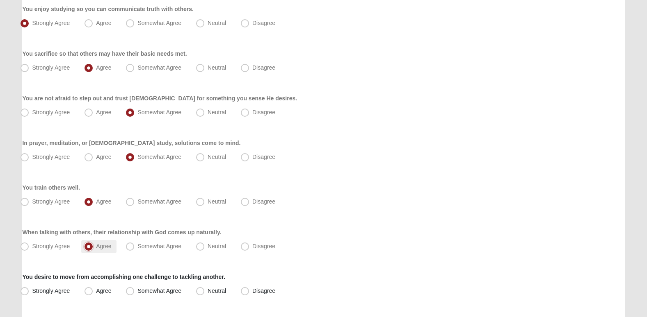
scroll to position [242, 0]
click at [148, 246] on span "Somewhat Agree" at bounding box center [159, 246] width 44 height 7
click at [135, 246] on input "Somewhat Agree" at bounding box center [131, 246] width 5 height 5
radio input "true"
click at [248, 241] on label "Disagree" at bounding box center [258, 246] width 43 height 13
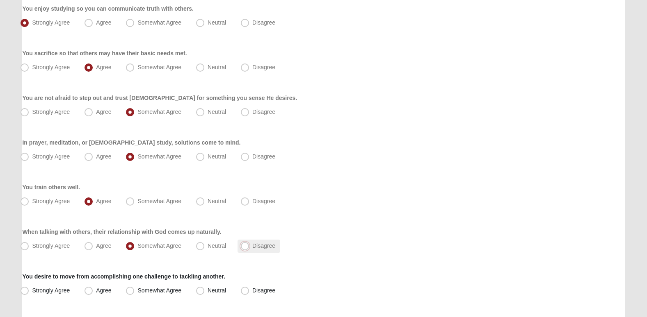
click at [248, 244] on input "Disagree" at bounding box center [246, 246] width 5 height 5
radio input "true"
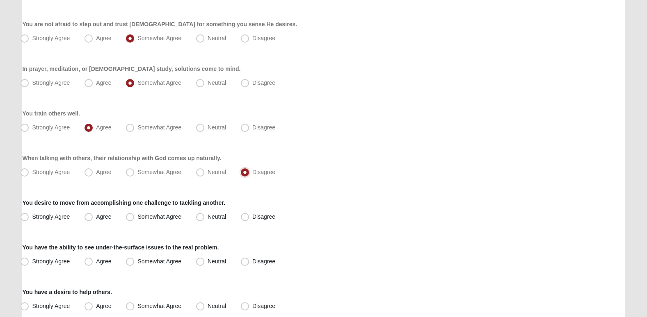
scroll to position [317, 0]
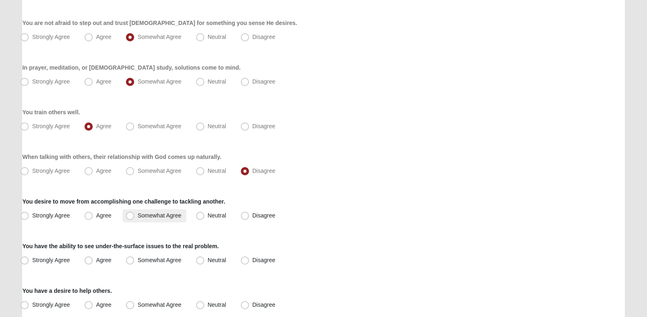
click at [167, 215] on span "Somewhat Agree" at bounding box center [159, 215] width 44 height 7
click at [135, 215] on input "Somewhat Agree" at bounding box center [131, 215] width 5 height 5
radio input "true"
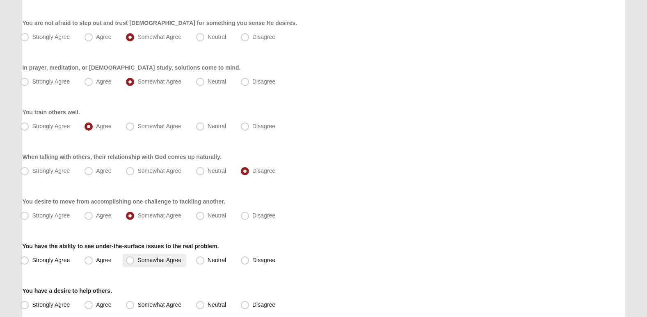
click at [176, 256] on label "Somewhat Agree" at bounding box center [155, 260] width 64 height 13
click at [135, 258] on input "Somewhat Agree" at bounding box center [131, 260] width 5 height 5
radio input "true"
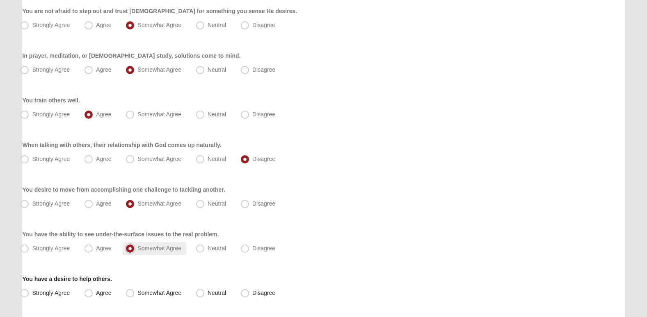
scroll to position [343, 0]
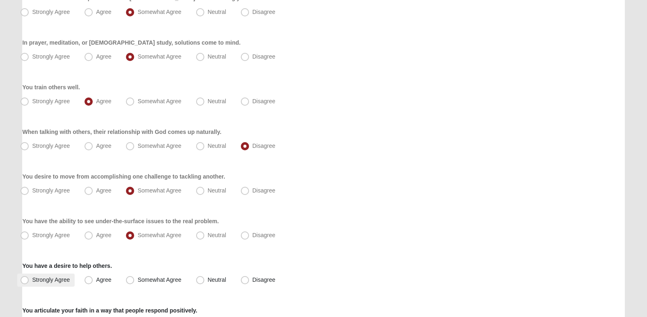
click at [62, 281] on span "Strongly Agree" at bounding box center [51, 280] width 38 height 7
click at [29, 281] on input "Strongly Agree" at bounding box center [26, 280] width 5 height 5
radio input "true"
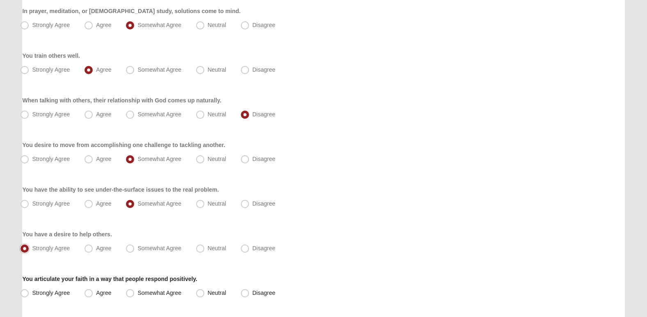
scroll to position [375, 0]
click at [160, 295] on span "Somewhat Agree" at bounding box center [159, 292] width 44 height 7
click at [135, 295] on input "Somewhat Agree" at bounding box center [131, 292] width 5 height 5
radio input "true"
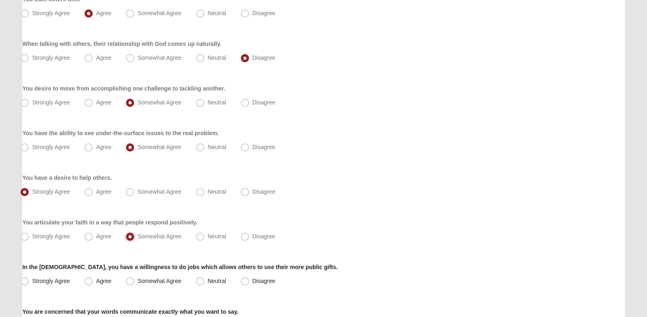
scroll to position [429, 0]
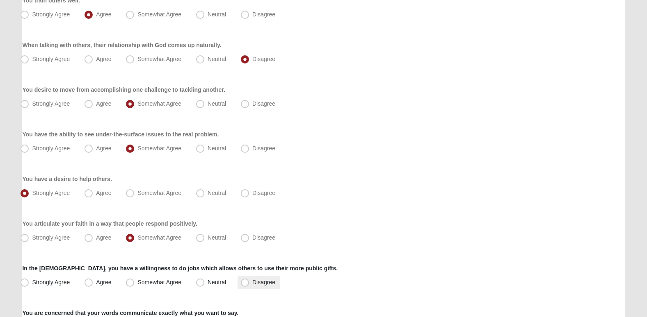
click at [243, 287] on label "Disagree" at bounding box center [258, 282] width 43 height 13
click at [244, 285] on input "Disagree" at bounding box center [246, 282] width 5 height 5
radio input "true"
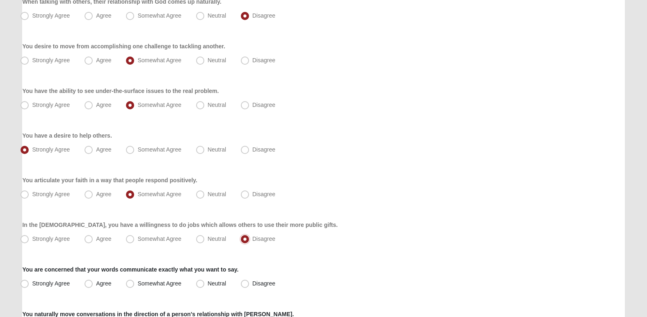
scroll to position [476, 0]
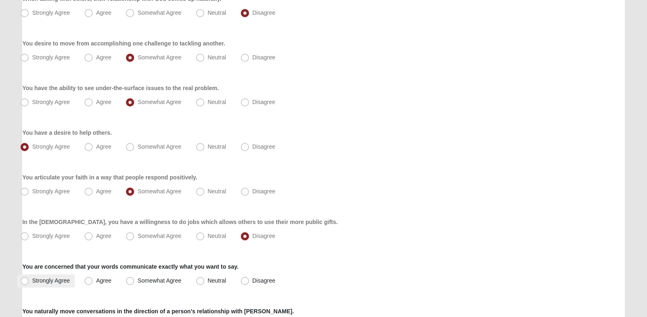
click at [55, 281] on span "Strongly Agree" at bounding box center [51, 281] width 38 height 7
click at [29, 281] on input "Strongly Agree" at bounding box center [26, 281] width 5 height 5
radio input "true"
click at [251, 279] on label "Disagree" at bounding box center [258, 281] width 43 height 13
click at [249, 279] on input "Disagree" at bounding box center [246, 281] width 5 height 5
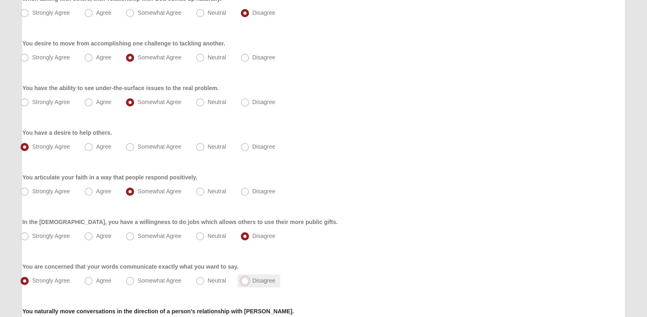
radio input "true"
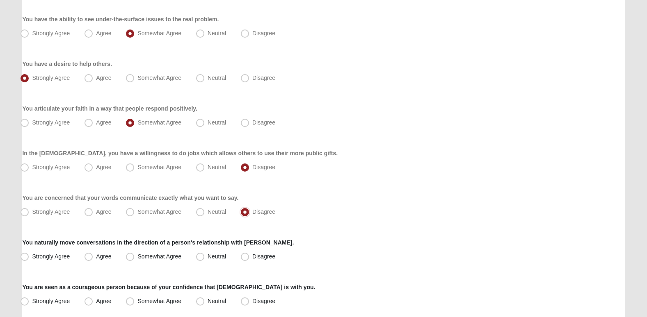
scroll to position [546, 0]
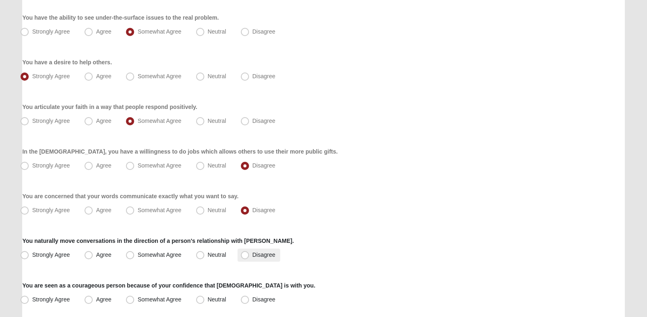
click at [261, 252] on span "Disagree" at bounding box center [263, 255] width 23 height 7
click at [249, 253] on input "Disagree" at bounding box center [246, 255] width 5 height 5
radio input "true"
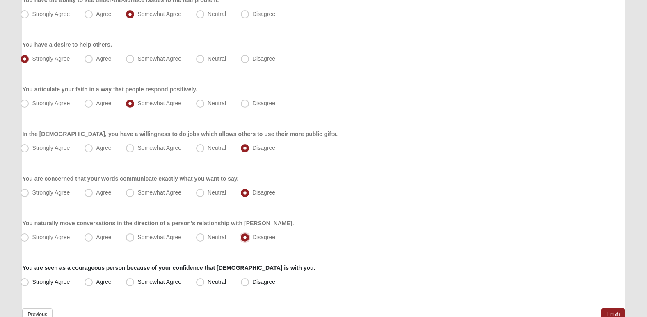
scroll to position [564, 0]
click at [175, 279] on span "Somewhat Agree" at bounding box center [159, 282] width 44 height 7
click at [135, 279] on input "Somewhat Agree" at bounding box center [131, 281] width 5 height 5
radio input "true"
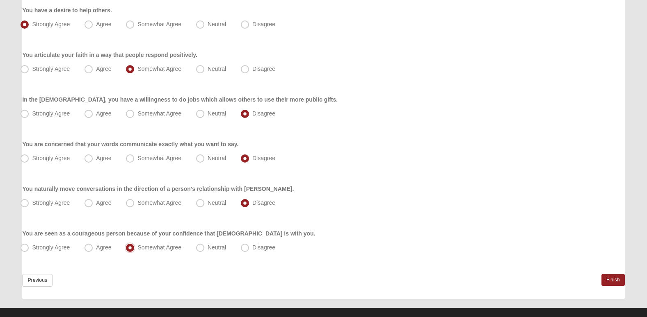
scroll to position [599, 0]
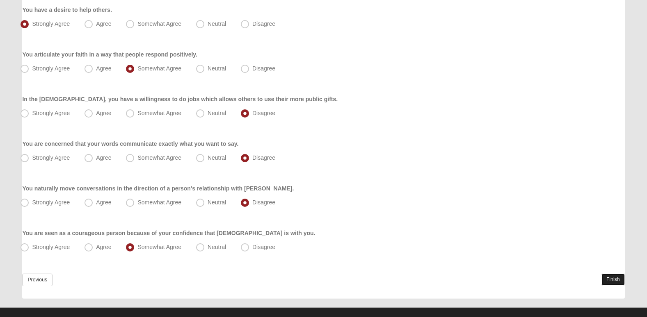
click at [610, 280] on link "Finish" at bounding box center [612, 280] width 23 height 12
